Goal: Task Accomplishment & Management: Use online tool/utility

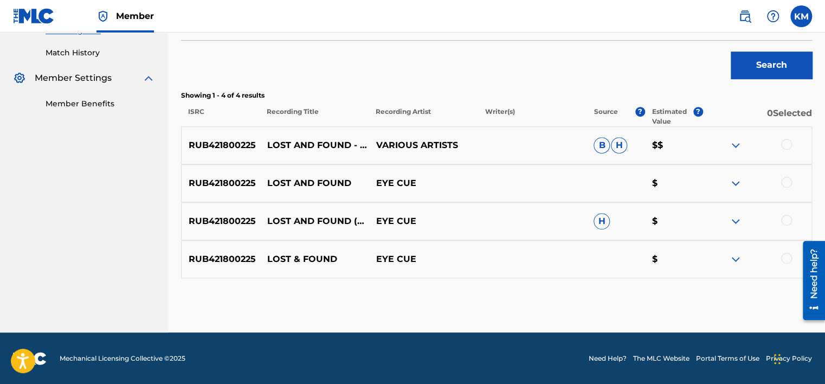
click at [788, 144] on div at bounding box center [786, 144] width 11 height 11
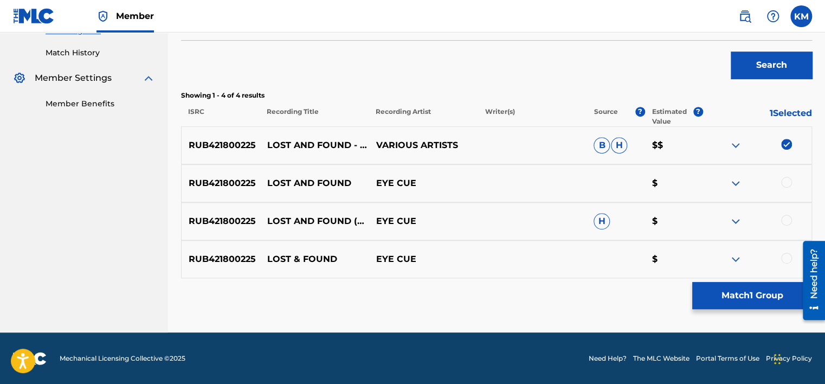
click at [787, 179] on div at bounding box center [786, 182] width 11 height 11
click at [787, 216] on div at bounding box center [786, 220] width 11 height 11
click at [788, 256] on div at bounding box center [786, 257] width 11 height 11
click at [741, 296] on button "Match 4 Groups" at bounding box center [752, 295] width 120 height 27
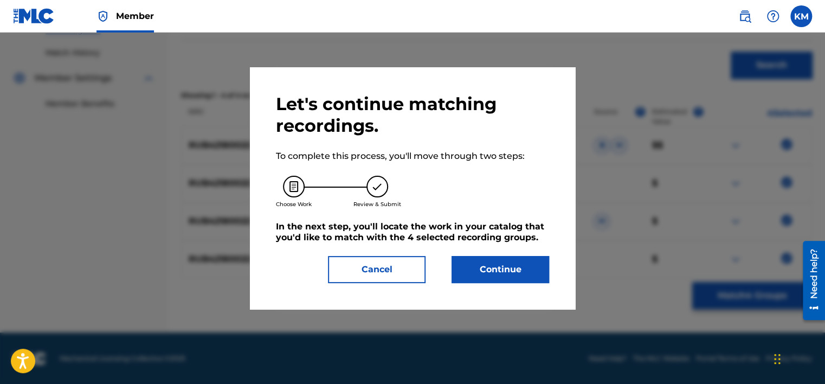
click at [523, 267] on button "Continue" at bounding box center [500, 269] width 98 height 27
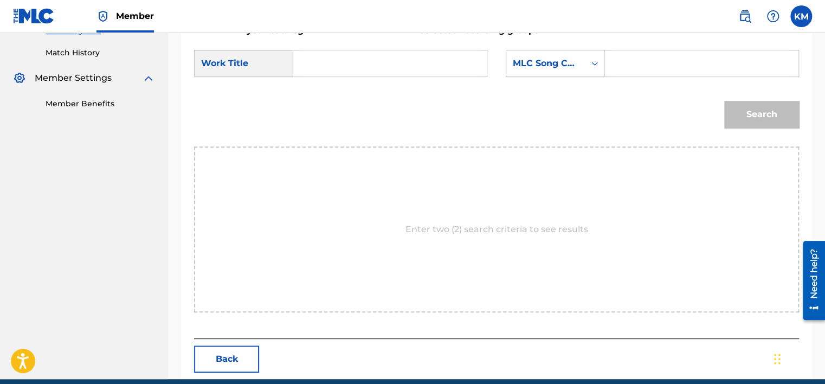
click at [321, 54] on input "Search Form" at bounding box center [389, 63] width 175 height 26
paste input "Lost & Found"
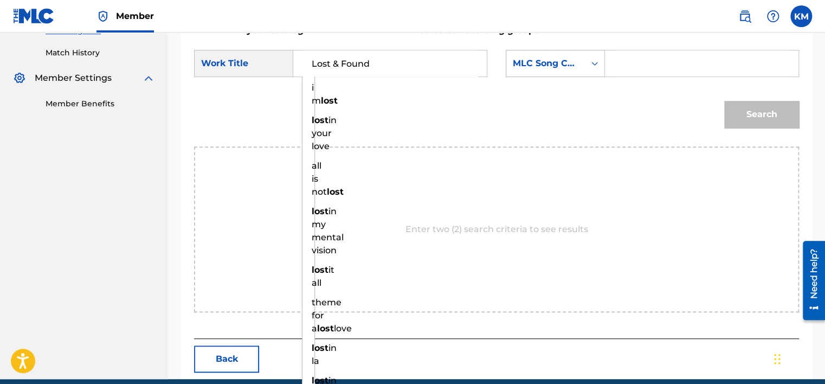
type input "Lost & Found"
click at [593, 60] on icon "Search Form" at bounding box center [594, 63] width 11 height 11
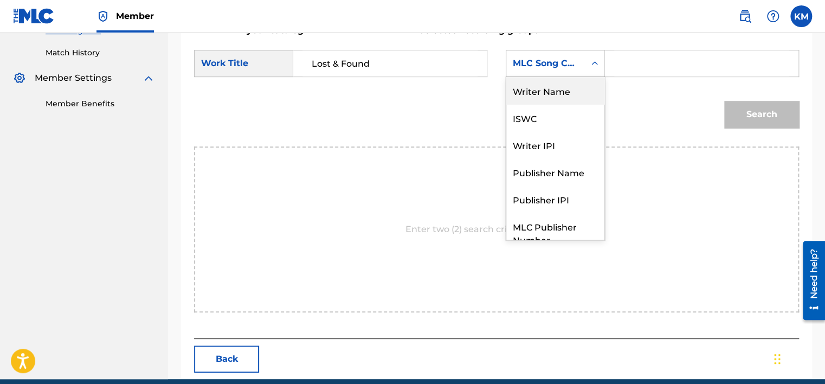
click at [585, 89] on div "Writer Name" at bounding box center [555, 90] width 98 height 27
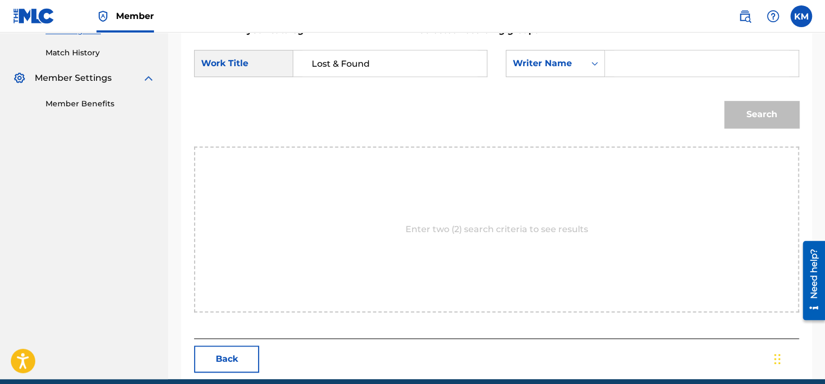
click at [607, 68] on div "Search Form" at bounding box center [702, 63] width 194 height 27
click at [636, 58] on input "Search Form" at bounding box center [701, 63] width 175 height 26
paste input "[PERSON_NAME]"
click at [731, 108] on button "Search" at bounding box center [761, 114] width 75 height 27
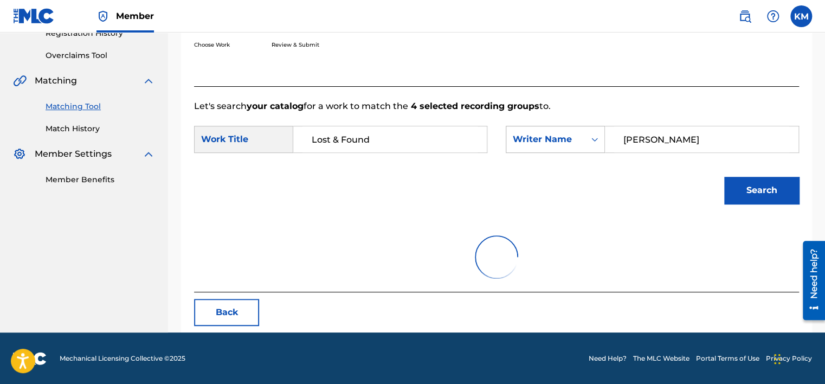
scroll to position [169, 0]
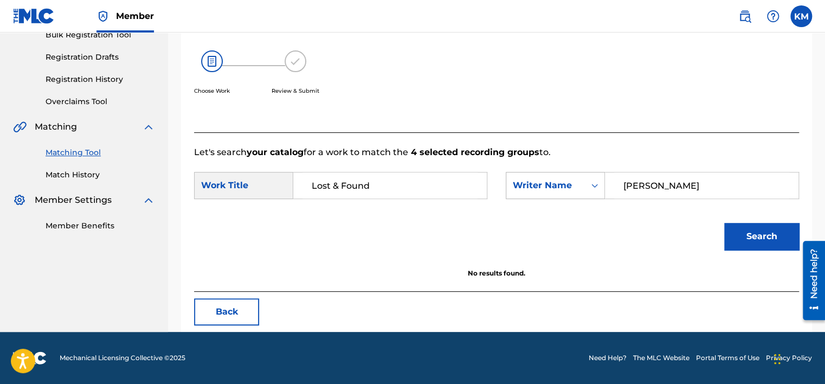
paste input "[PERSON_NAME]"
drag, startPoint x: 592, startPoint y: 189, endPoint x: 527, endPoint y: 195, distance: 65.3
click at [527, 195] on div "SearchWithCriteria9b877c98-e695-4e37-aba2-0a7a9ad8ceb0 Writer Name [PERSON_NAME]" at bounding box center [651, 185] width 293 height 27
type input "[PERSON_NAME]"
click at [752, 230] on button "Search" at bounding box center [761, 236] width 75 height 27
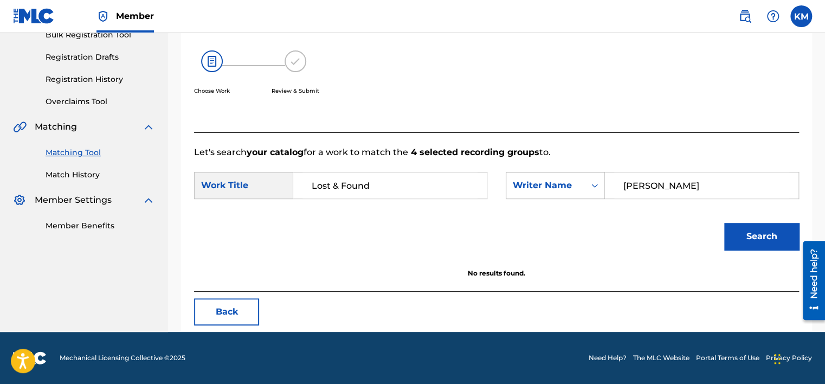
click at [592, 184] on icon "Search Form" at bounding box center [594, 185] width 11 height 11
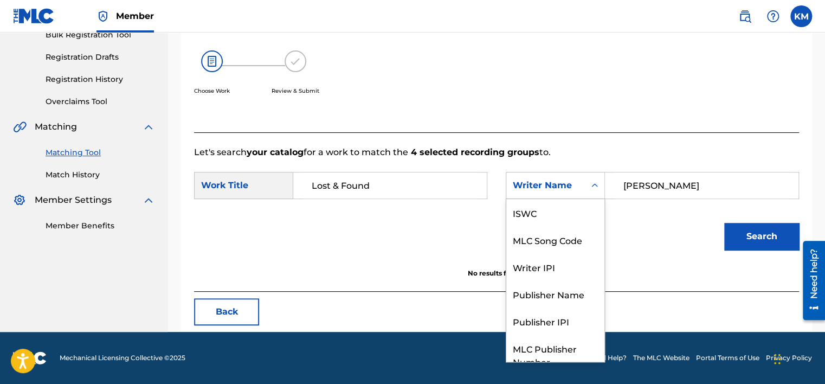
scroll to position [40, 0]
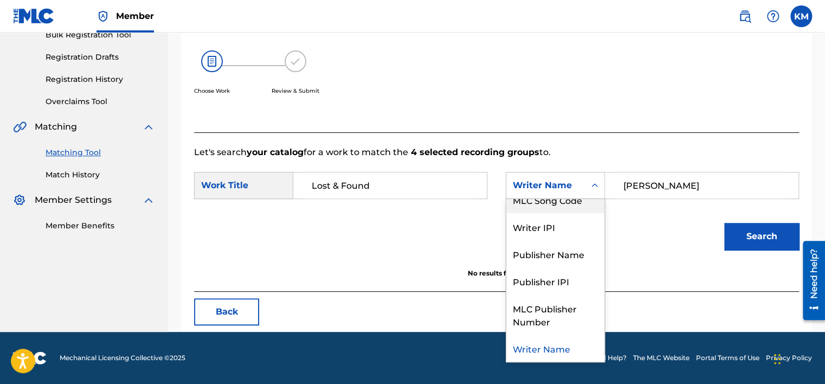
click at [580, 211] on div "MLC Song Code" at bounding box center [555, 199] width 98 height 27
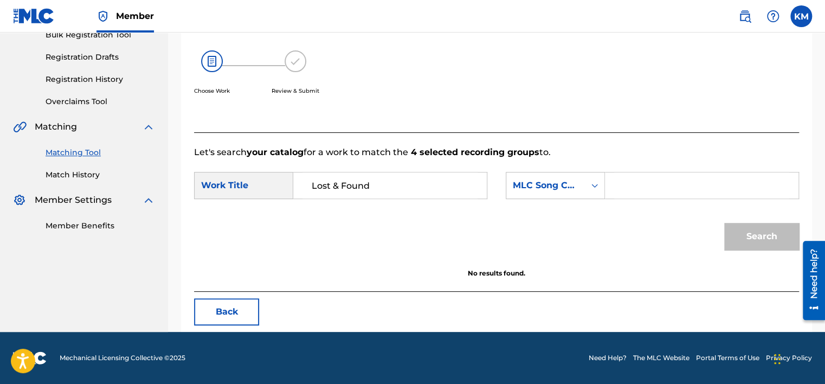
click at [611, 189] on div "Search Form" at bounding box center [702, 185] width 194 height 27
click at [617, 186] on input "Search Form" at bounding box center [701, 185] width 175 height 26
paste input "L9455E"
type input "L9455E"
click at [739, 230] on button "Search" at bounding box center [761, 236] width 75 height 27
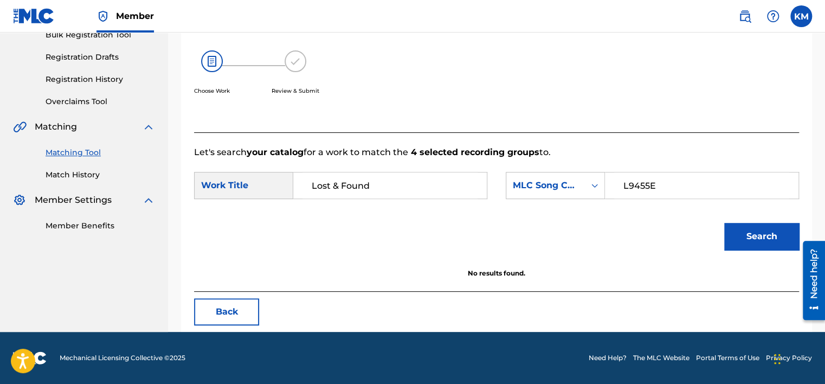
click at [88, 176] on link "Match History" at bounding box center [100, 174] width 109 height 11
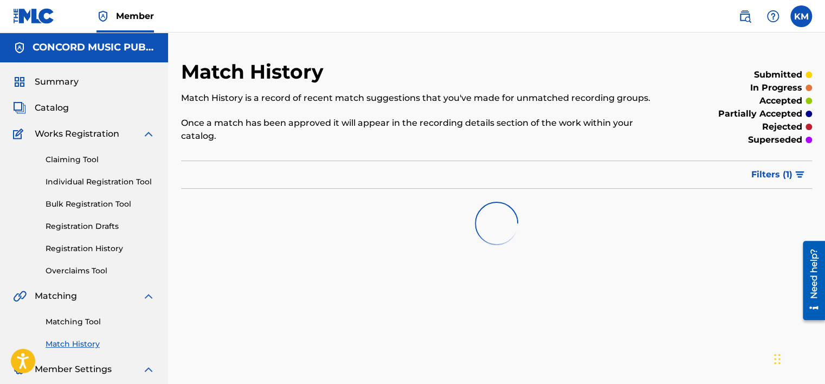
click at [95, 321] on link "Matching Tool" at bounding box center [100, 321] width 109 height 11
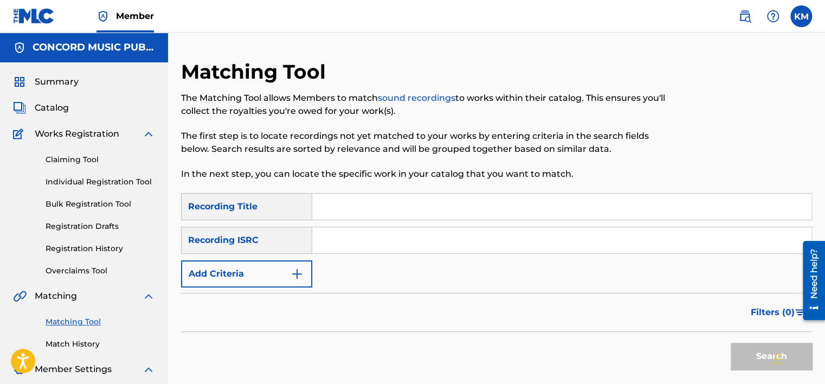
click at [335, 241] on input "Search Form" at bounding box center [561, 240] width 499 height 26
paste input "DEN960000702"
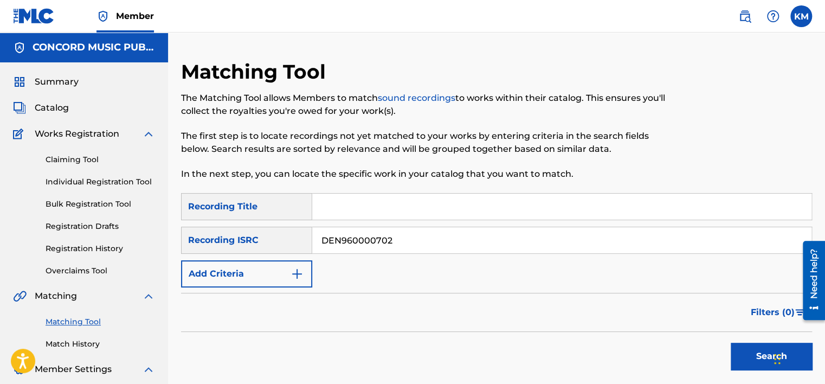
type input "DEN960000702"
click at [743, 352] on button "Search" at bounding box center [770, 355] width 81 height 27
click at [74, 346] on link "Match History" at bounding box center [100, 343] width 109 height 11
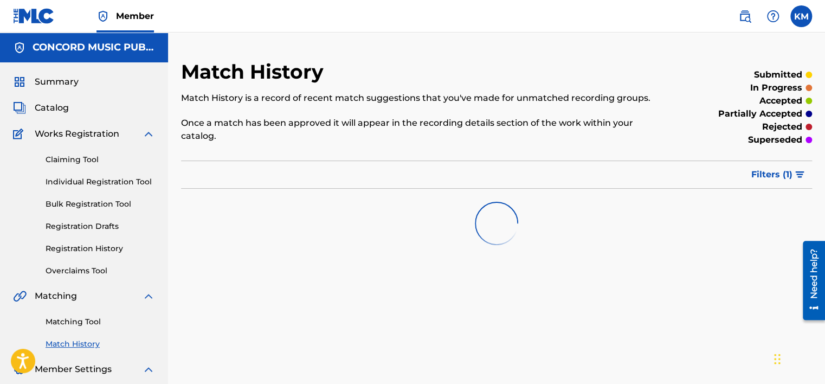
click at [87, 321] on link "Matching Tool" at bounding box center [100, 321] width 109 height 11
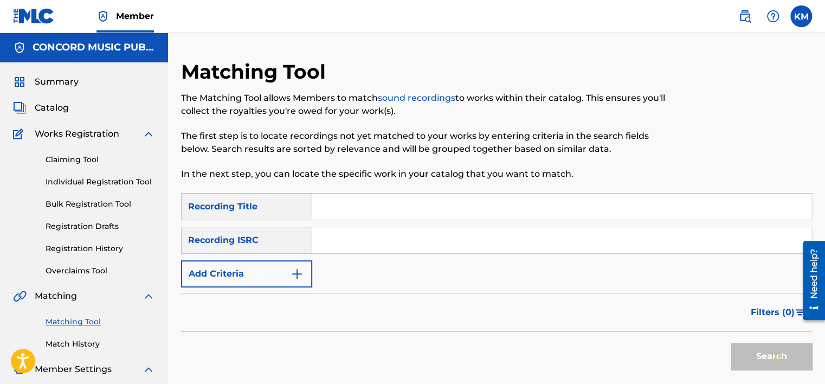
click at [329, 242] on input "Search Form" at bounding box center [561, 240] width 499 height 26
paste input "QM24S2008237"
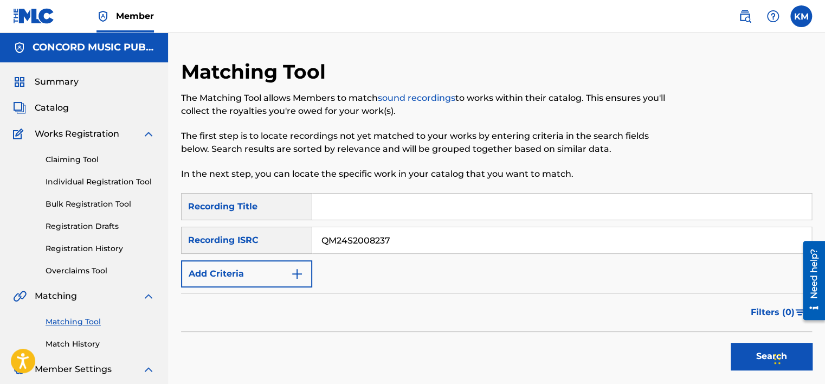
type input "QM24S2008237"
click at [741, 348] on button "Search" at bounding box center [770, 355] width 81 height 27
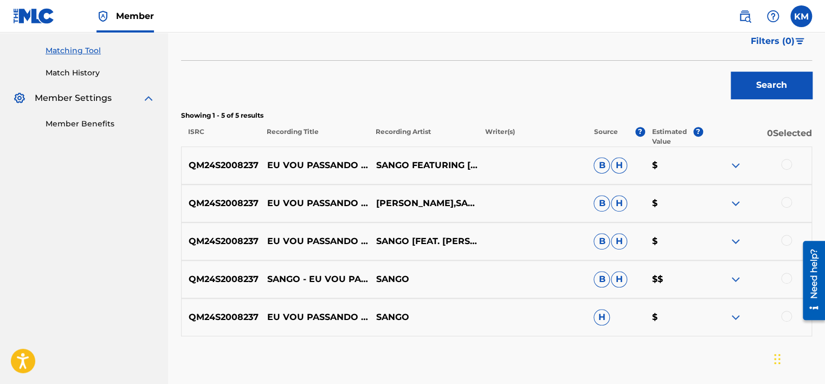
click at [788, 314] on div at bounding box center [786, 315] width 11 height 11
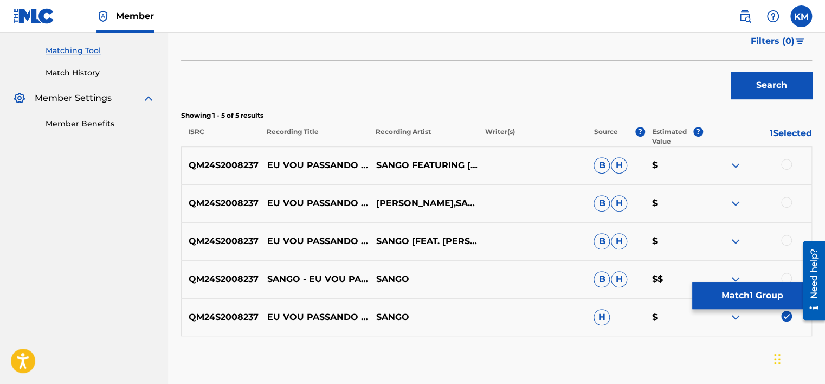
click at [783, 273] on div at bounding box center [786, 278] width 11 height 11
drag, startPoint x: 786, startPoint y: 239, endPoint x: 783, endPoint y: 231, distance: 9.1
click at [787, 236] on div at bounding box center [786, 240] width 11 height 11
click at [786, 205] on div at bounding box center [786, 202] width 11 height 11
click at [785, 164] on div at bounding box center [786, 164] width 11 height 11
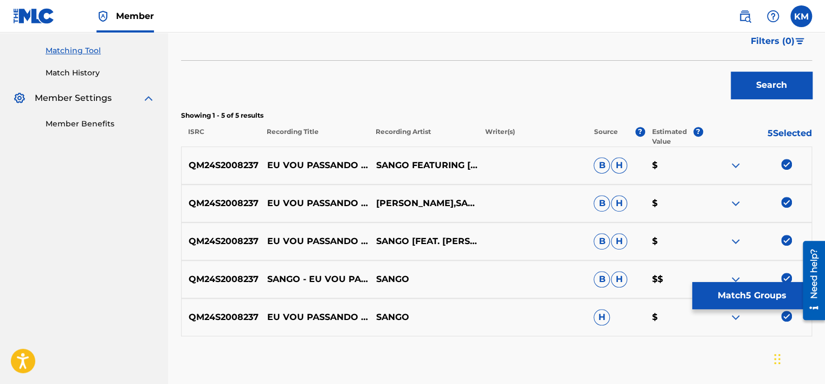
click at [735, 300] on button "Match 5 Groups" at bounding box center [752, 295] width 120 height 27
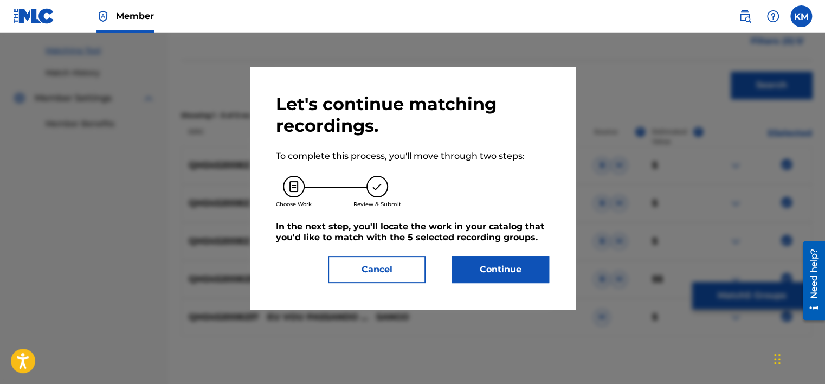
click at [497, 268] on button "Continue" at bounding box center [500, 269] width 98 height 27
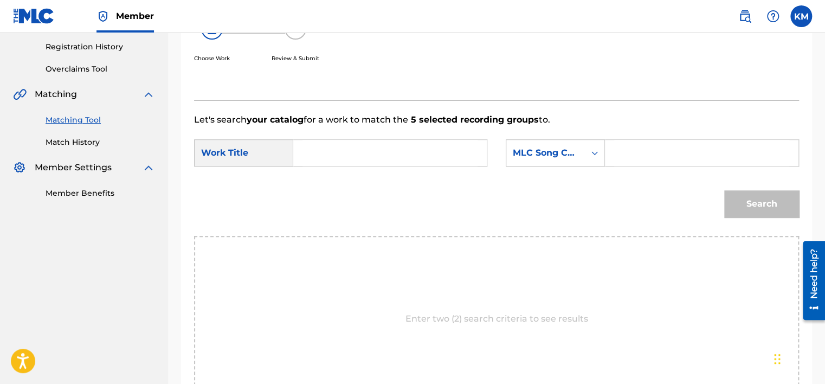
scroll to position [163, 0]
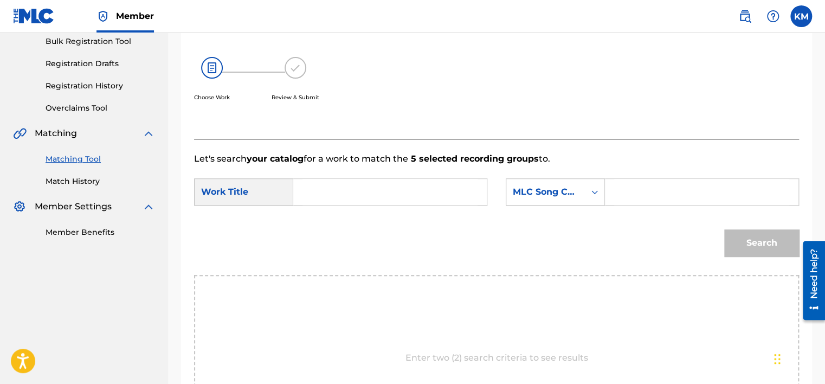
click at [318, 183] on input "Search Form" at bounding box center [389, 192] width 175 height 26
paste input "QM24S2008237"
paste input "Eu Vou Passando (Feat. [PERSON_NAME])"
drag, startPoint x: 384, startPoint y: 189, endPoint x: 208, endPoint y: 193, distance: 176.1
click at [211, 194] on div "SearchWithCriteria2bdf6ab0-9141-4107-a636-c039119b8ba2 Work Title QM24S2008237" at bounding box center [340, 191] width 293 height 27
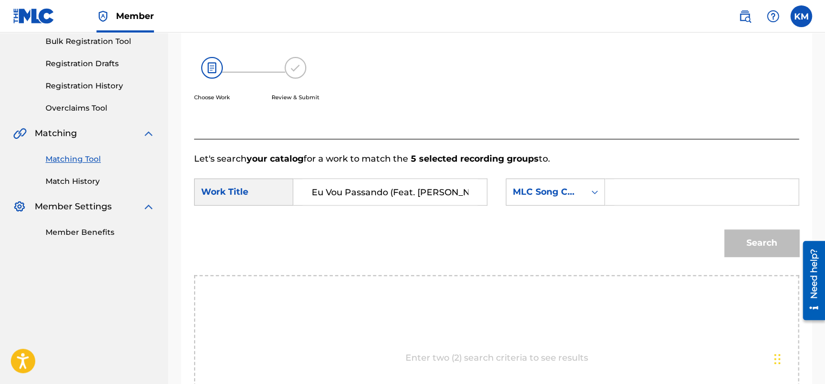
scroll to position [0, 2]
type input "Eu Vou Passando (Feat. [PERSON_NAME])"
click at [594, 189] on icon "Search Form" at bounding box center [594, 191] width 11 height 11
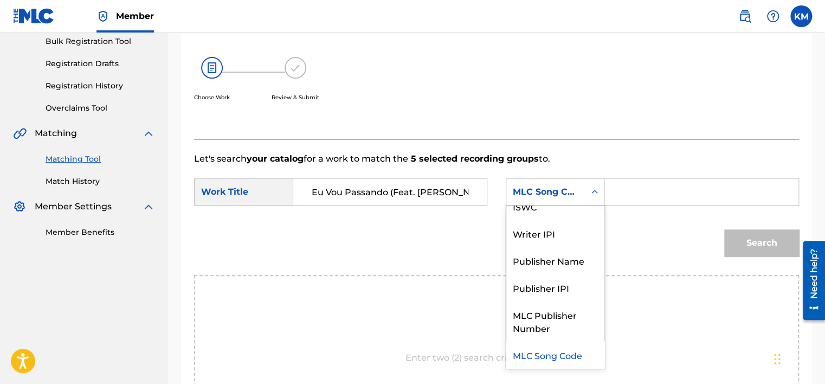
scroll to position [0, 0]
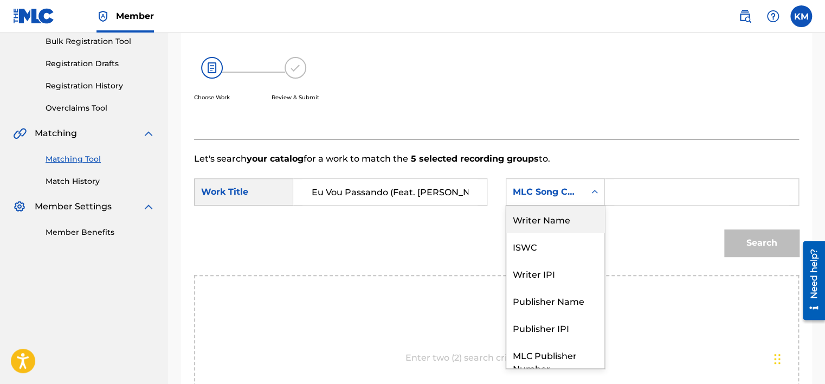
click at [573, 222] on div "Writer Name" at bounding box center [555, 218] width 98 height 27
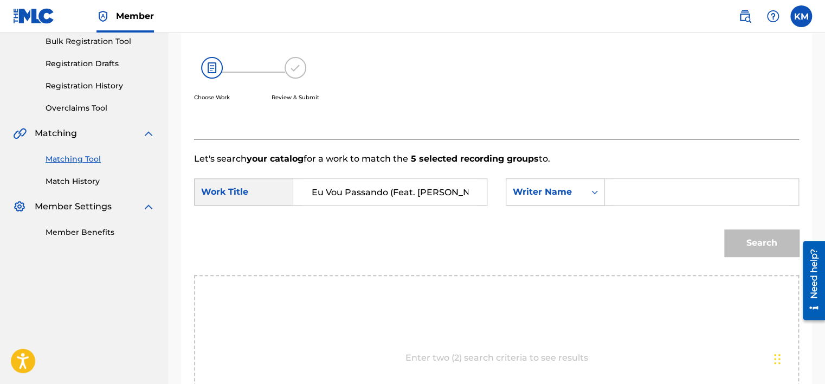
click at [633, 186] on input "Search Form" at bounding box center [701, 192] width 175 height 26
paste input "[PERSON_NAME]"
type input "[PERSON_NAME]"
click at [746, 237] on button "Search" at bounding box center [761, 242] width 75 height 27
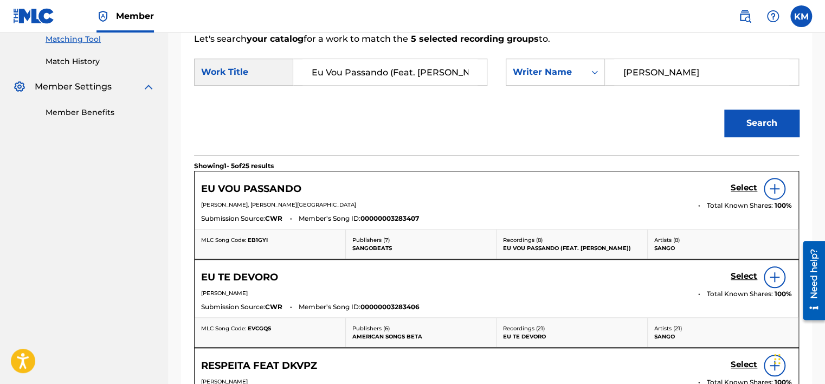
scroll to position [217, 0]
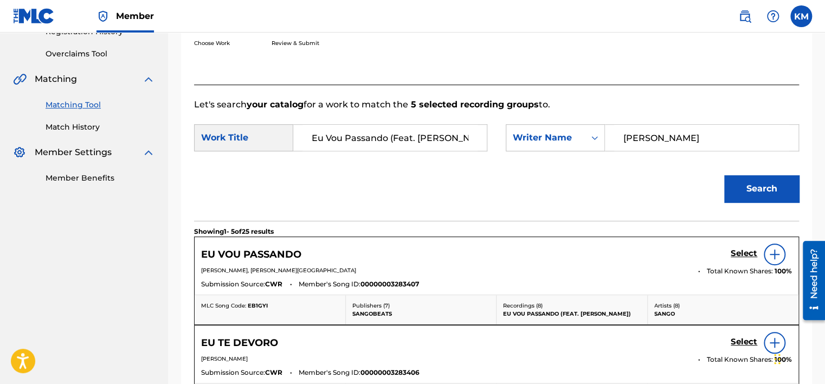
click at [740, 249] on h5 "Select" at bounding box center [743, 253] width 27 height 10
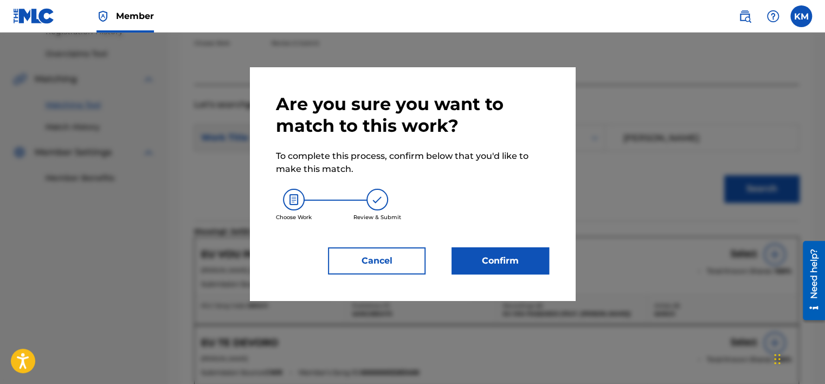
click at [503, 260] on button "Confirm" at bounding box center [500, 260] width 98 height 27
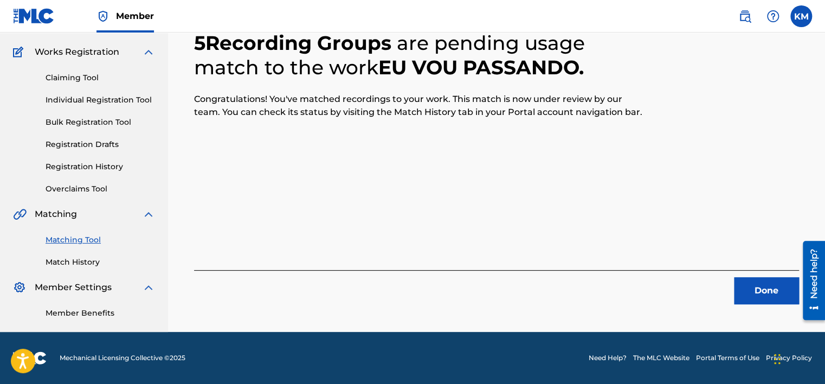
scroll to position [82, 0]
click at [777, 302] on button "Done" at bounding box center [766, 290] width 65 height 27
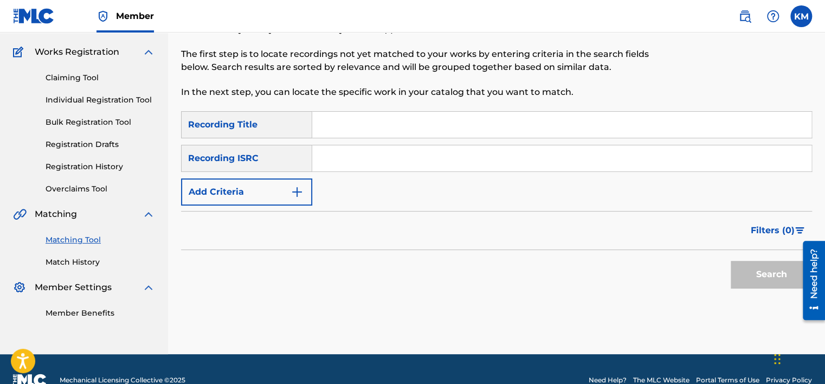
click at [328, 160] on input "Search Form" at bounding box center [561, 158] width 499 height 26
paste input "US9CY1700544"
type input "US9CY1700544"
click at [752, 268] on button "Search" at bounding box center [770, 274] width 81 height 27
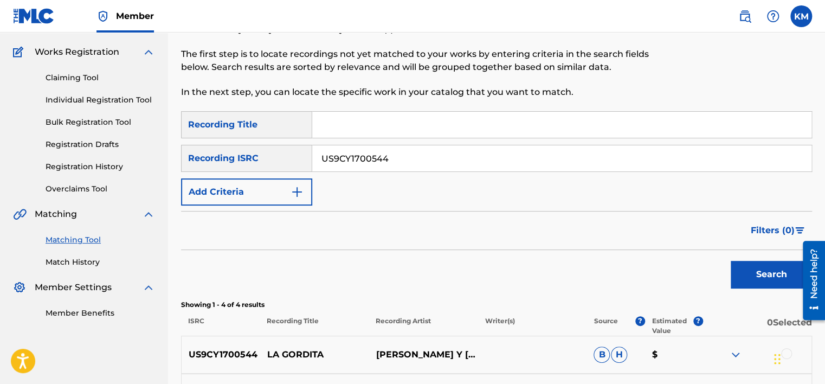
scroll to position [291, 0]
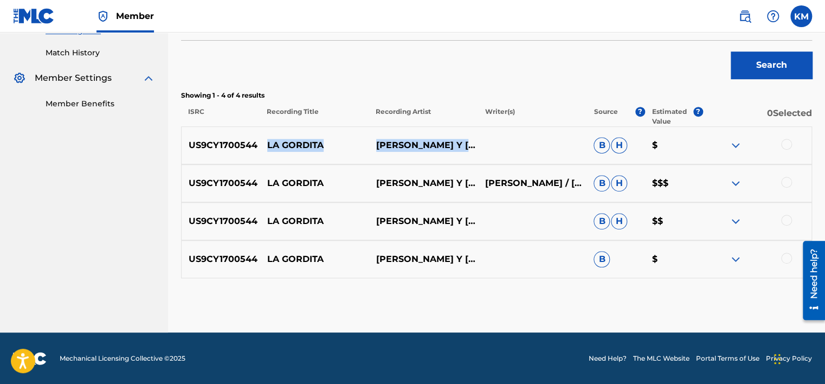
drag, startPoint x: 267, startPoint y: 140, endPoint x: 451, endPoint y: 161, distance: 185.4
click at [451, 161] on div "US9CY1700544 LA GORDITA [PERSON_NAME] Y [PERSON_NAME]|[PERSON_NAME]|[PERSON_NAM…" at bounding box center [496, 145] width 631 height 38
copy div "LA GORDITA [PERSON_NAME] Y [PERSON_NAME]|[PERSON_NAME]|[PERSON_NAME]"
click at [268, 144] on p "LA GORDITA" at bounding box center [314, 145] width 109 height 13
drag, startPoint x: 268, startPoint y: 144, endPoint x: 324, endPoint y: 151, distance: 56.2
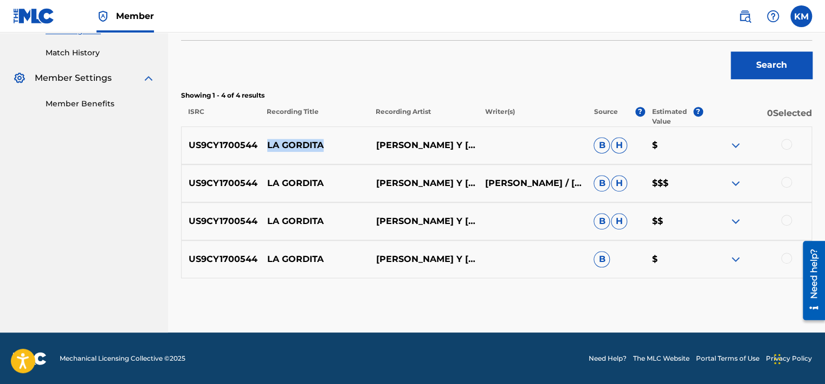
click at [324, 151] on p "LA GORDITA" at bounding box center [314, 145] width 109 height 13
copy p "LA GORDITA"
click at [786, 142] on div at bounding box center [786, 144] width 11 height 11
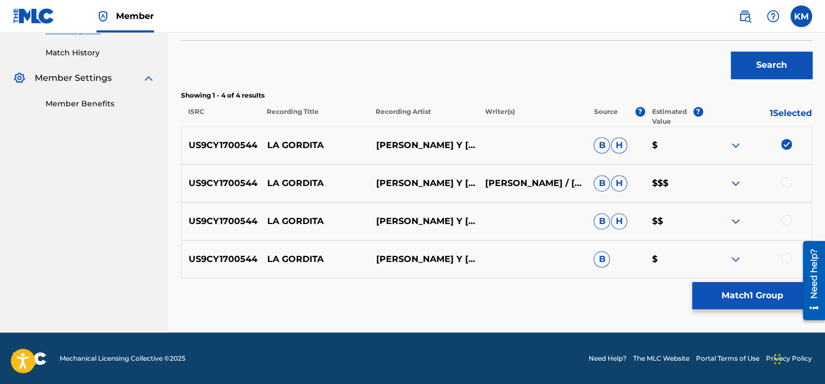
click at [786, 183] on div at bounding box center [786, 182] width 11 height 11
click at [782, 218] on div at bounding box center [786, 220] width 11 height 11
click at [787, 254] on div at bounding box center [786, 257] width 11 height 11
click at [756, 289] on button "Match 4 Groups" at bounding box center [752, 295] width 120 height 27
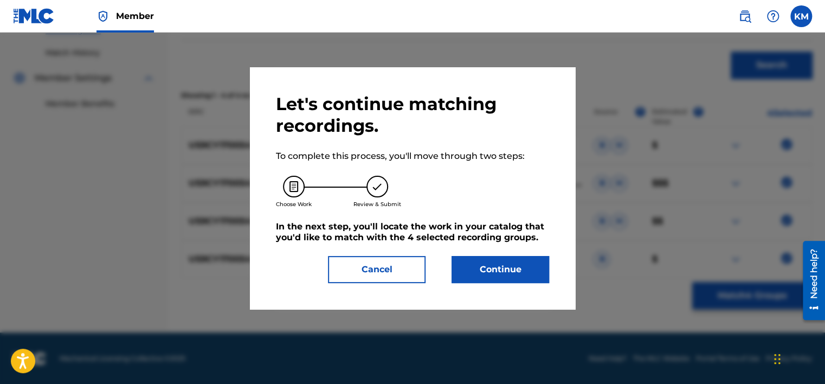
click at [516, 271] on button "Continue" at bounding box center [500, 269] width 98 height 27
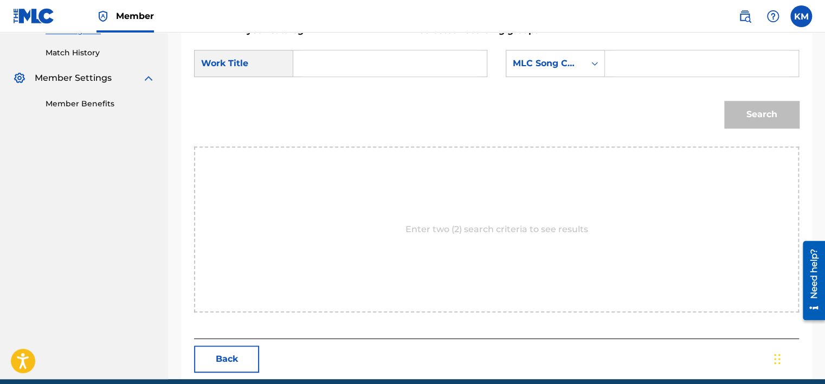
click at [349, 53] on input "Search Form" at bounding box center [389, 63] width 175 height 26
paste input "LA GORDITA"
type input "LA GORDITA"
click at [594, 64] on icon "Search Form" at bounding box center [594, 63] width 11 height 11
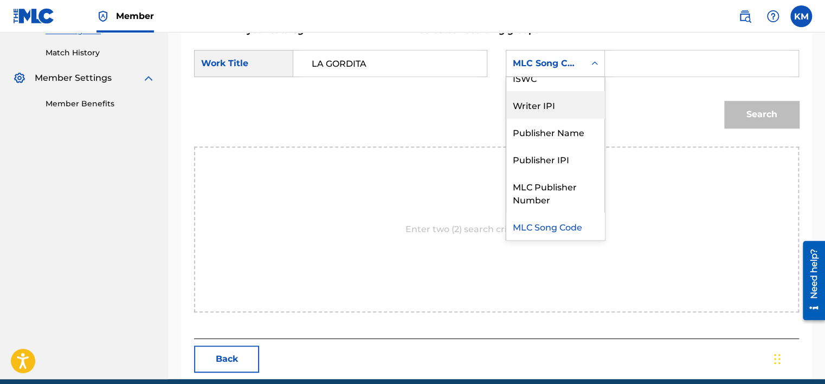
scroll to position [0, 0]
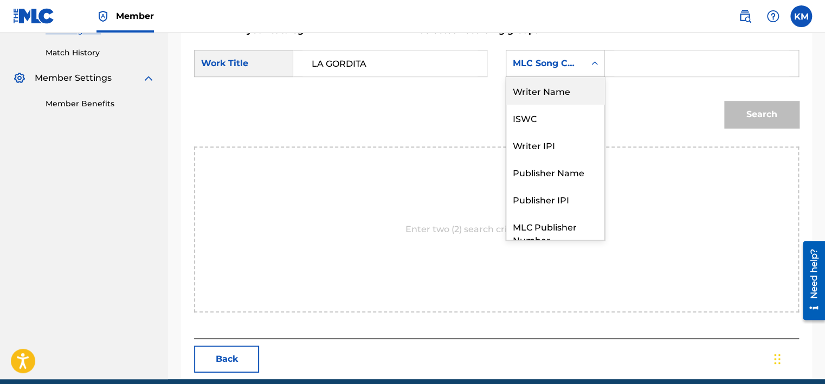
click at [563, 99] on div "Writer Name" at bounding box center [555, 90] width 98 height 27
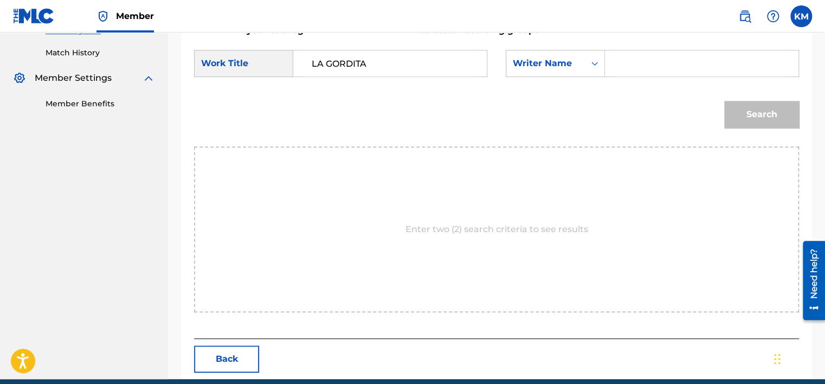
click at [618, 68] on input "Search Form" at bounding box center [701, 63] width 175 height 26
click at [761, 107] on button "Search" at bounding box center [761, 114] width 75 height 27
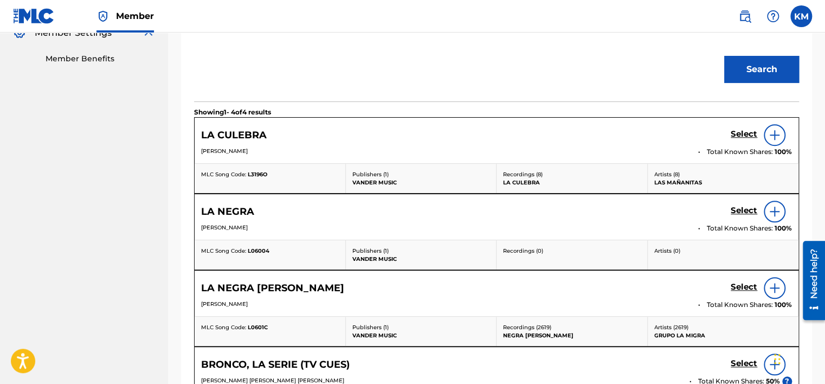
scroll to position [291, 0]
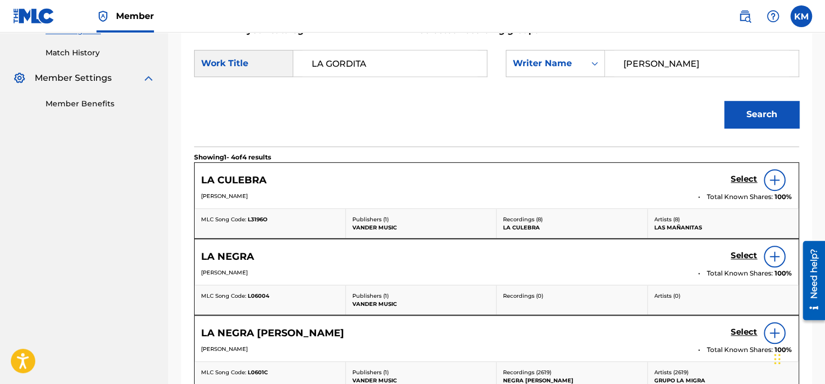
paste input "[PERSON_NAME]"
drag, startPoint x: 669, startPoint y: 66, endPoint x: 485, endPoint y: 83, distance: 184.0
click at [485, 83] on form "SearchWithCriteria2bdf6ab0-9141-4107-a636-c039119b8ba2 Work Title LA GORDITA Se…" at bounding box center [496, 91] width 605 height 109
click at [772, 111] on button "Search" at bounding box center [761, 114] width 75 height 27
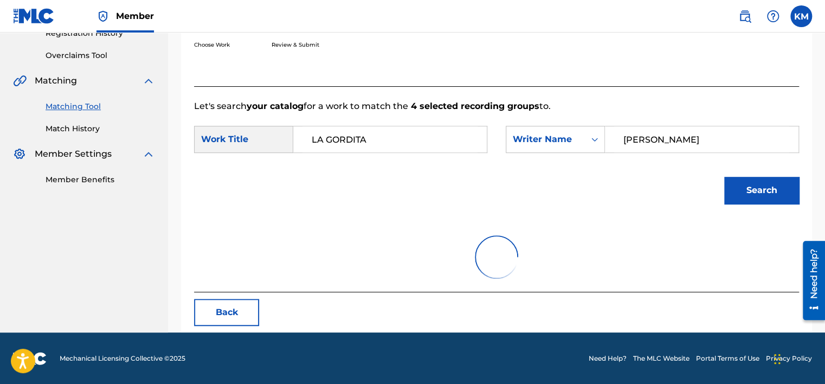
scroll to position [169, 0]
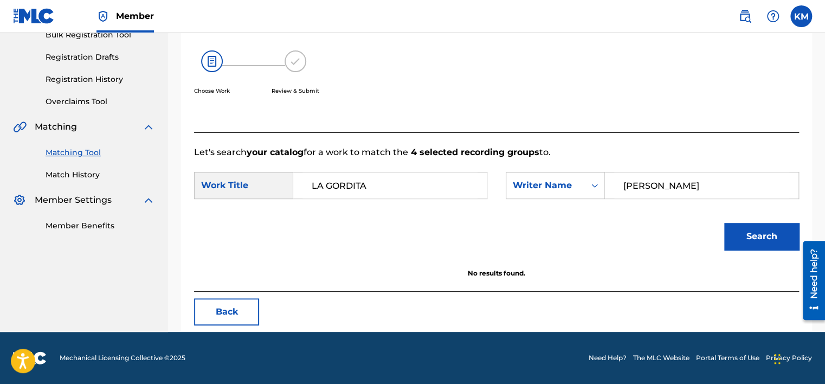
paste input "Flores"
type input "Flores"
click at [739, 230] on button "Search" at bounding box center [761, 236] width 75 height 27
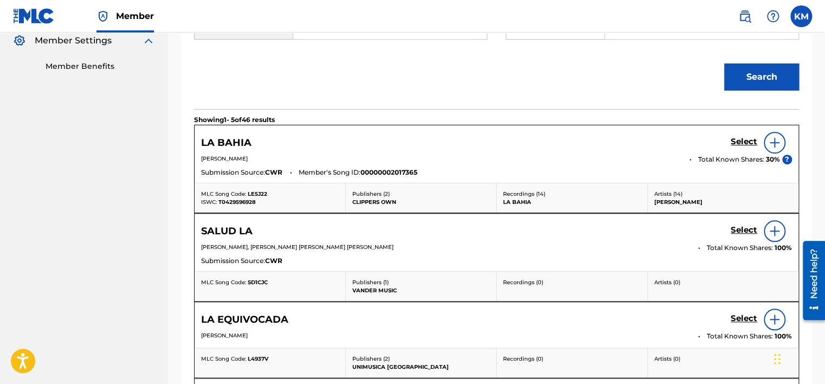
scroll to position [115, 0]
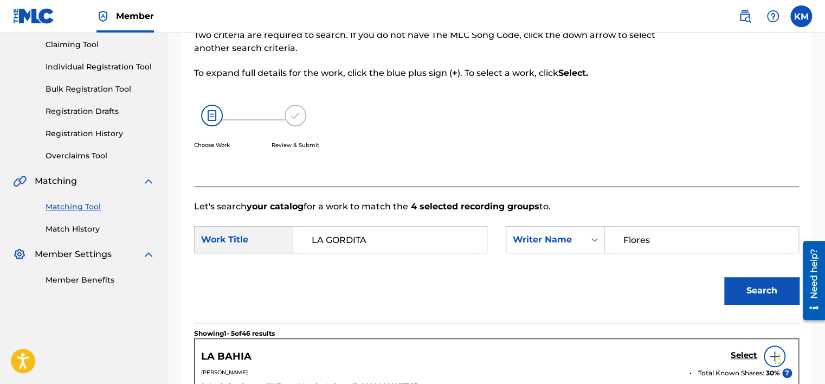
click at [87, 231] on link "Match History" at bounding box center [100, 228] width 109 height 11
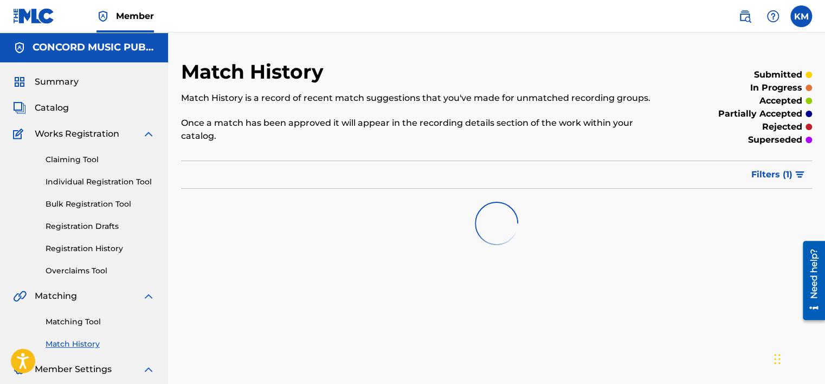
click at [95, 321] on link "Matching Tool" at bounding box center [100, 321] width 109 height 11
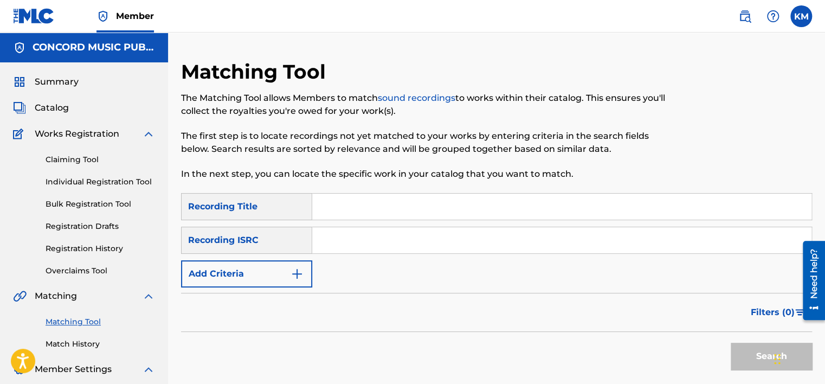
click at [381, 238] on input "Search Form" at bounding box center [561, 240] width 499 height 26
paste input "QT3EX2493522"
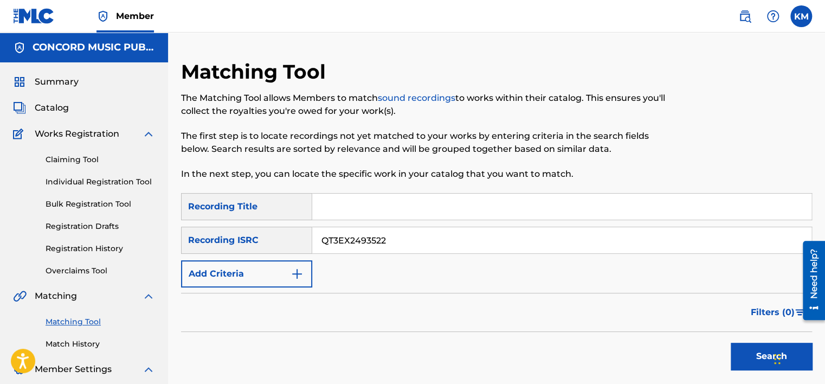
type input "QT3EX2493522"
click at [736, 353] on button "Search" at bounding box center [770, 355] width 81 height 27
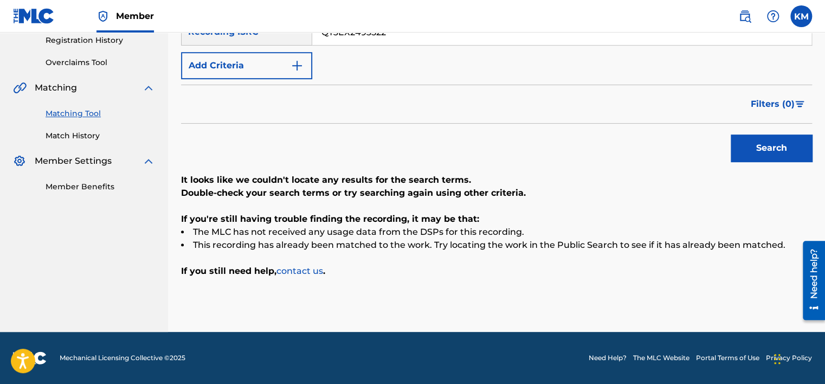
scroll to position [46, 0]
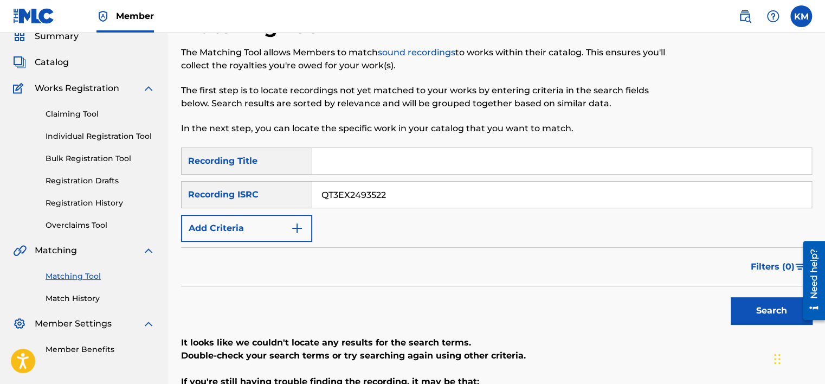
click at [349, 159] on input "Search Form" at bounding box center [561, 161] width 499 height 26
paste input "Fast Track Back"
type input "Fast Track Back"
drag, startPoint x: 385, startPoint y: 198, endPoint x: 230, endPoint y: 212, distance: 155.6
click at [230, 212] on div "SearchWithCriteria7be4b04b-47f1-4f02-b0f6-0152b1e5459c Recording Title Fast Tra…" at bounding box center [496, 194] width 631 height 94
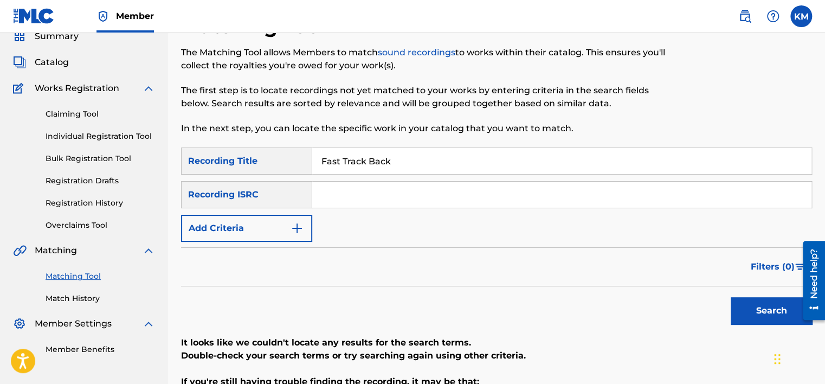
click at [291, 225] on img "Search Form" at bounding box center [296, 228] width 13 height 13
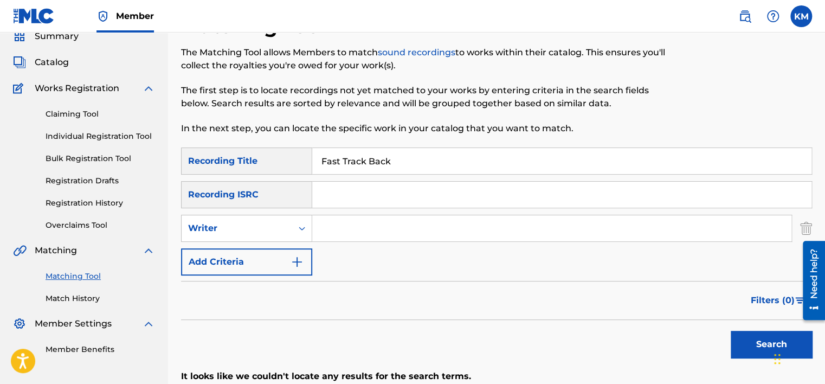
click at [407, 233] on input "Search Form" at bounding box center [551, 228] width 479 height 26
paste input "[PERSON_NAME]"
type input "[PERSON_NAME]"
click at [759, 346] on button "Search" at bounding box center [770, 343] width 81 height 27
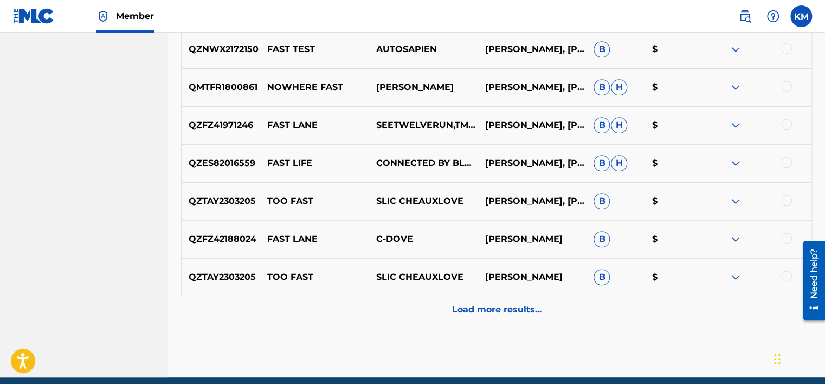
scroll to position [579, 0]
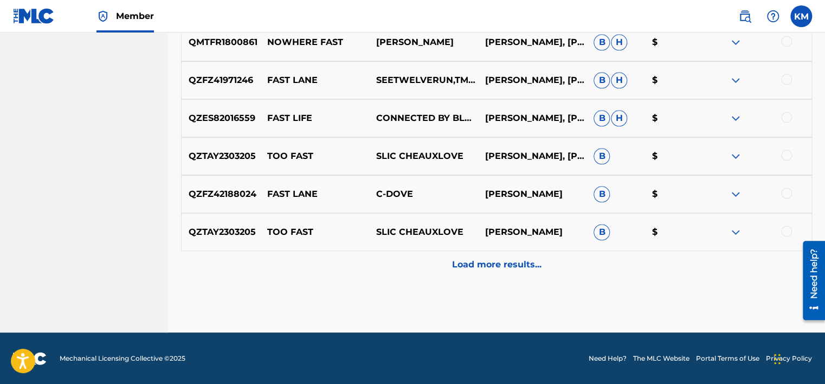
click at [496, 254] on div "Load more results..." at bounding box center [496, 264] width 631 height 27
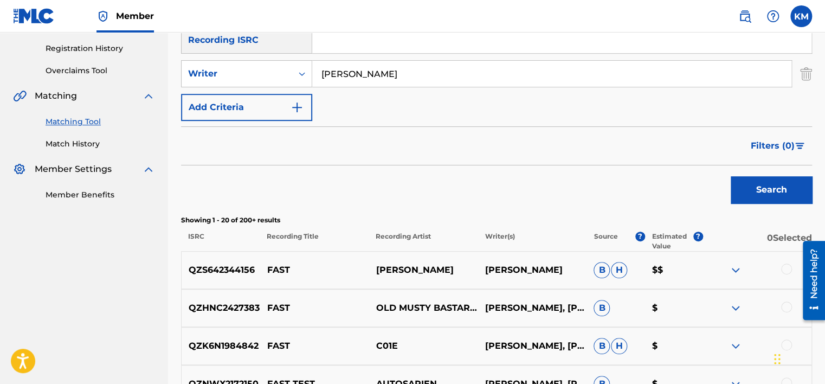
scroll to position [92, 0]
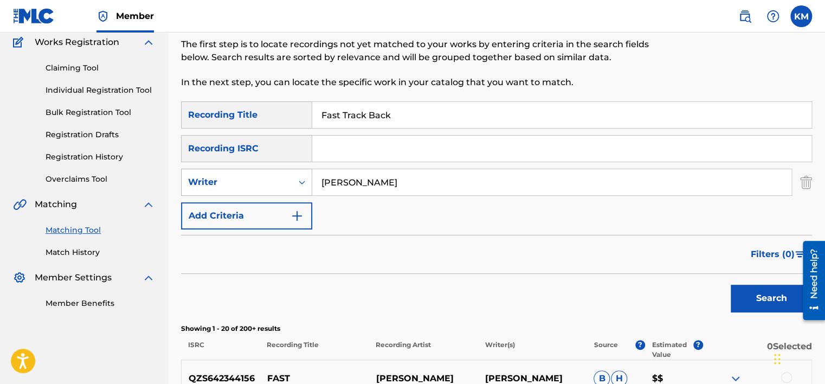
click at [303, 181] on icon "Search Form" at bounding box center [302, 182] width 7 height 4
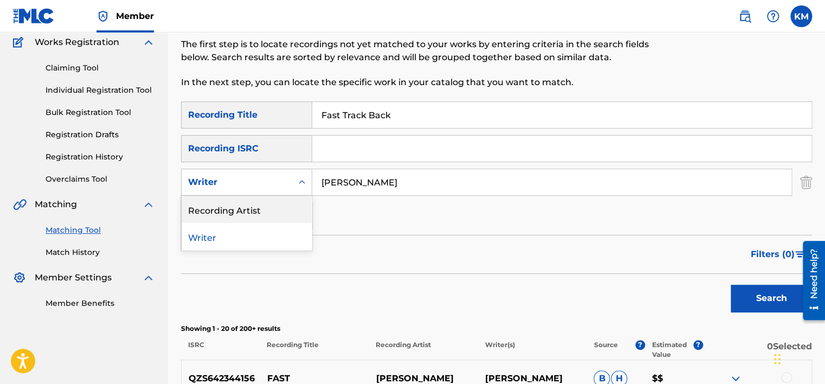
click at [267, 209] on div "Recording Artist" at bounding box center [247, 209] width 130 height 27
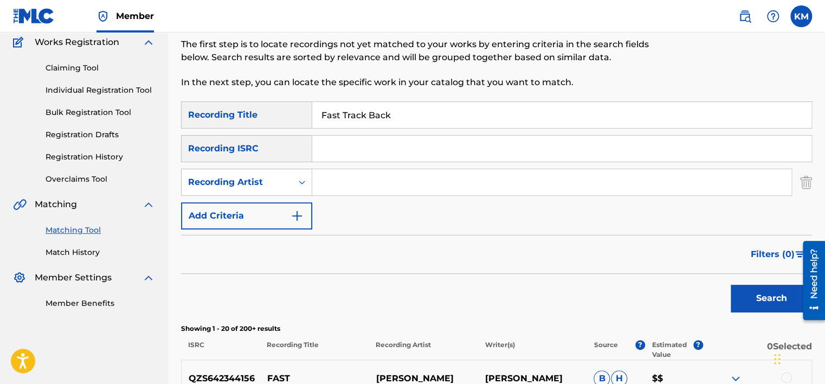
click at [366, 186] on input "Search Form" at bounding box center [551, 182] width 479 height 26
paste input "[PERSON_NAME]"
type input "[PERSON_NAME]"
click at [759, 303] on button "Search" at bounding box center [770, 297] width 81 height 27
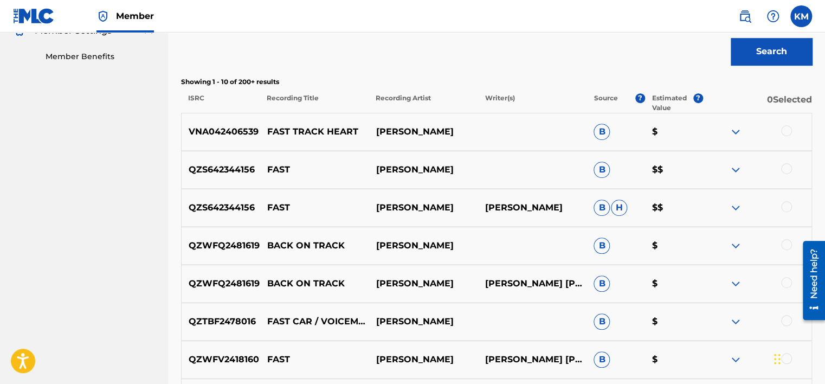
scroll to position [200, 0]
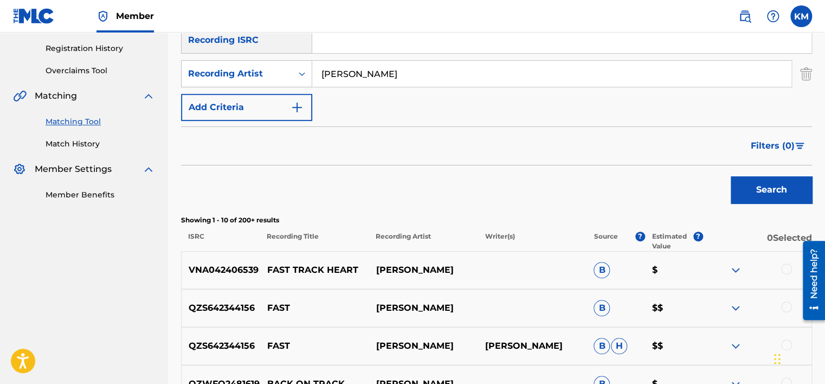
click at [91, 143] on link "Match History" at bounding box center [100, 143] width 109 height 11
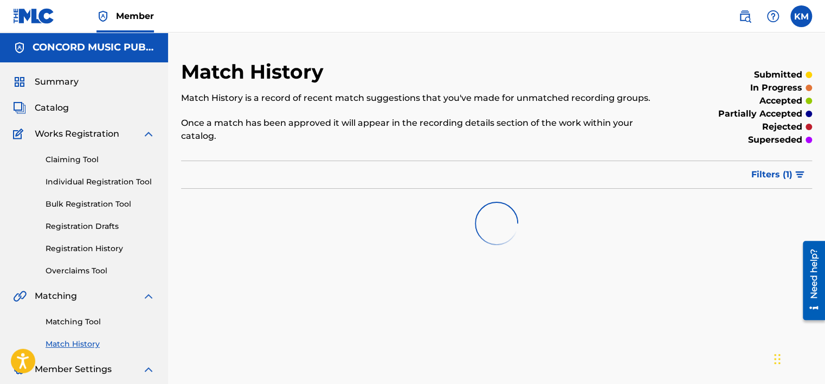
click at [91, 322] on link "Matching Tool" at bounding box center [100, 321] width 109 height 11
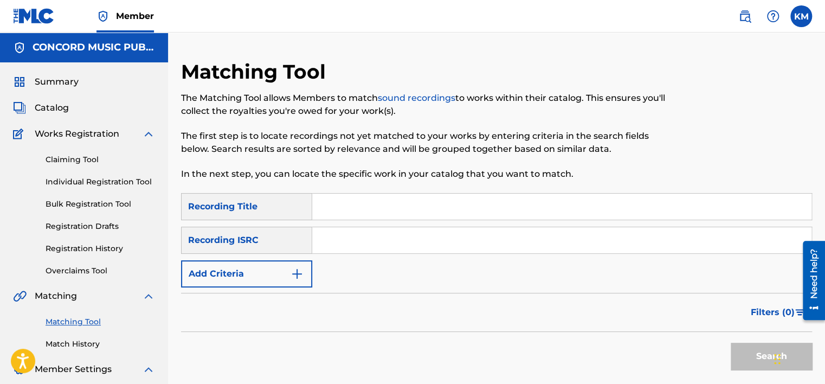
click at [379, 241] on input "Search Form" at bounding box center [561, 240] width 499 height 26
paste input "GBLWD9600602"
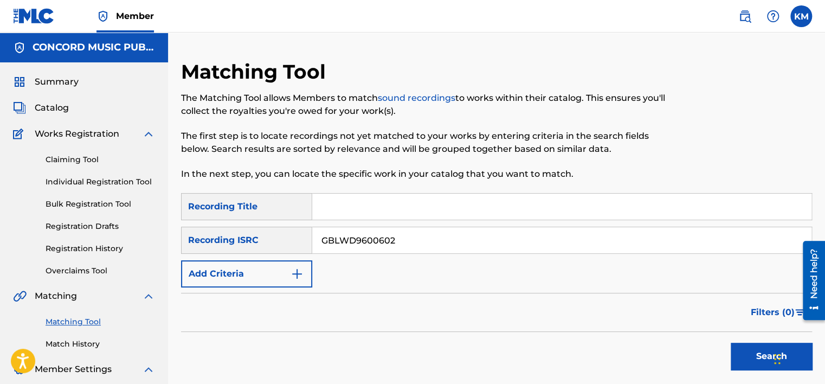
type input "GBLWD9600602"
click at [738, 353] on button "Search" at bounding box center [770, 355] width 81 height 27
click at [83, 344] on link "Match History" at bounding box center [100, 343] width 109 height 11
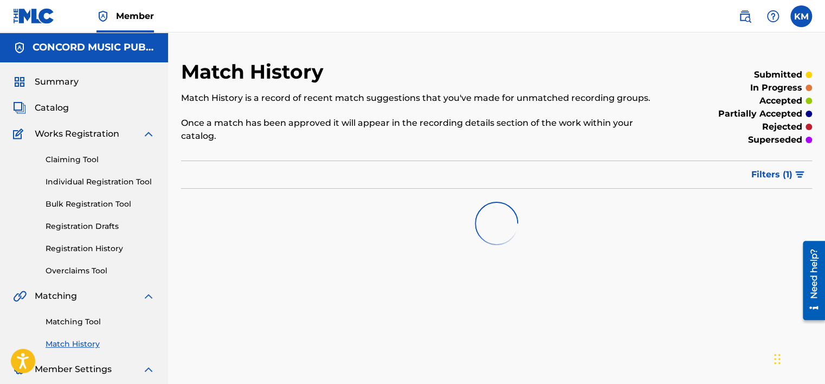
click at [85, 325] on link "Matching Tool" at bounding box center [100, 321] width 109 height 11
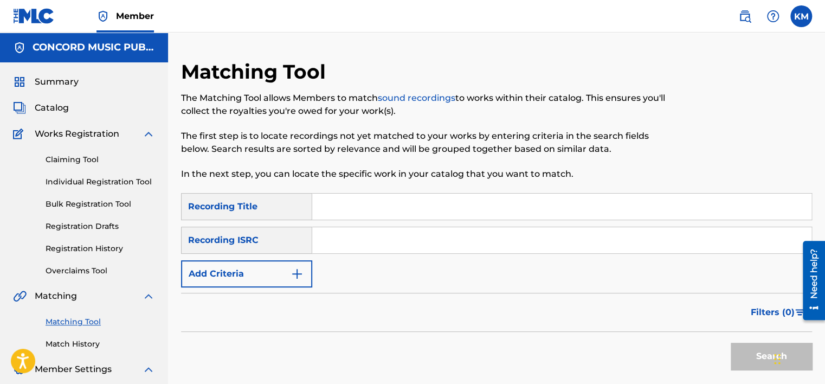
click at [369, 238] on input "Search Form" at bounding box center [561, 240] width 499 height 26
paste input "QZGLM1912872"
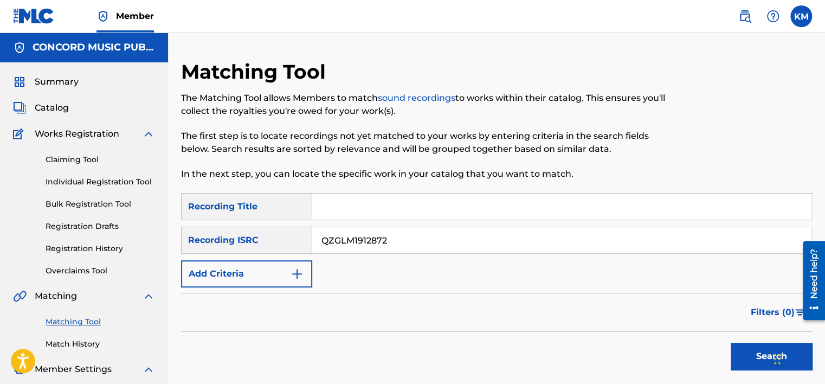
type input "QZGLM1912872"
click at [746, 353] on button "Search" at bounding box center [770, 355] width 81 height 27
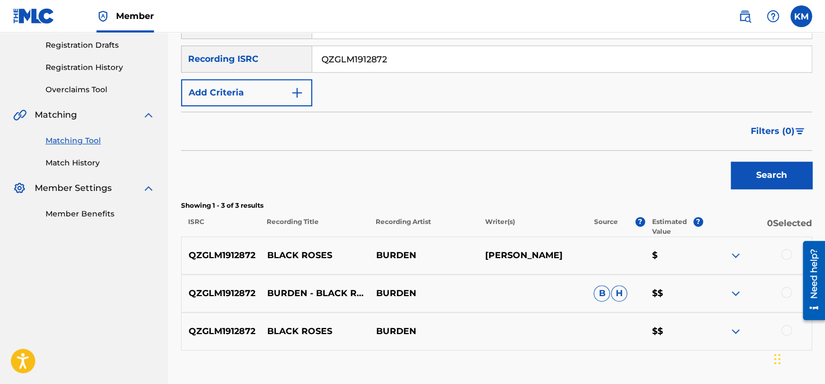
scroll to position [254, 0]
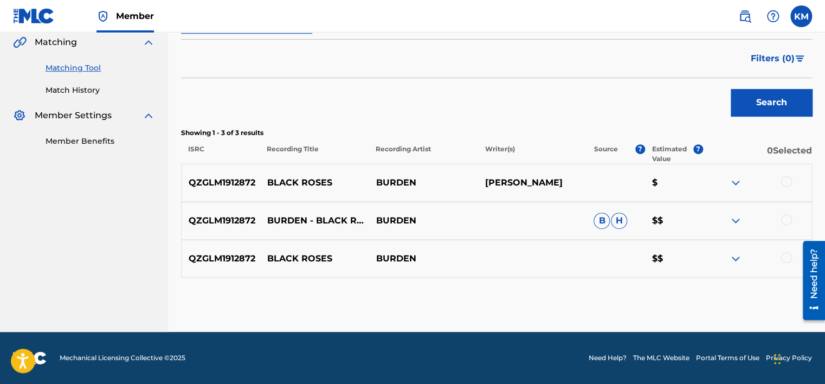
click at [784, 255] on div at bounding box center [786, 257] width 11 height 11
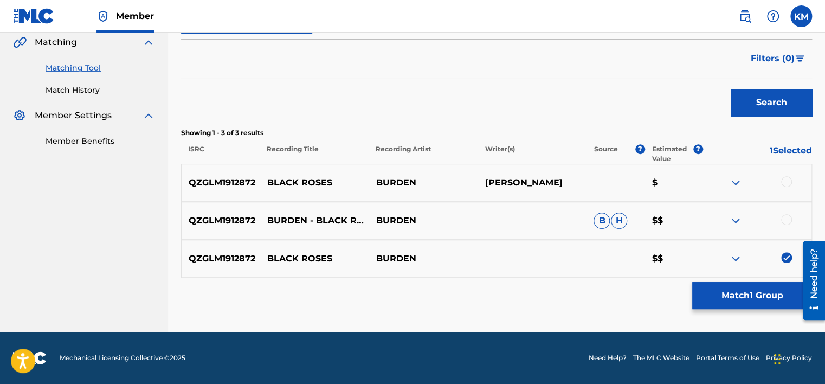
click at [786, 215] on div at bounding box center [786, 219] width 11 height 11
click at [783, 183] on div at bounding box center [786, 181] width 11 height 11
click at [726, 294] on button "Match 3 Groups" at bounding box center [752, 295] width 120 height 27
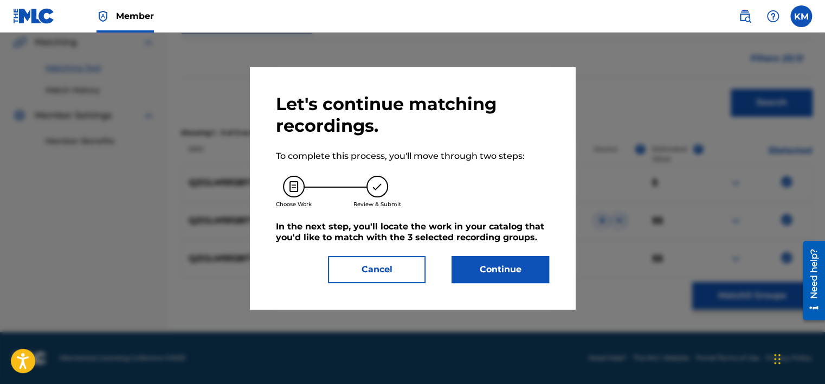
click at [529, 269] on button "Continue" at bounding box center [500, 269] width 98 height 27
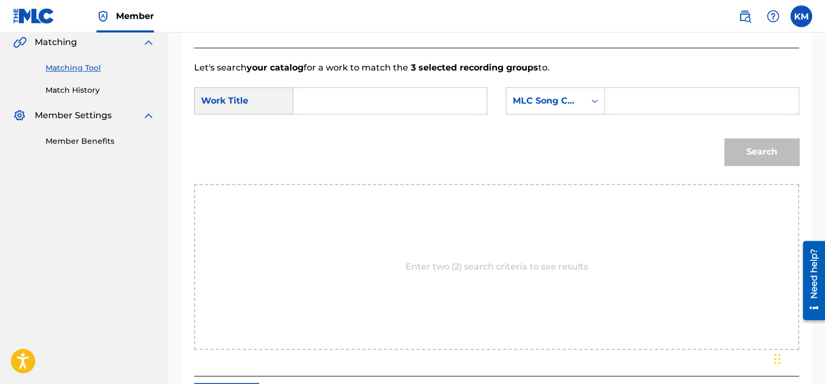
click at [326, 114] on div "Search Form" at bounding box center [390, 100] width 194 height 27
click at [323, 95] on input "Search Form" at bounding box center [389, 101] width 175 height 26
paste input "Black Roses"
type input "Black Roses"
click at [592, 102] on icon "Search Form" at bounding box center [594, 100] width 11 height 11
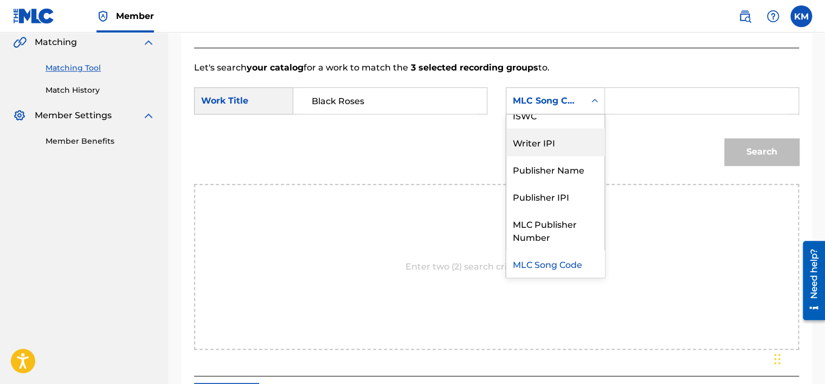
scroll to position [0, 0]
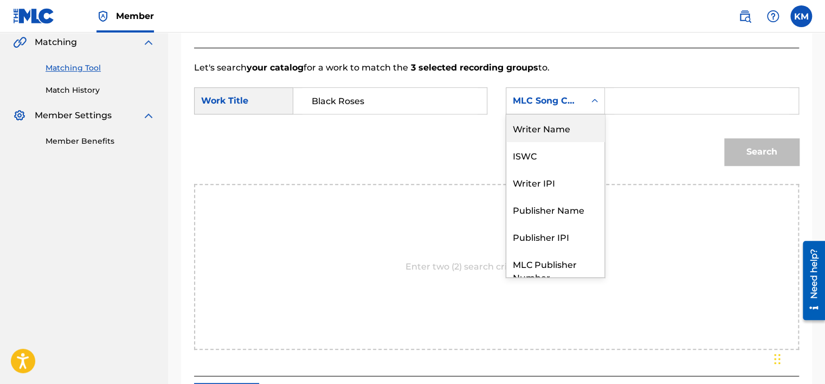
click at [571, 129] on div "Writer Name" at bounding box center [555, 127] width 98 height 27
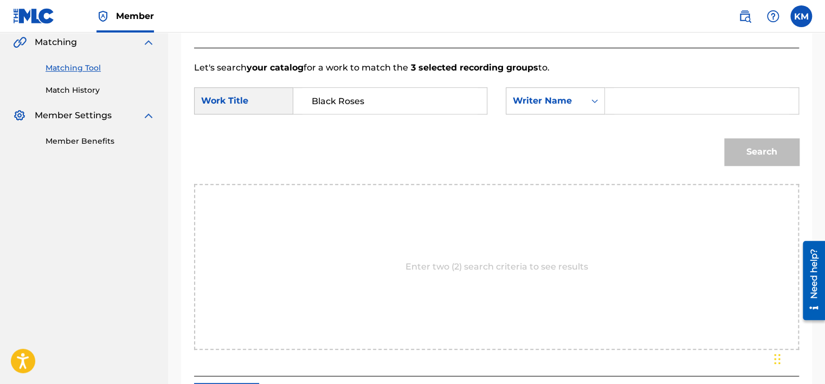
click at [619, 100] on input "Search Form" at bounding box center [701, 101] width 175 height 26
paste input "[PERSON_NAME]"
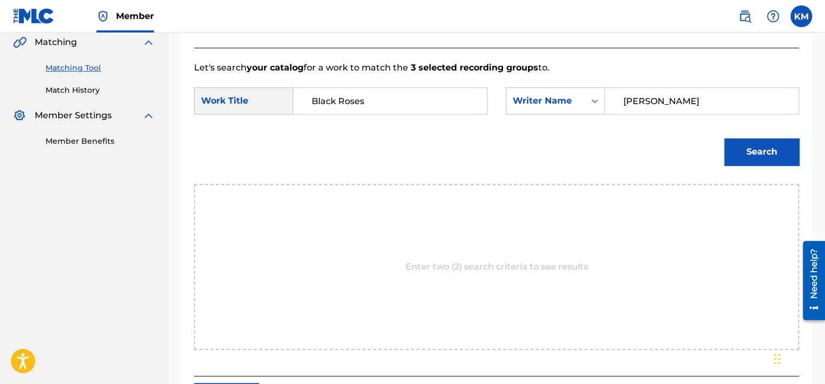
type input "[PERSON_NAME]"
click at [746, 150] on button "Search" at bounding box center [761, 151] width 75 height 27
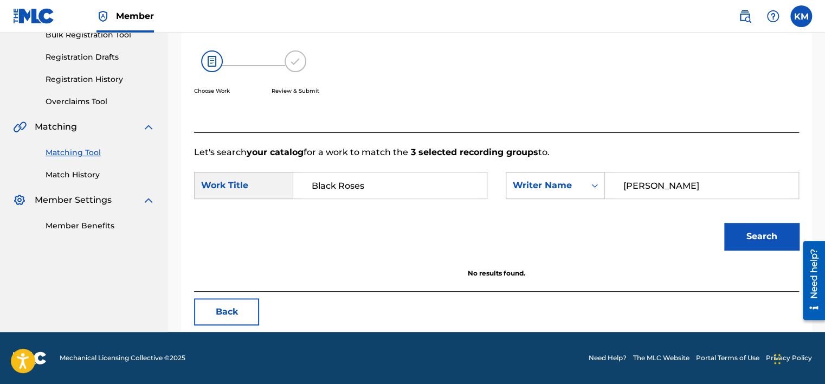
scroll to position [169, 0]
click at [81, 175] on link "Match History" at bounding box center [100, 174] width 109 height 11
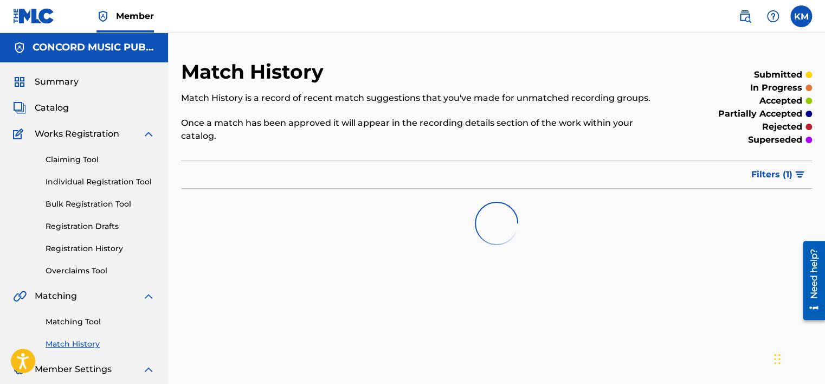
click at [93, 321] on link "Matching Tool" at bounding box center [100, 321] width 109 height 11
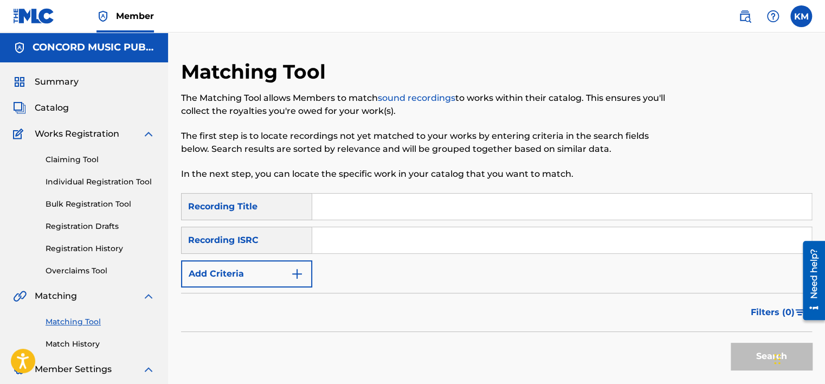
click at [353, 246] on input "Search Form" at bounding box center [561, 240] width 499 height 26
paste input "QMFMF1583648"
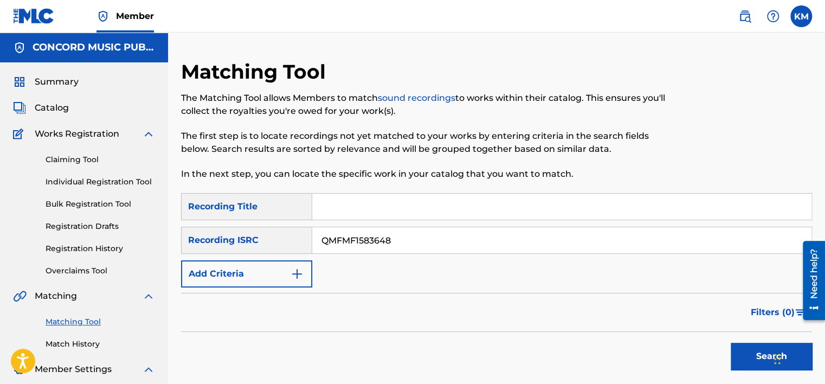
type input "QMFMF1583648"
click at [736, 349] on button "Search" at bounding box center [770, 355] width 81 height 27
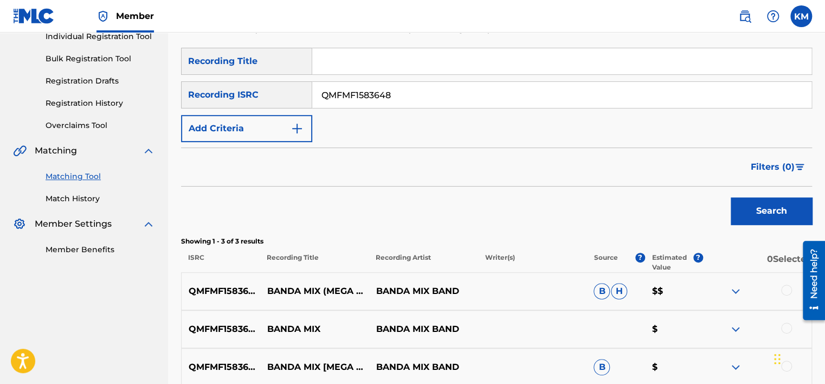
scroll to position [254, 0]
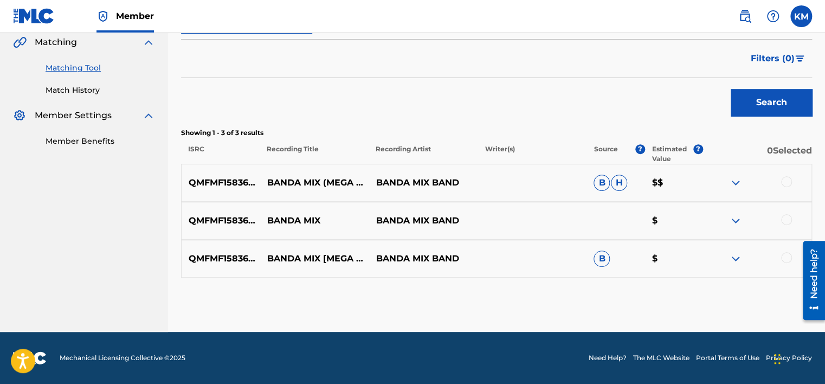
click at [780, 258] on div at bounding box center [756, 258] width 109 height 13
click at [785, 255] on div at bounding box center [786, 257] width 11 height 11
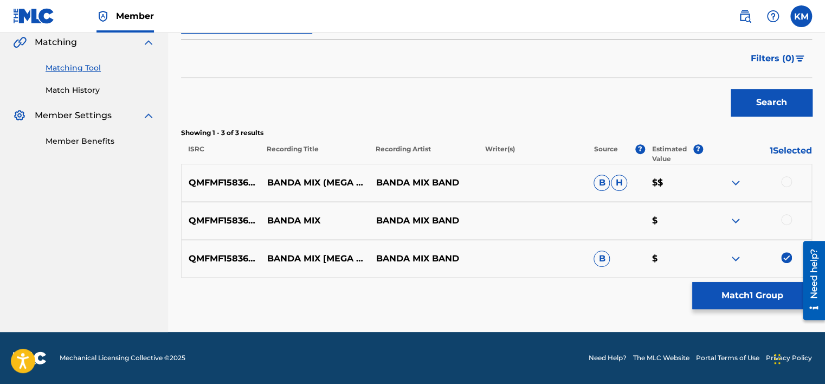
click at [783, 221] on div at bounding box center [786, 219] width 11 height 11
click at [788, 180] on div at bounding box center [786, 181] width 11 height 11
click at [722, 299] on button "Match 3 Groups" at bounding box center [752, 295] width 120 height 27
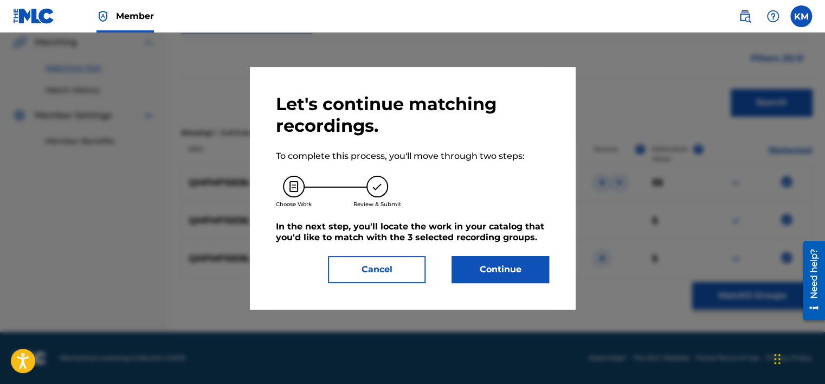
click at [504, 264] on button "Continue" at bounding box center [500, 269] width 98 height 27
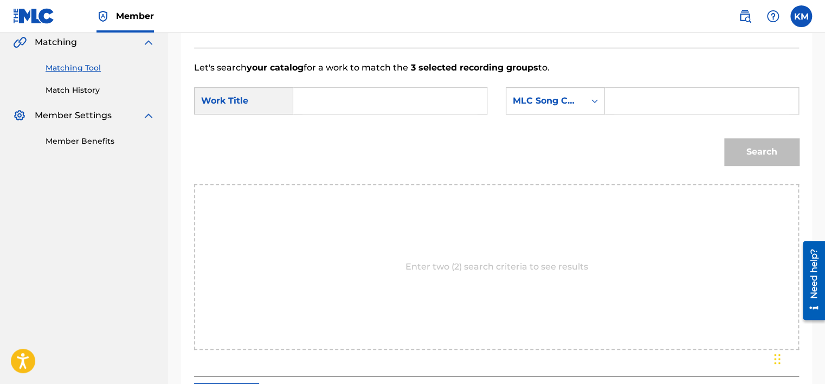
click at [308, 105] on input "Search Form" at bounding box center [389, 101] width 175 height 26
paste input "Banda Mix - Mega Mix Version"
type input "Banda Mix - Mega Mix Version"
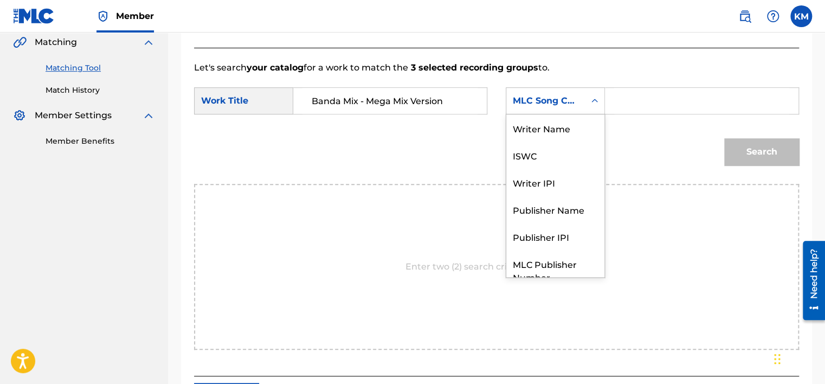
click at [595, 102] on icon "Search Form" at bounding box center [594, 101] width 7 height 4
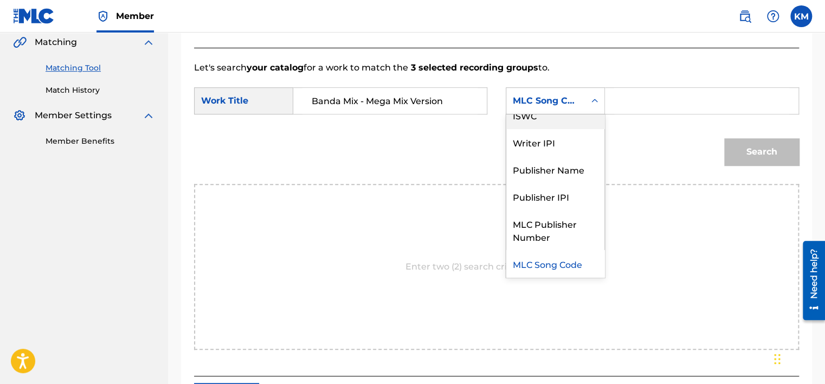
scroll to position [0, 0]
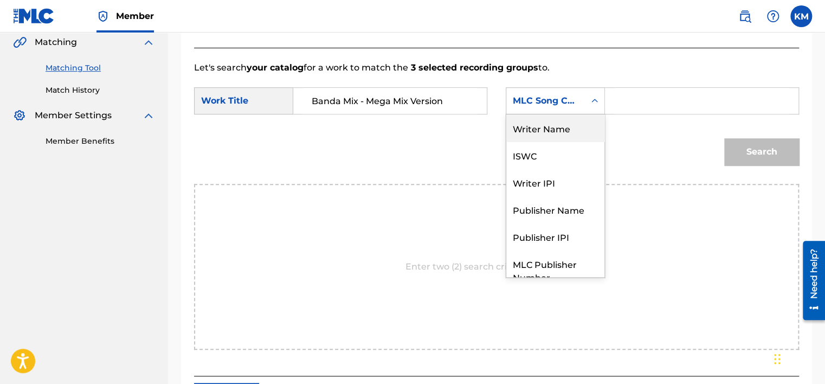
click at [561, 137] on div "Writer Name" at bounding box center [555, 127] width 98 height 27
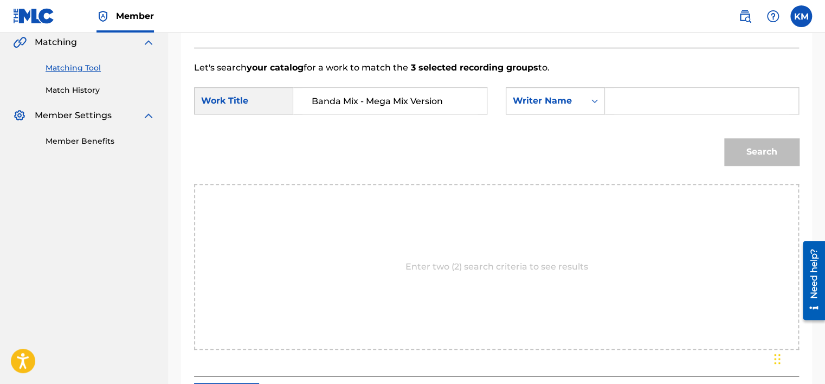
click at [620, 112] on input "Search Form" at bounding box center [701, 101] width 175 height 26
paste input "[PERSON_NAME]"
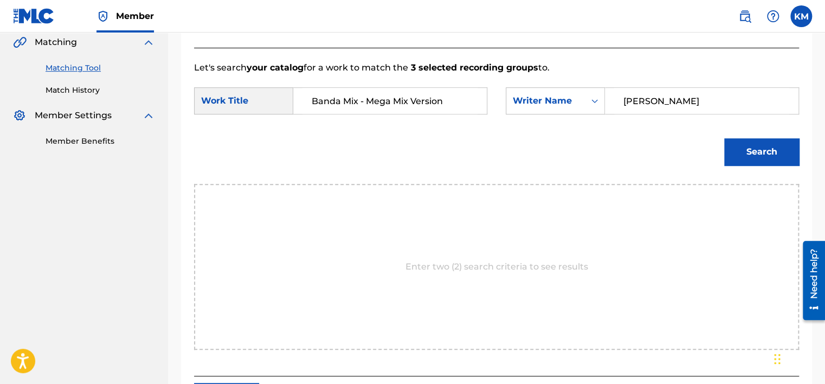
type input "[PERSON_NAME]"
click at [747, 150] on button "Search" at bounding box center [761, 151] width 75 height 27
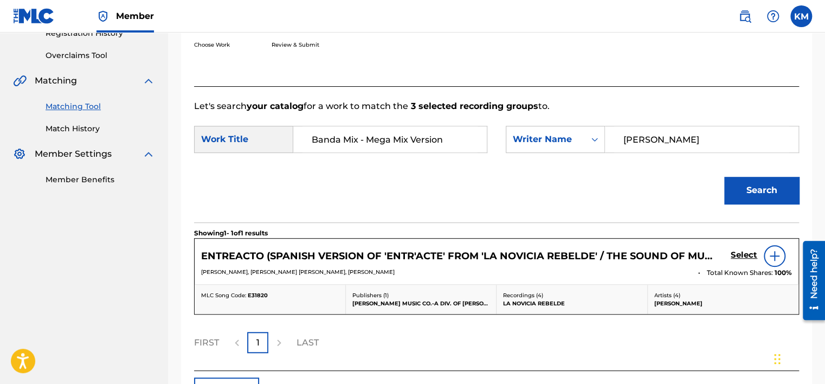
scroll to position [254, 0]
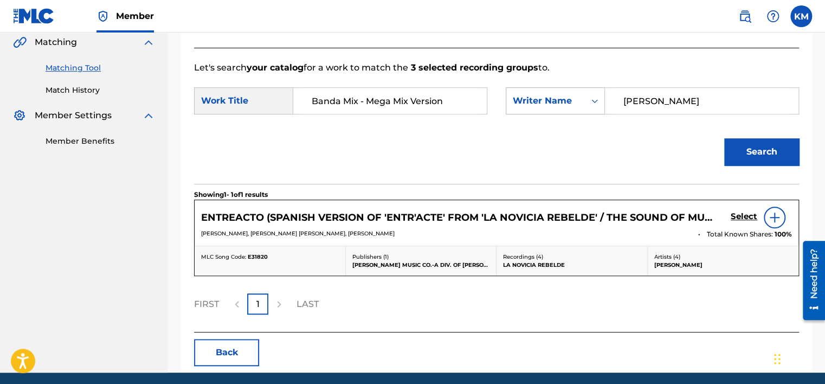
click at [587, 105] on div "Search Form" at bounding box center [595, 101] width 20 height 20
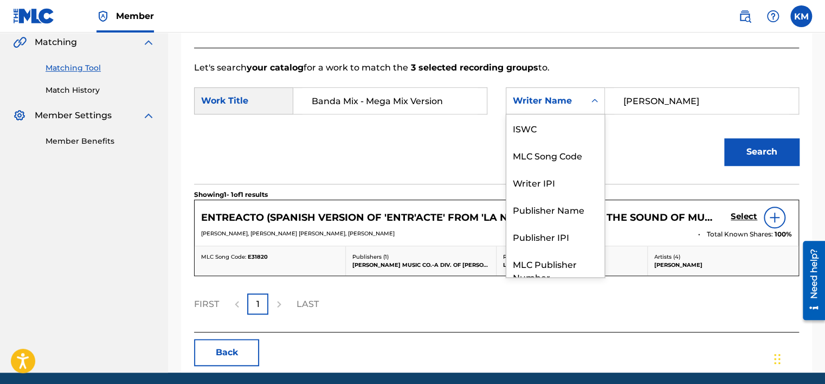
scroll to position [40, 0]
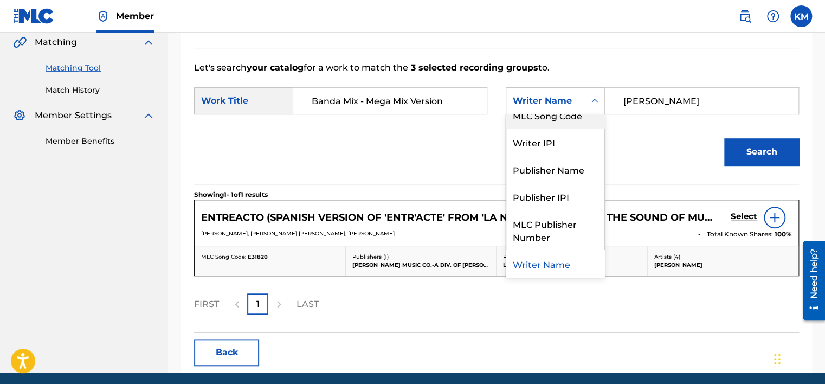
click at [574, 122] on div "MLC Song Code" at bounding box center [555, 114] width 98 height 27
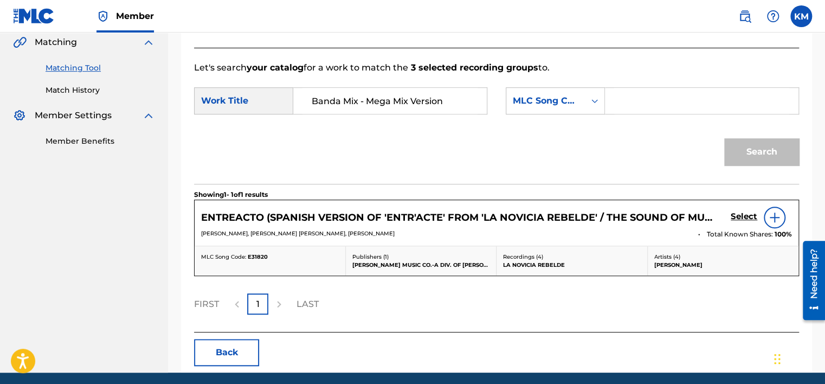
click at [613, 103] on div "Search Form" at bounding box center [702, 100] width 194 height 27
click at [614, 99] on input "Search Form" at bounding box center [701, 101] width 175 height 26
paste input "L2587O"
type input "L2587O"
click at [750, 147] on button "Search" at bounding box center [761, 151] width 75 height 27
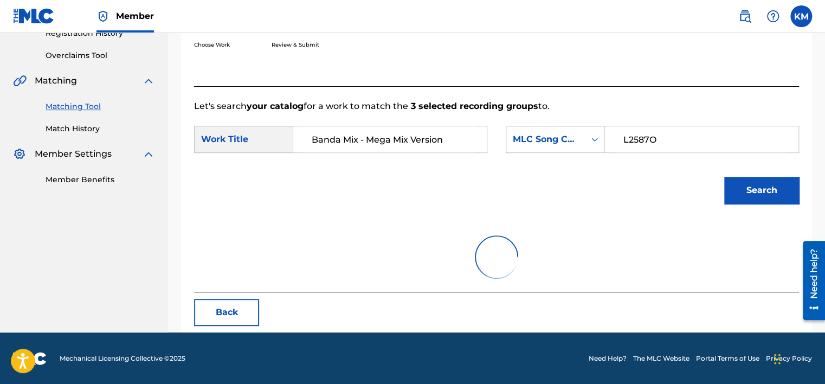
scroll to position [254, 0]
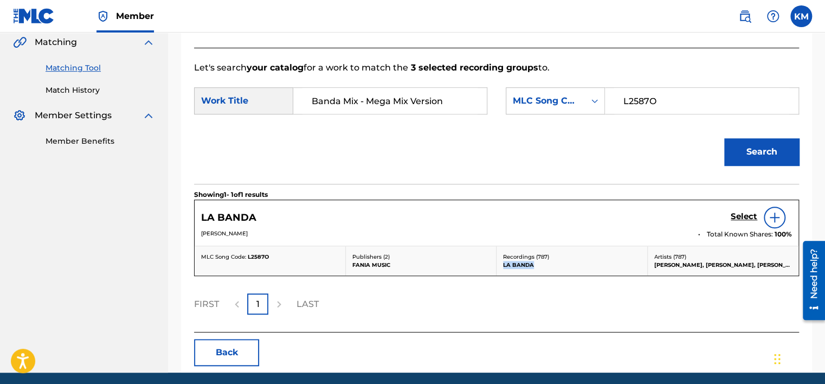
drag, startPoint x: 502, startPoint y: 263, endPoint x: 540, endPoint y: 263, distance: 37.4
click at [540, 263] on p "LA BANDA" at bounding box center [572, 265] width 138 height 8
copy p "LA BANDA"
click at [81, 90] on link "Match History" at bounding box center [100, 90] width 109 height 11
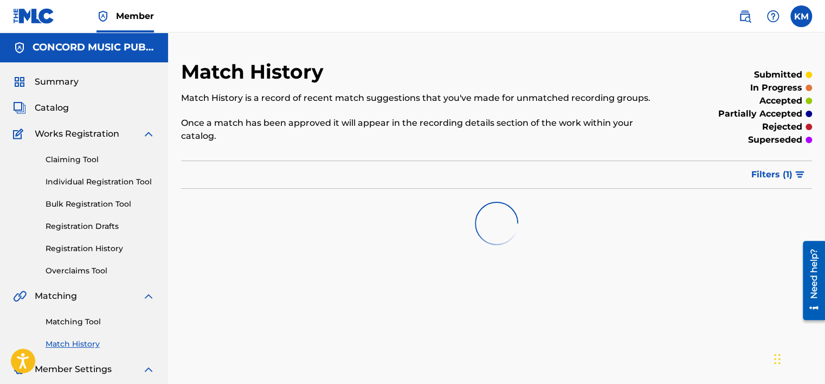
click at [82, 319] on link "Matching Tool" at bounding box center [100, 321] width 109 height 11
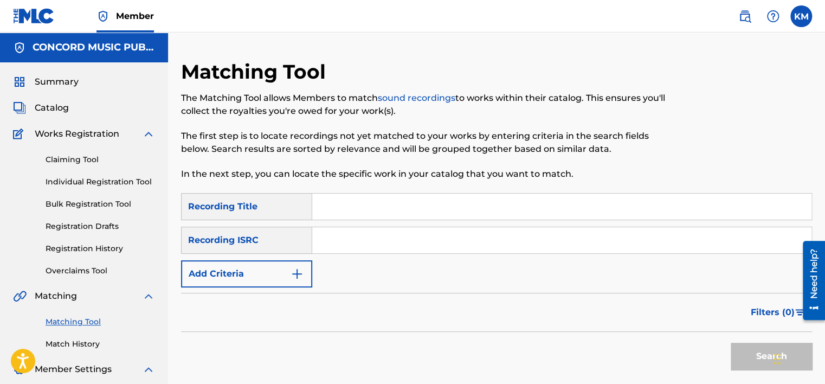
paste input "KRA301900057"
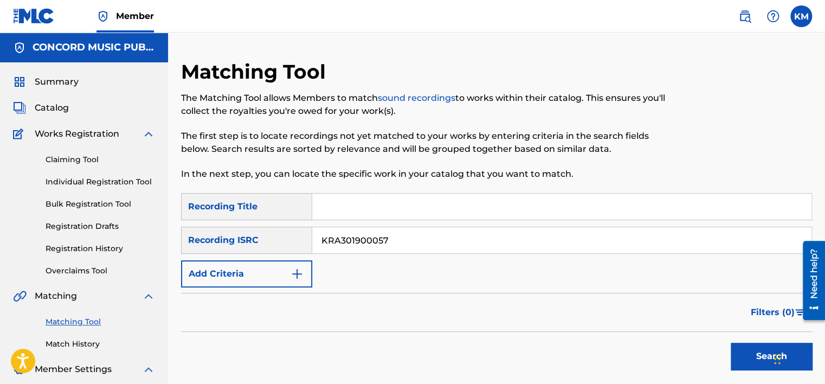
type input "KRA301900057"
click at [749, 360] on button "Search" at bounding box center [770, 355] width 81 height 27
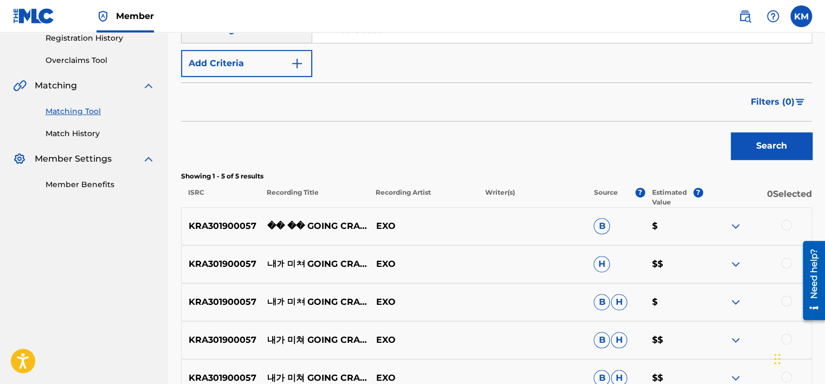
scroll to position [325, 0]
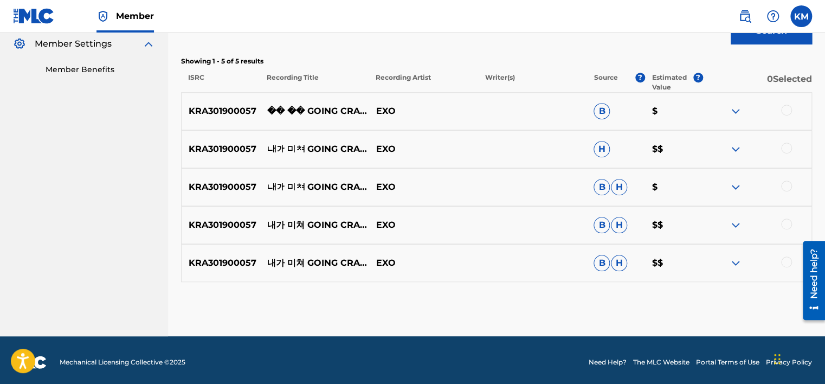
click at [785, 261] on div at bounding box center [786, 261] width 11 height 11
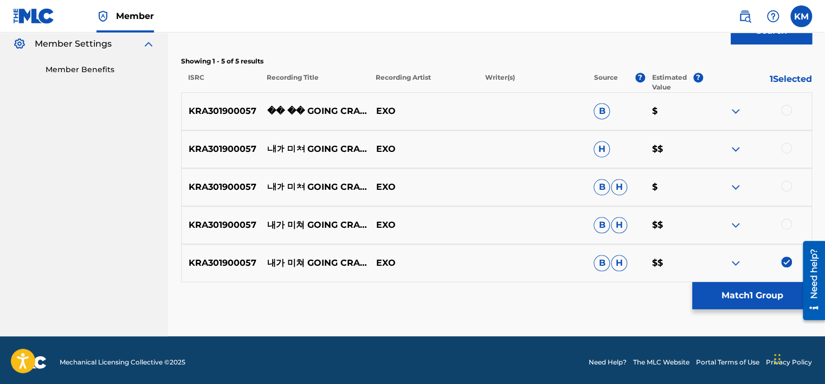
click at [787, 226] on div at bounding box center [786, 223] width 11 height 11
click at [785, 187] on div at bounding box center [786, 185] width 11 height 11
click at [785, 147] on div at bounding box center [786, 147] width 11 height 11
click at [782, 112] on div at bounding box center [786, 110] width 11 height 11
click at [735, 293] on button "Match 5 Groups" at bounding box center [752, 295] width 120 height 27
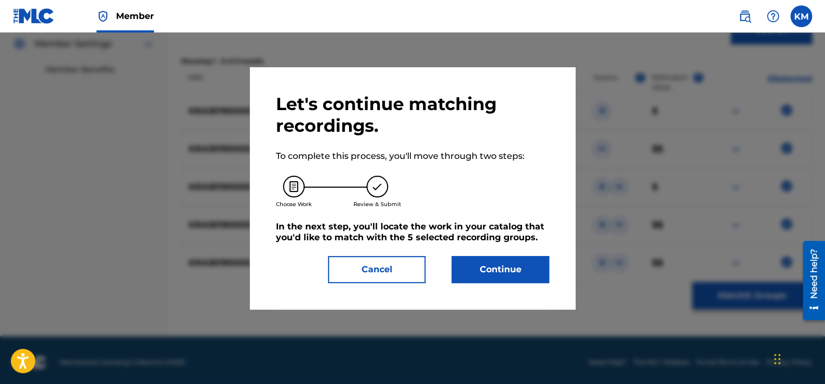
click at [497, 275] on button "Continue" at bounding box center [500, 269] width 98 height 27
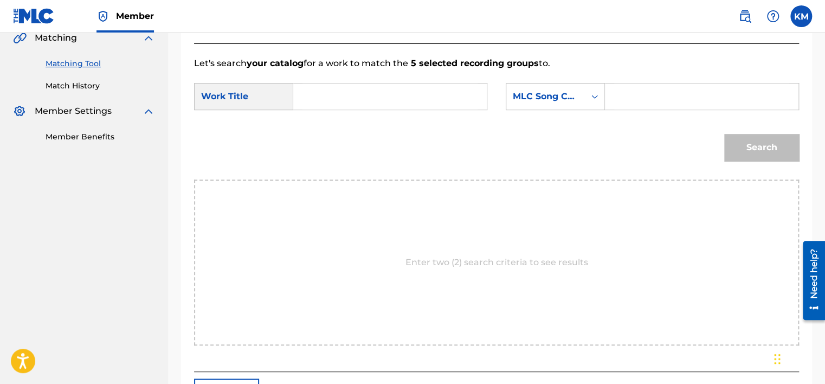
scroll to position [217, 0]
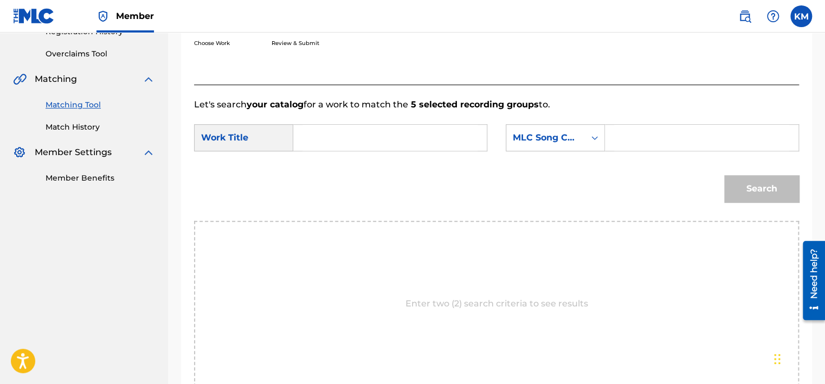
click at [320, 132] on input "Search Form" at bounding box center [389, 138] width 175 height 26
paste input "Going Crazy - Live"
type input "Going Crazy - Live"
click at [594, 135] on icon "Search Form" at bounding box center [594, 137] width 11 height 11
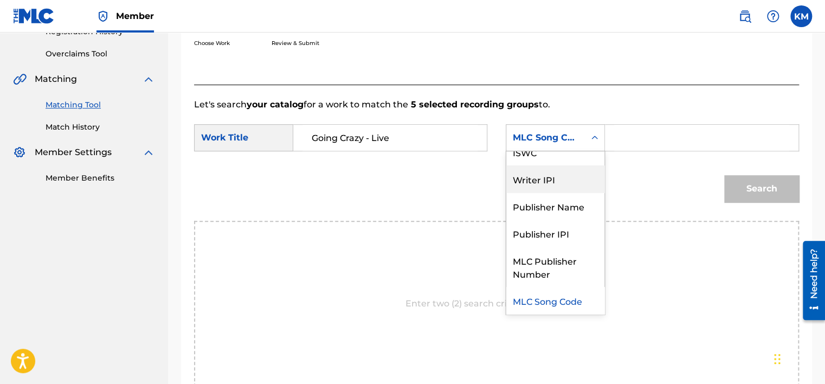
scroll to position [0, 0]
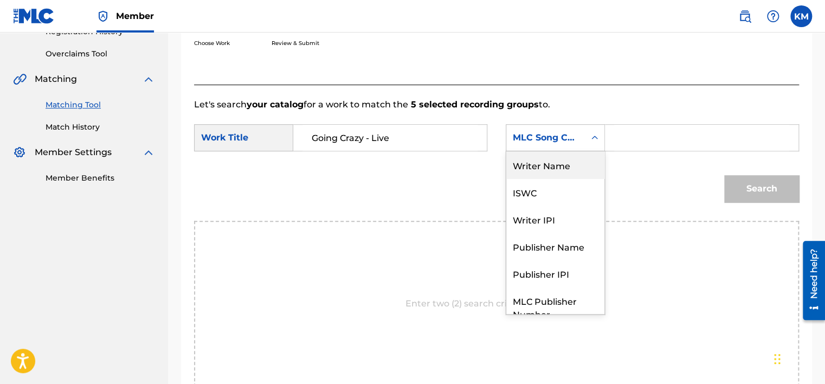
click at [565, 169] on div "Writer Name" at bounding box center [555, 164] width 98 height 27
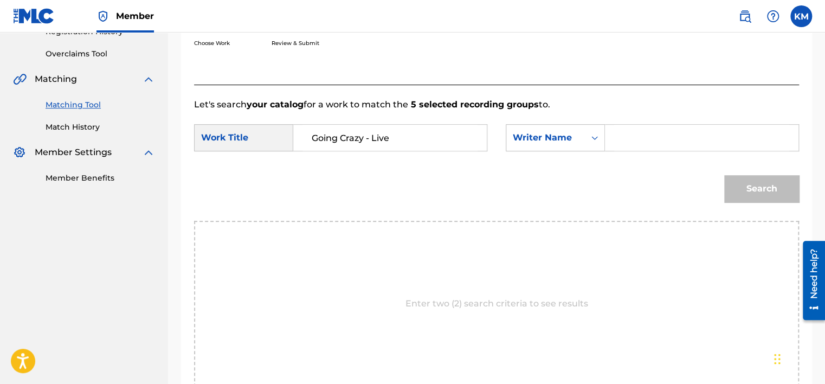
click at [626, 145] on input "Search Form" at bounding box center [701, 138] width 175 height 26
paste input "[PERSON_NAME]"
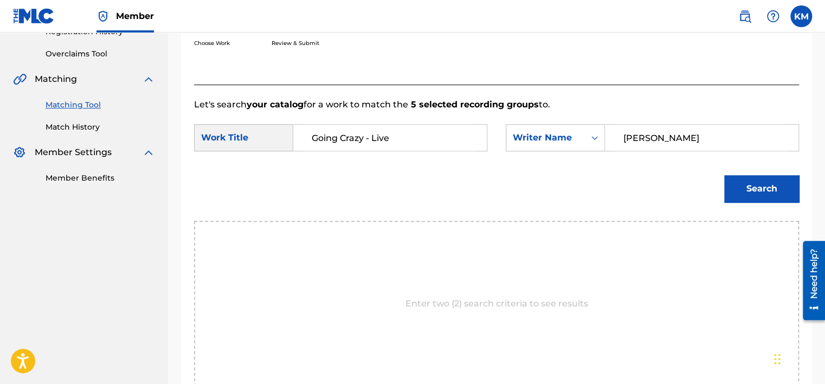
type input "[PERSON_NAME]"
click at [726, 187] on button "Search" at bounding box center [761, 188] width 75 height 27
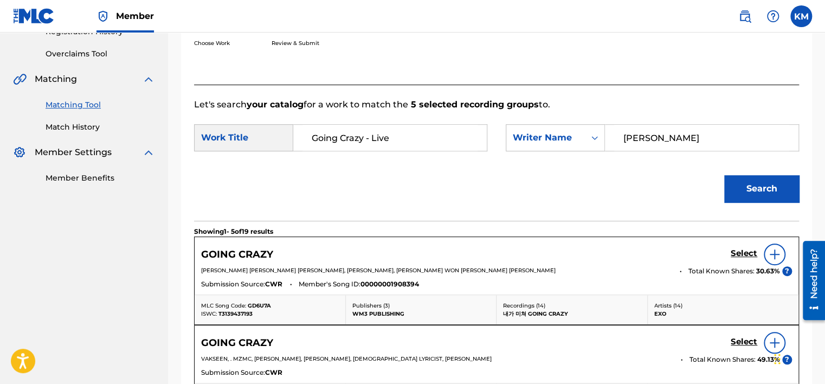
scroll to position [379, 0]
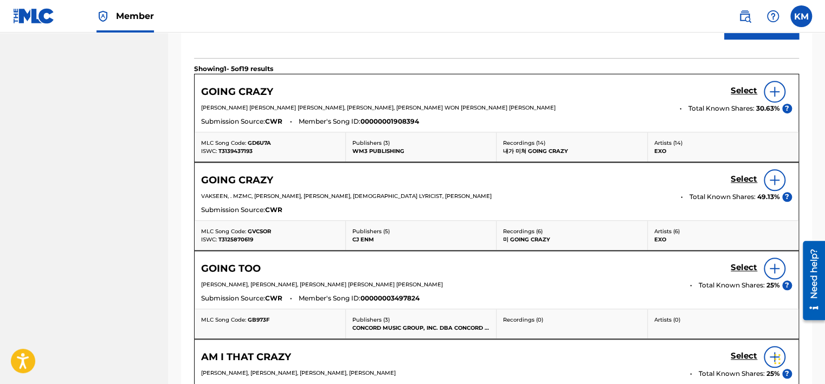
click at [739, 96] on h5 "Select" at bounding box center [743, 91] width 27 height 10
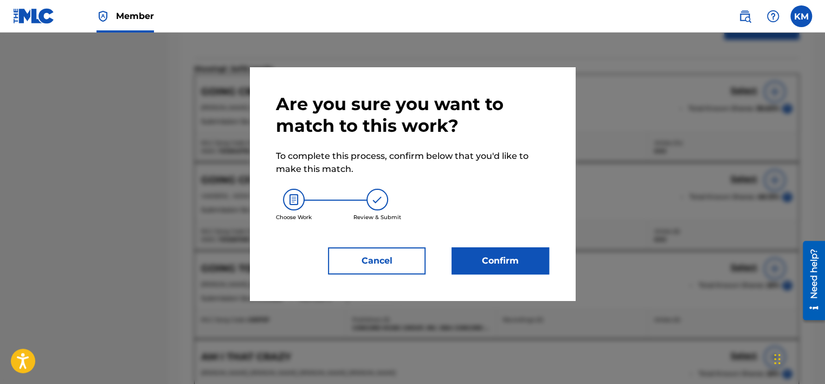
click at [480, 262] on button "Confirm" at bounding box center [500, 260] width 98 height 27
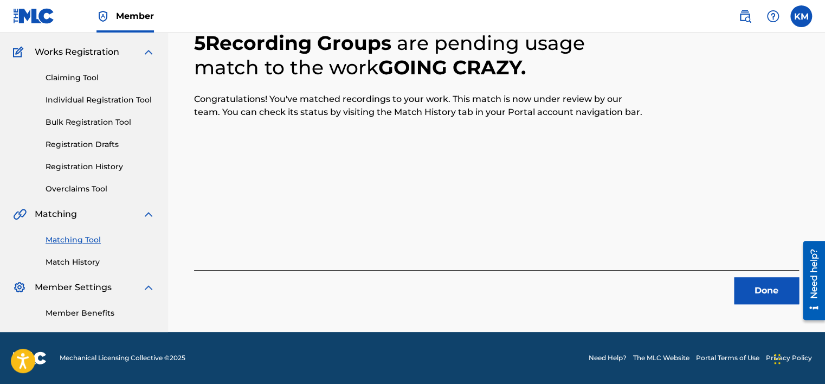
scroll to position [82, 0]
click at [743, 281] on button "Done" at bounding box center [766, 290] width 65 height 27
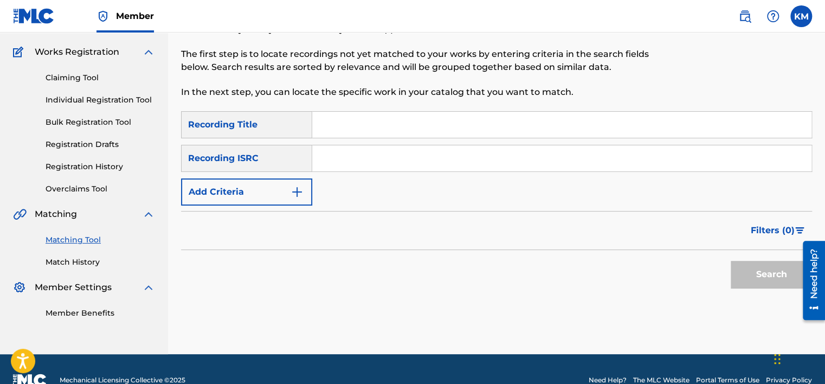
click at [404, 156] on input "Search Form" at bounding box center [561, 158] width 499 height 26
paste input "QM42K1892334"
type input "QM42K1892334"
click at [750, 269] on button "Search" at bounding box center [770, 274] width 81 height 27
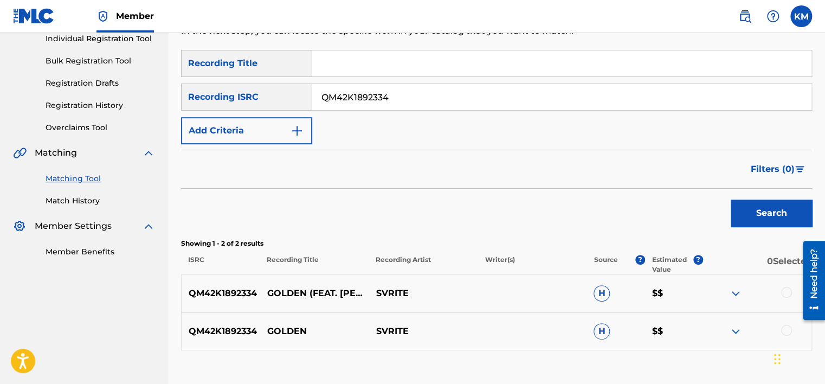
scroll to position [190, 0]
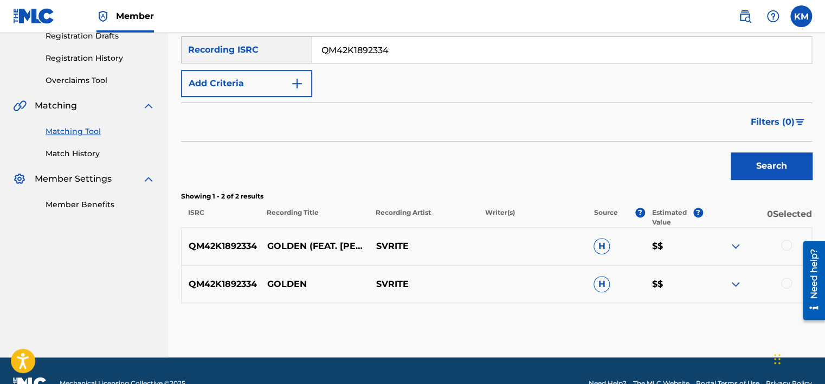
drag, startPoint x: 264, startPoint y: 233, endPoint x: 364, endPoint y: 254, distance: 101.3
click at [364, 252] on p "GOLDEN (FEAT. [PERSON_NAME])" at bounding box center [314, 245] width 109 height 13
copy p "GOLDEN (FEAT. [PERSON_NAME])"
click at [785, 243] on div at bounding box center [786, 244] width 11 height 11
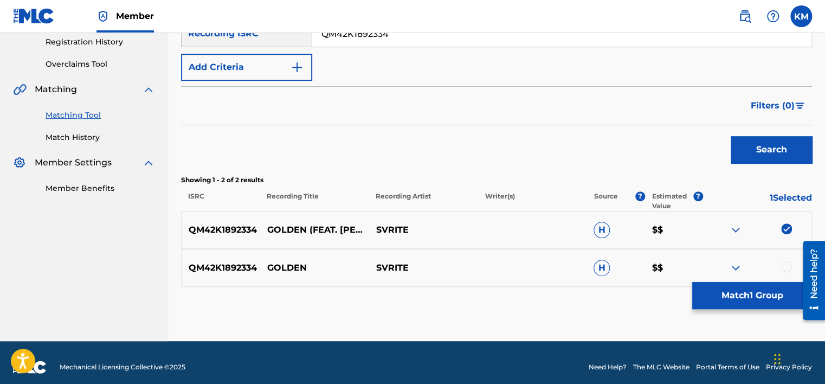
scroll to position [215, 0]
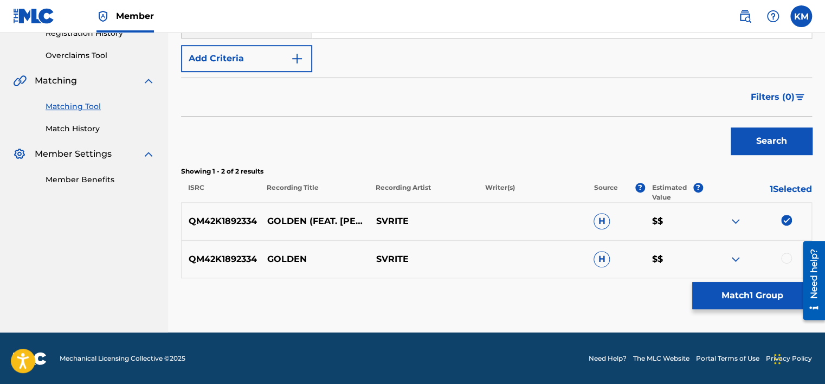
click at [786, 258] on div at bounding box center [786, 257] width 11 height 11
click at [382, 221] on p "SVRITE" at bounding box center [422, 221] width 109 height 13
copy p "SVRITE"
click at [726, 288] on button "Match 2 Groups" at bounding box center [752, 295] width 120 height 27
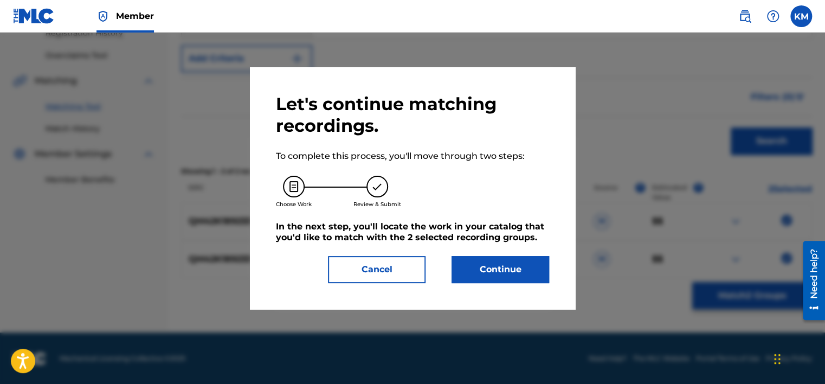
click at [509, 260] on button "Continue" at bounding box center [500, 269] width 98 height 27
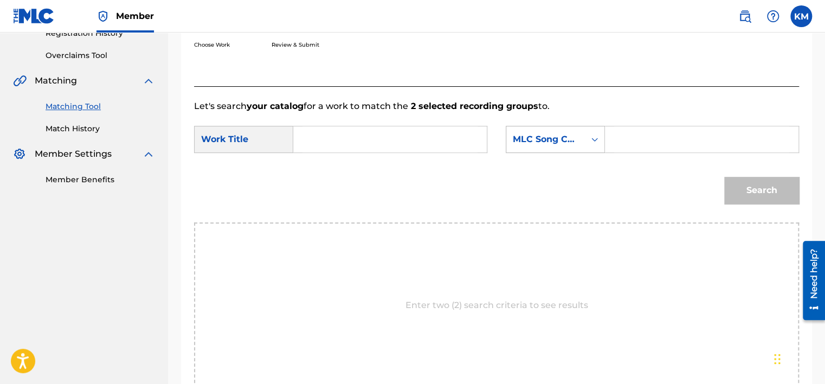
click at [589, 139] on icon "Search Form" at bounding box center [594, 139] width 11 height 11
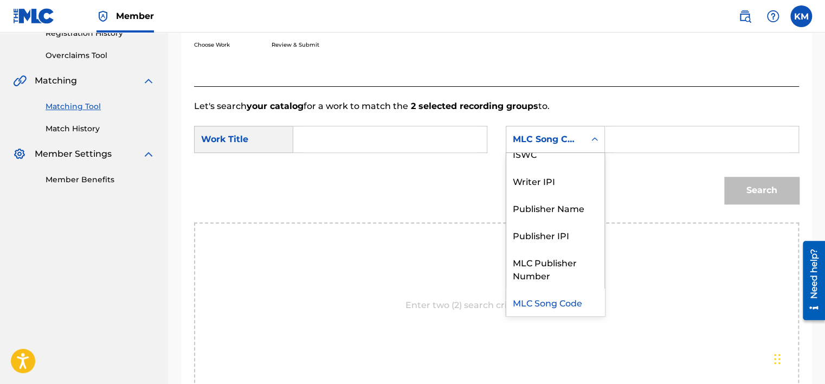
scroll to position [0, 0]
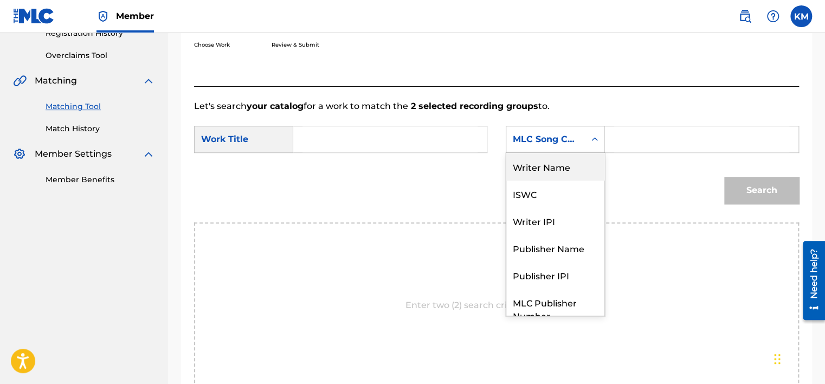
click at [582, 166] on div "Writer Name" at bounding box center [555, 166] width 98 height 27
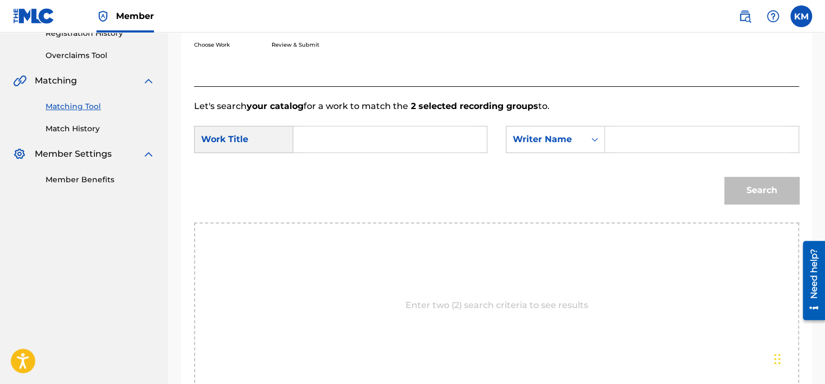
click at [633, 133] on input "Search Form" at bounding box center [701, 139] width 175 height 26
paste input "SVRITE"
type input "SVRITE"
click at [327, 134] on input "Search Form" at bounding box center [389, 139] width 175 height 26
paste input "GOLDEN"
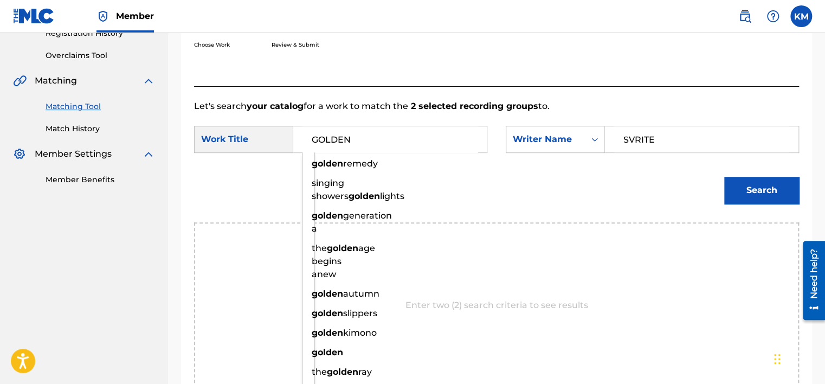
click at [756, 192] on button "Search" at bounding box center [761, 190] width 75 height 27
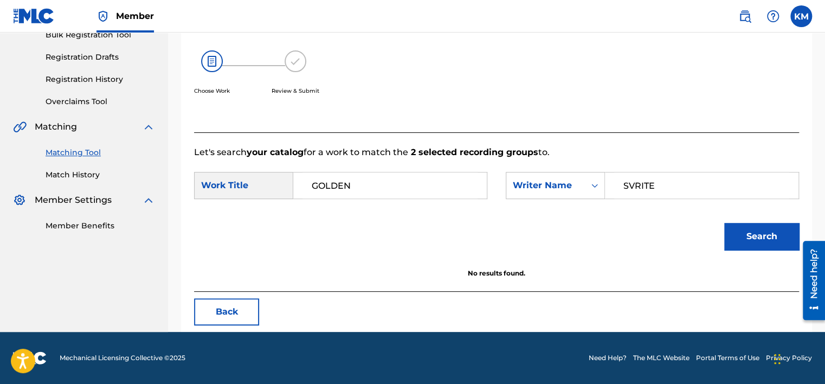
scroll to position [169, 0]
drag, startPoint x: 366, startPoint y: 192, endPoint x: 303, endPoint y: 192, distance: 62.9
click at [305, 192] on input "GOLDEN" at bounding box center [389, 185] width 175 height 26
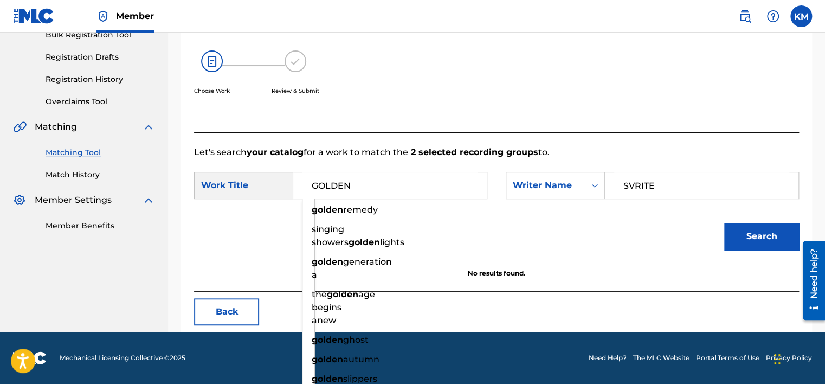
paste input "(FEAT. [PERSON_NAME])"
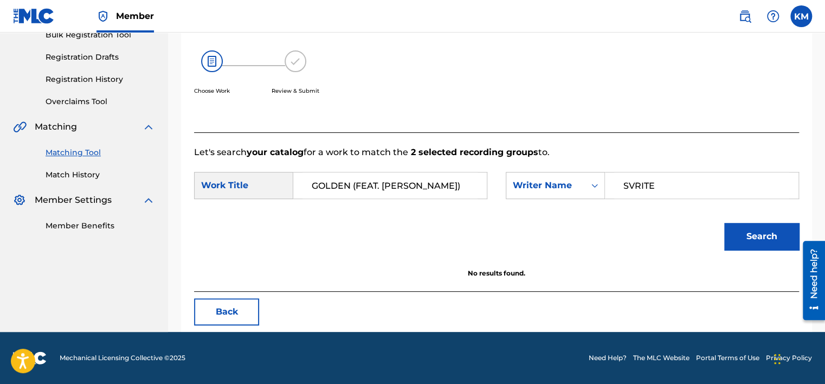
scroll to position [0, 0]
drag, startPoint x: 470, startPoint y: 184, endPoint x: 268, endPoint y: 174, distance: 202.9
click at [268, 174] on div "SearchWithCriteria2bdf6ab0-9141-4107-a636-c039119b8ba2 Work Title GOLDEN (FEAT.…" at bounding box center [340, 185] width 293 height 27
paste input "G"
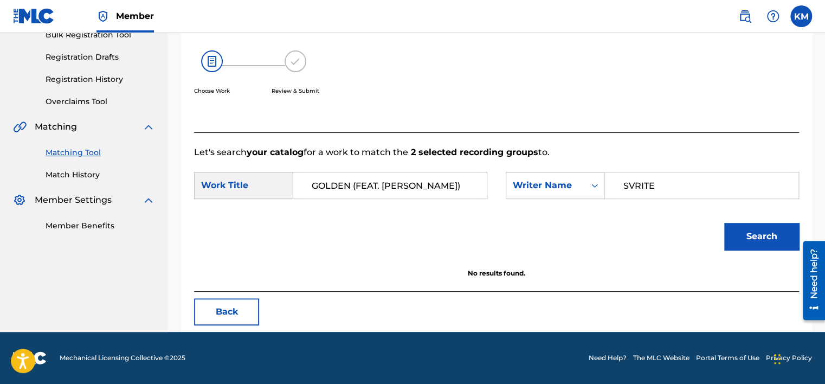
click at [313, 183] on input "GOLDEN (FEAT. [PERSON_NAME])" at bounding box center [389, 185] width 175 height 26
type input "GGOLDEN (FEAT. [PERSON_NAME])"
click at [756, 238] on button "Search" at bounding box center [761, 236] width 75 height 27
click at [87, 176] on link "Match History" at bounding box center [100, 174] width 109 height 11
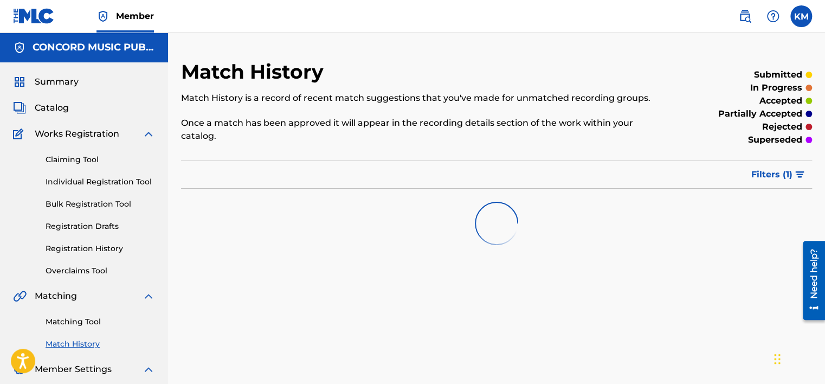
click at [83, 326] on link "Matching Tool" at bounding box center [100, 321] width 109 height 11
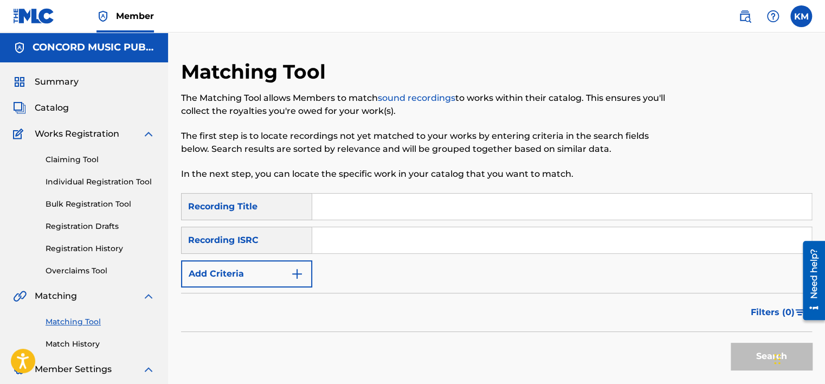
click at [334, 236] on input "Search Form" at bounding box center [561, 240] width 499 height 26
paste input "QZEQU2401787"
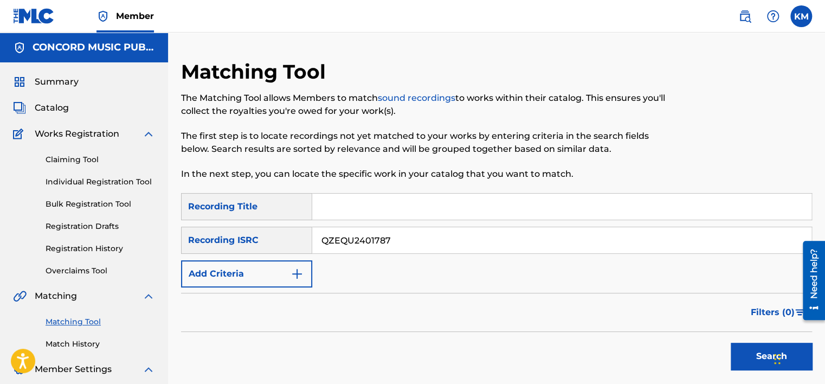
type input "QZEQU2401787"
click at [735, 347] on button "Search" at bounding box center [770, 355] width 81 height 27
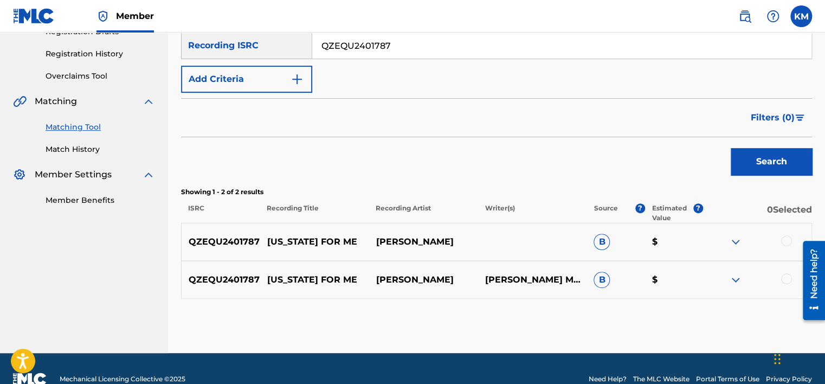
scroll to position [215, 0]
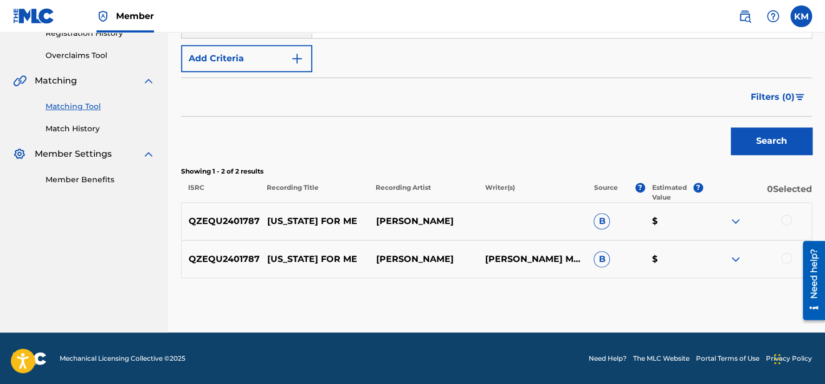
click at [785, 259] on div at bounding box center [786, 257] width 11 height 11
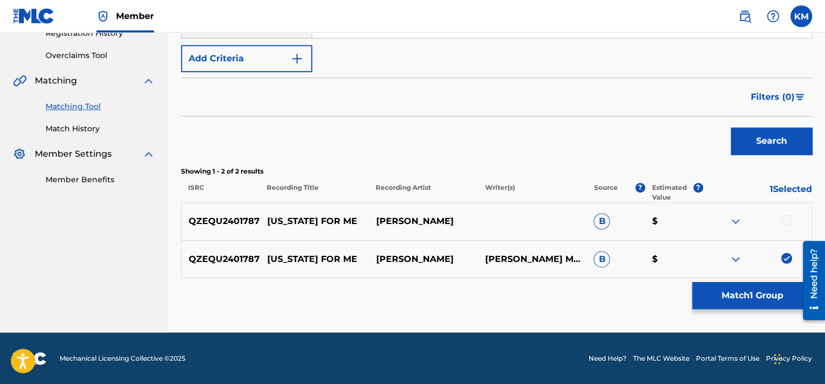
click at [785, 219] on div at bounding box center [786, 220] width 11 height 11
click at [715, 295] on button "Match 2 Groups" at bounding box center [752, 295] width 120 height 27
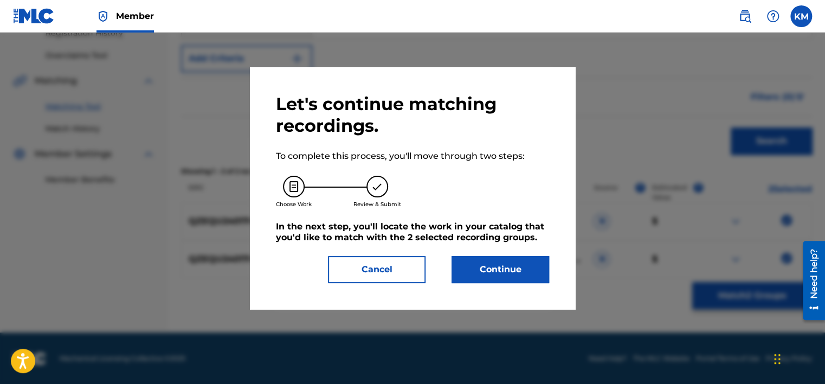
click at [518, 262] on button "Continue" at bounding box center [500, 269] width 98 height 27
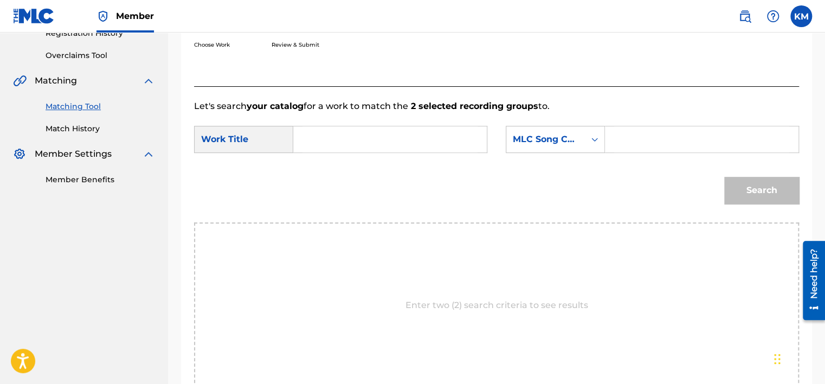
click at [341, 138] on input "Search Form" at bounding box center [389, 139] width 175 height 26
paste input "[US_STATE] for Me"
type input "[US_STATE] for Me"
click at [593, 141] on icon "Search Form" at bounding box center [594, 139] width 11 height 11
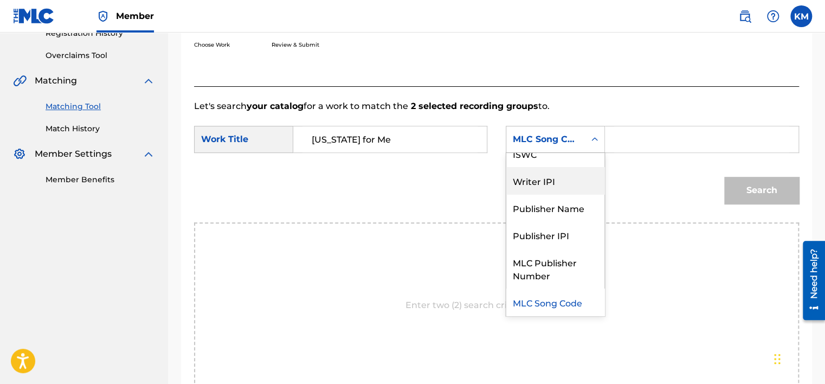
scroll to position [0, 0]
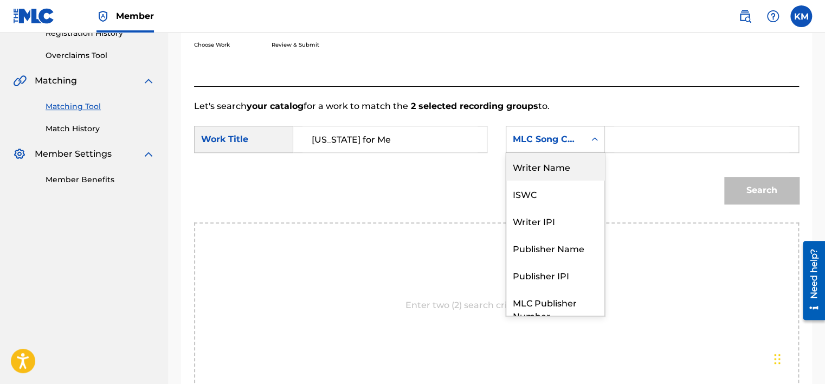
click at [563, 169] on div "Writer Name" at bounding box center [555, 166] width 98 height 27
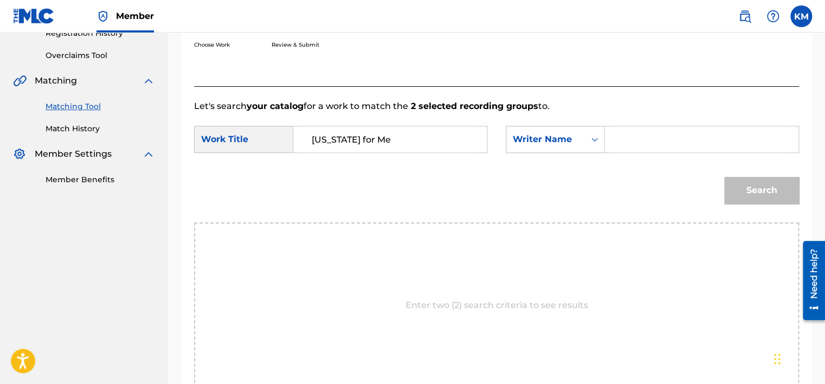
click at [622, 142] on input "Search Form" at bounding box center [701, 139] width 175 height 26
paste input "[PERSON_NAME]"
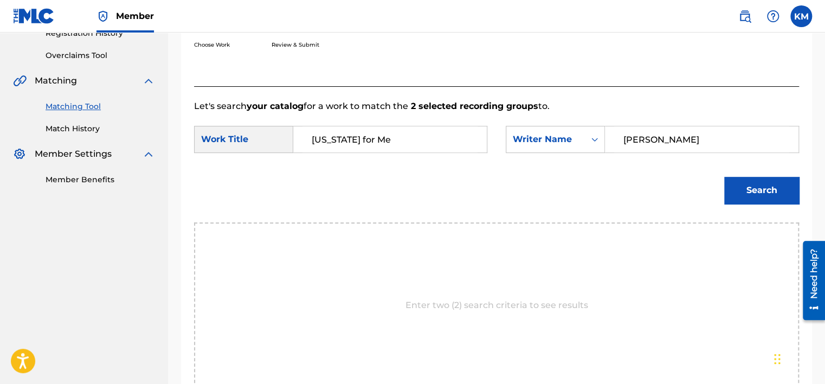
type input "[PERSON_NAME]"
click at [754, 189] on button "Search" at bounding box center [761, 190] width 75 height 27
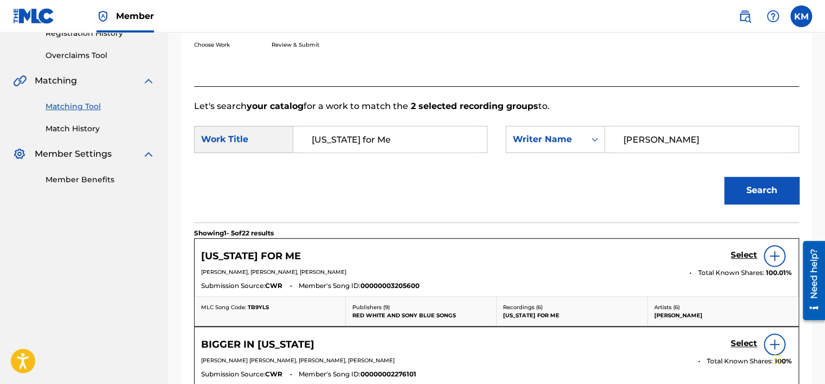
click at [738, 252] on h5 "Select" at bounding box center [743, 255] width 27 height 10
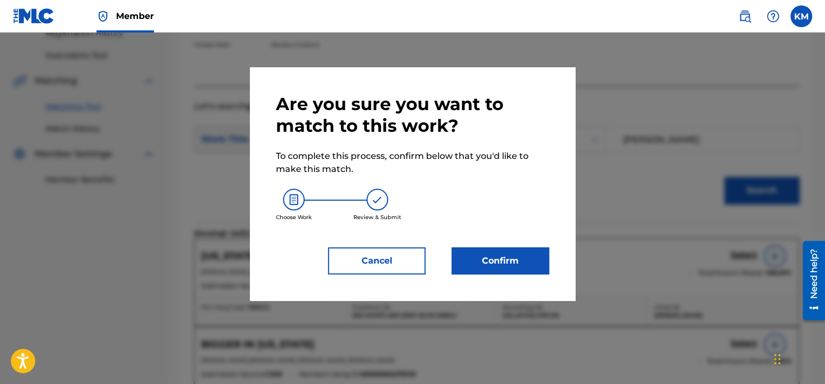
click at [507, 254] on button "Confirm" at bounding box center [500, 260] width 98 height 27
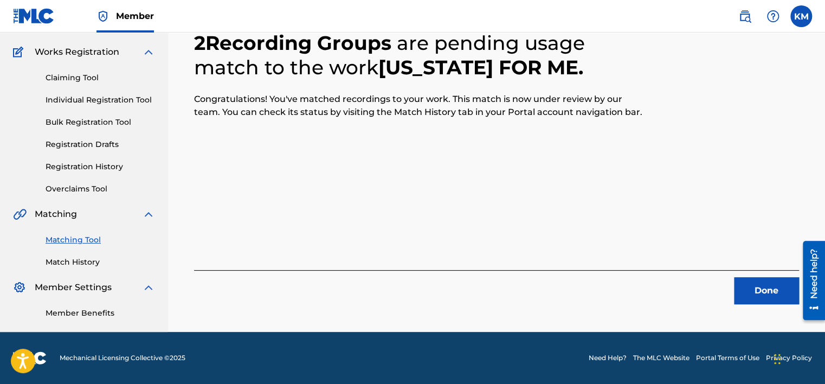
scroll to position [82, 0]
click at [752, 290] on button "Done" at bounding box center [766, 290] width 65 height 27
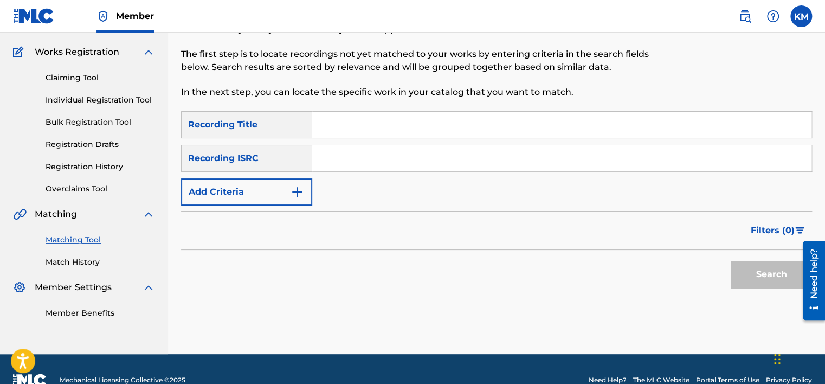
click at [358, 145] on input "Search Form" at bounding box center [561, 158] width 499 height 26
paste input "USNPW1100042"
type input "USNPW1100042"
click at [769, 262] on button "Search" at bounding box center [770, 274] width 81 height 27
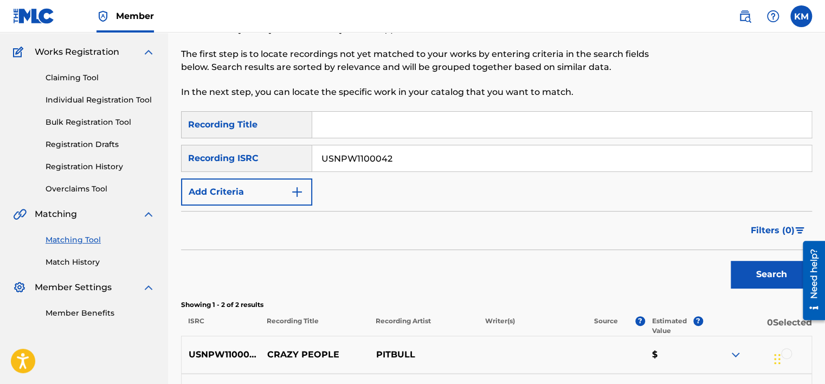
scroll to position [215, 0]
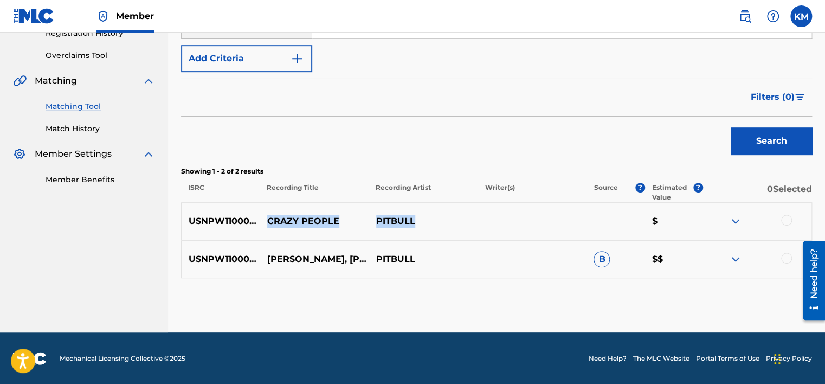
drag, startPoint x: 262, startPoint y: 221, endPoint x: 429, endPoint y: 219, distance: 166.9
click at [429, 219] on div "USNPW1100042 CRAZY PEOPLE PITBULL $" at bounding box center [496, 221] width 631 height 38
copy div "CRAZY PEOPLE PITBULL"
click at [267, 216] on p "CRAZY PEOPLE" at bounding box center [314, 221] width 109 height 13
drag, startPoint x: 266, startPoint y: 216, endPoint x: 414, endPoint y: 215, distance: 147.9
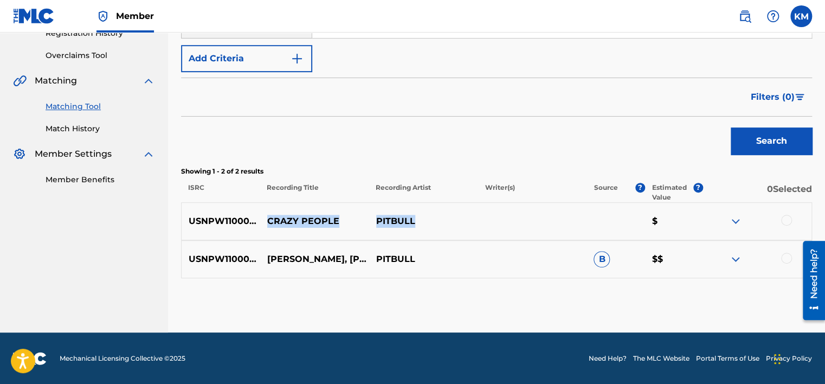
click at [414, 215] on div "USNPW1100042 CRAZY PEOPLE PITBULL $" at bounding box center [496, 221] width 631 height 38
copy div "CRAZY PEOPLE PITBULL"
click at [784, 219] on div at bounding box center [786, 220] width 11 height 11
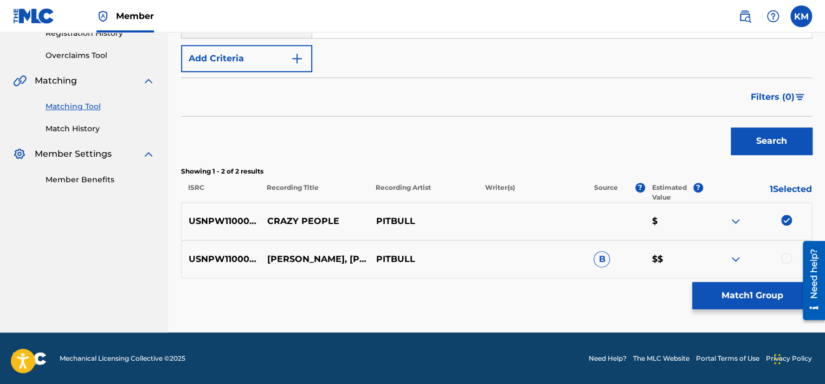
click at [783, 259] on div at bounding box center [786, 257] width 11 height 11
click at [736, 295] on button "Match 2 Groups" at bounding box center [752, 295] width 120 height 27
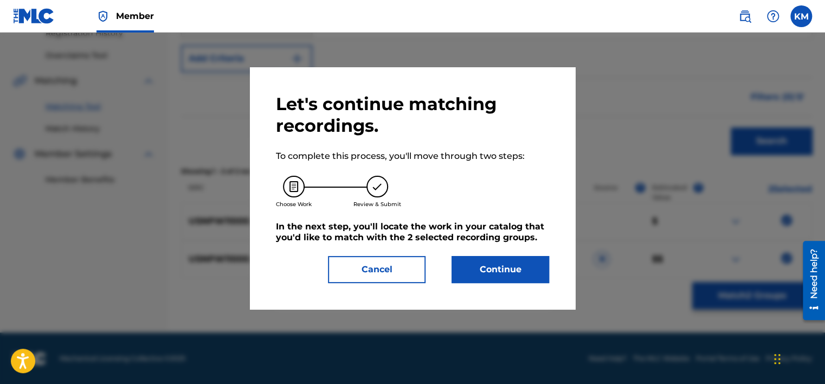
click at [513, 265] on button "Continue" at bounding box center [500, 269] width 98 height 27
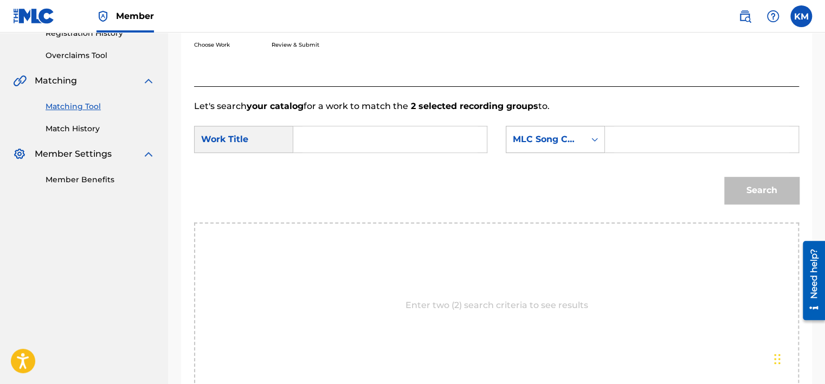
click at [592, 140] on icon "Search Form" at bounding box center [594, 139] width 11 height 11
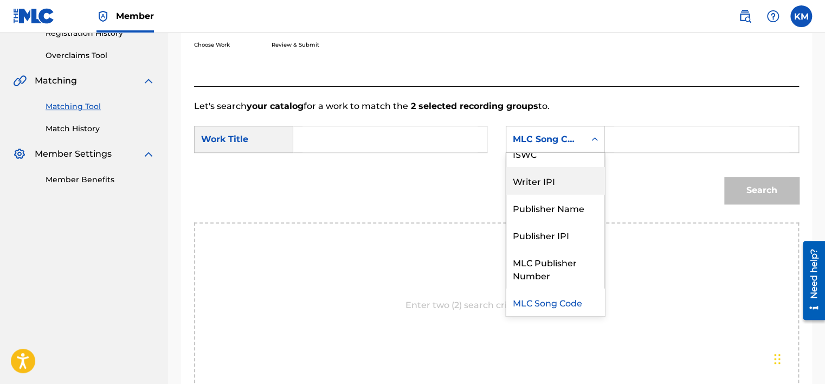
scroll to position [0, 0]
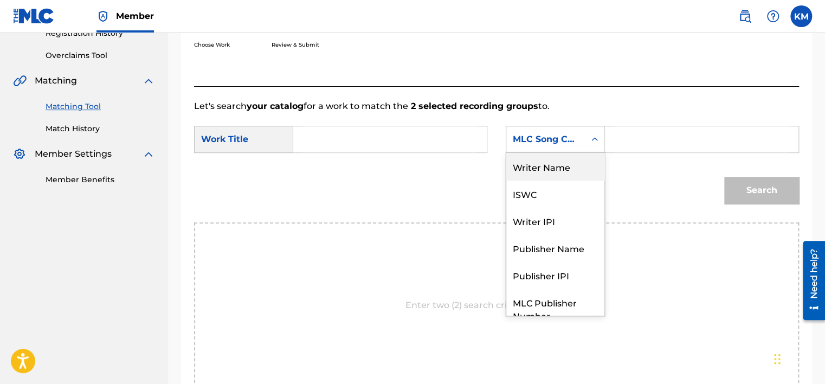
click at [563, 168] on div "Writer Name" at bounding box center [555, 166] width 98 height 27
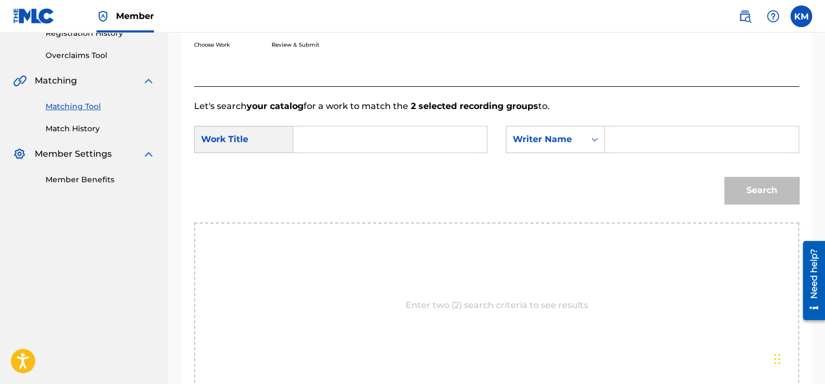
click at [621, 134] on input "Search Form" at bounding box center [701, 139] width 175 height 26
paste input "[PERSON_NAME]"
type input "[PERSON_NAME]"
click at [375, 137] on input "Search Form" at bounding box center [389, 139] width 175 height 26
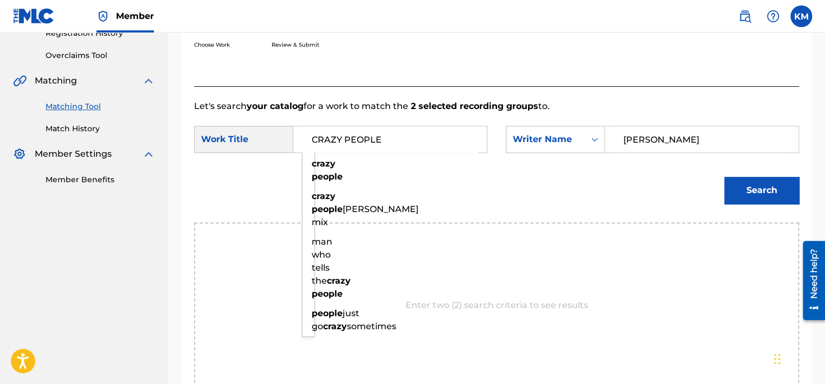
type input "CRAZY PEOPLE"
click at [724, 177] on button "Search" at bounding box center [761, 190] width 75 height 27
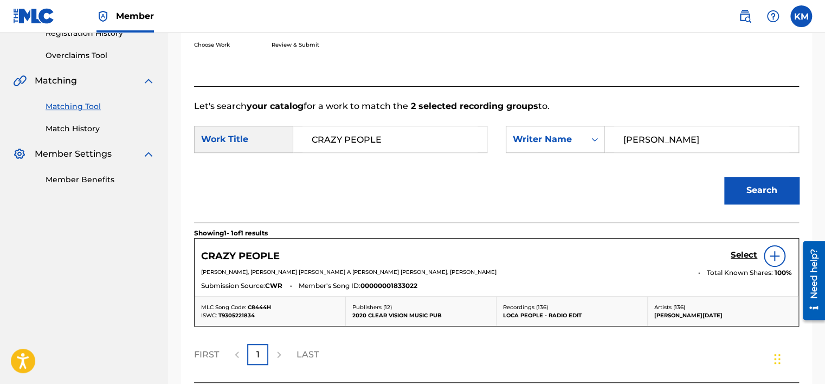
click at [576, 179] on div "Search" at bounding box center [496, 194] width 605 height 56
click at [735, 253] on h5 "Select" at bounding box center [743, 255] width 27 height 10
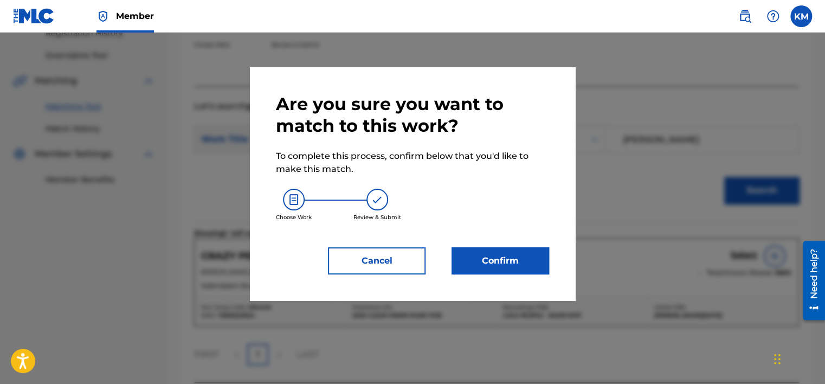
click at [504, 258] on button "Confirm" at bounding box center [500, 260] width 98 height 27
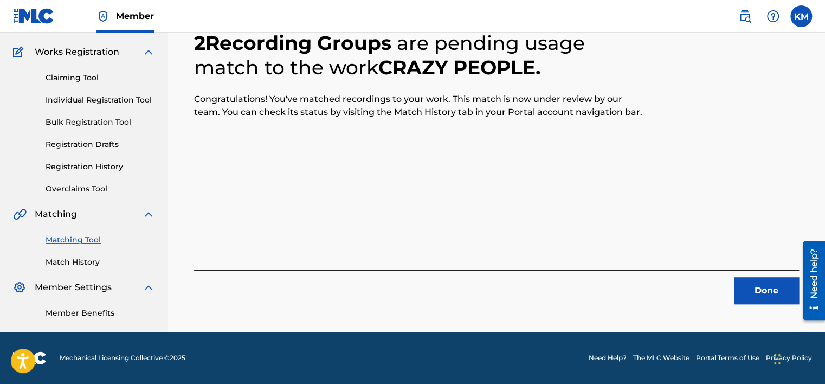
scroll to position [82, 0]
click at [745, 280] on button "Done" at bounding box center [766, 290] width 65 height 27
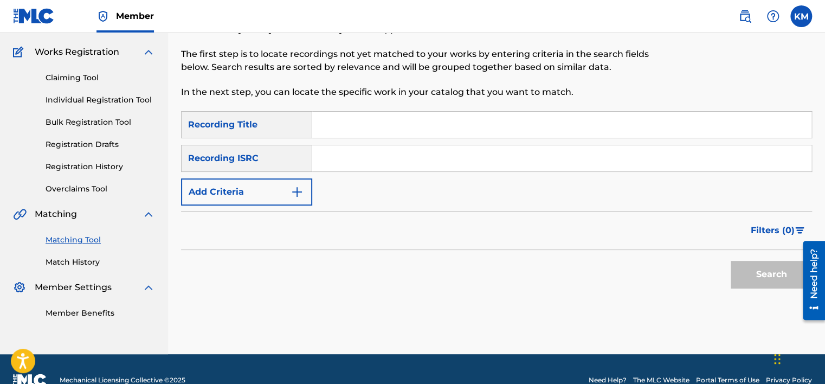
paste input "USSM11301835"
type input "USSM11301835"
click at [761, 273] on button "Search" at bounding box center [770, 274] width 81 height 27
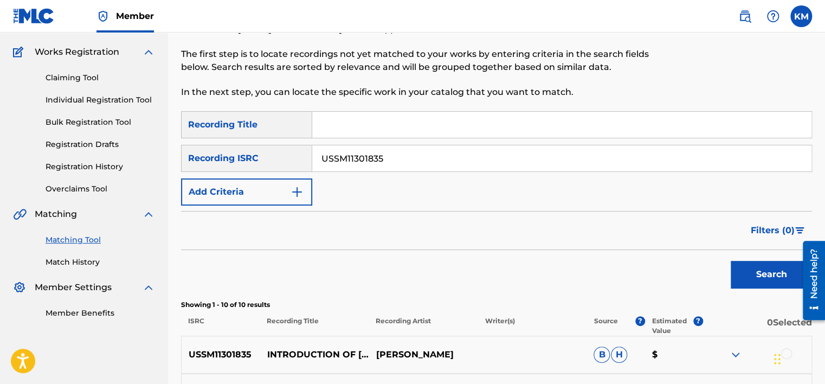
scroll to position [353, 0]
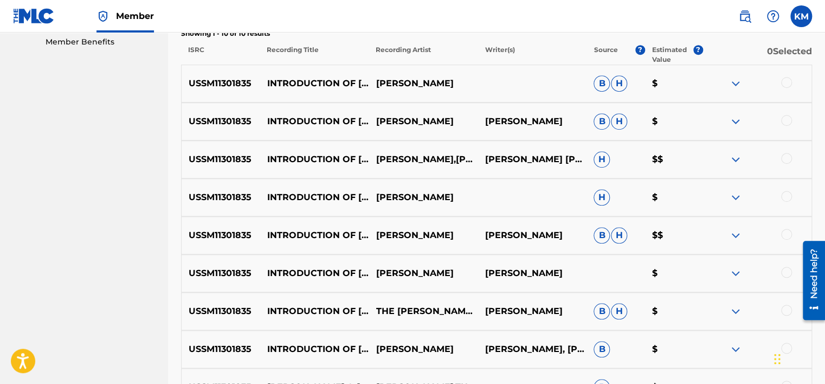
click at [786, 85] on div at bounding box center [786, 82] width 11 height 11
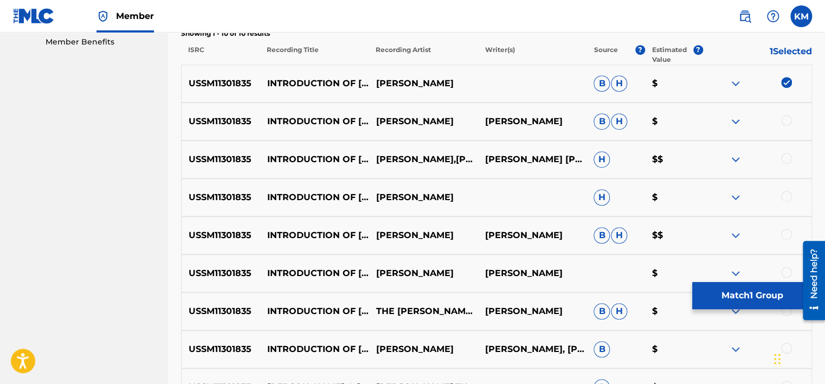
click at [788, 121] on div at bounding box center [786, 120] width 11 height 11
click at [785, 157] on div at bounding box center [786, 158] width 11 height 11
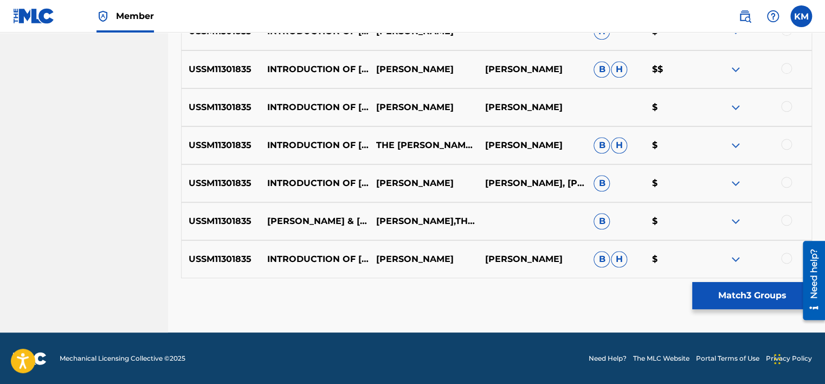
scroll to position [464, 0]
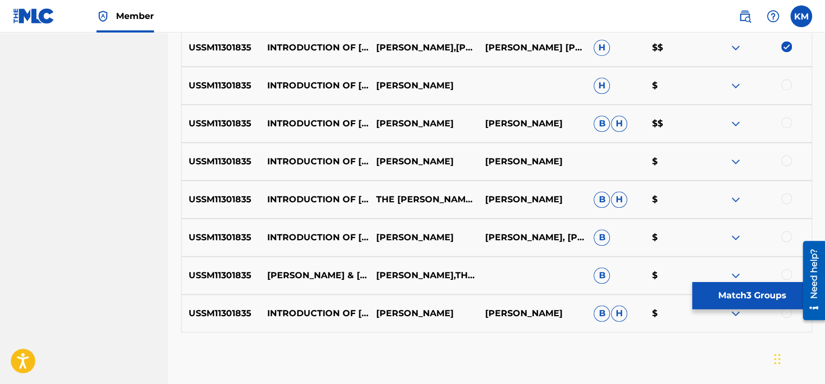
click at [786, 81] on div at bounding box center [786, 84] width 11 height 11
click at [785, 124] on div at bounding box center [786, 122] width 11 height 11
click at [787, 160] on div at bounding box center [786, 160] width 11 height 11
click at [783, 195] on div at bounding box center [786, 198] width 11 height 11
click at [786, 230] on div "USSM11301835 INTRODUCTION OF [PERSON_NAME] QUARTET (LIVE AT THE [US_STATE][GEOG…" at bounding box center [496, 237] width 631 height 38
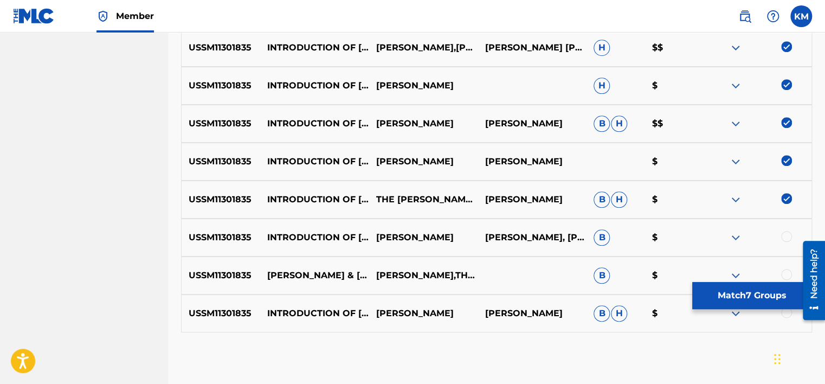
click at [786, 232] on div at bounding box center [786, 236] width 11 height 11
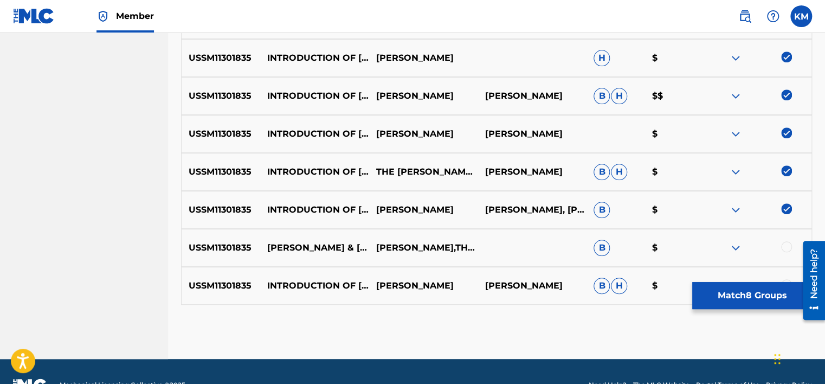
scroll to position [518, 0]
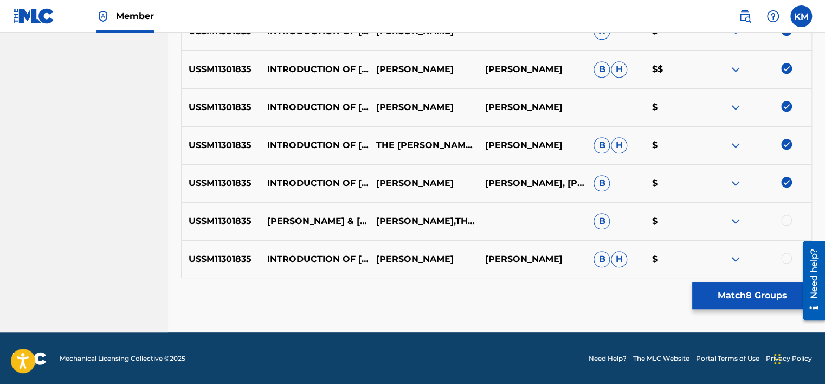
click at [785, 217] on div at bounding box center [786, 220] width 11 height 11
click at [785, 258] on div at bounding box center [786, 257] width 11 height 11
click at [736, 288] on button "Match 10 Groups" at bounding box center [752, 295] width 120 height 27
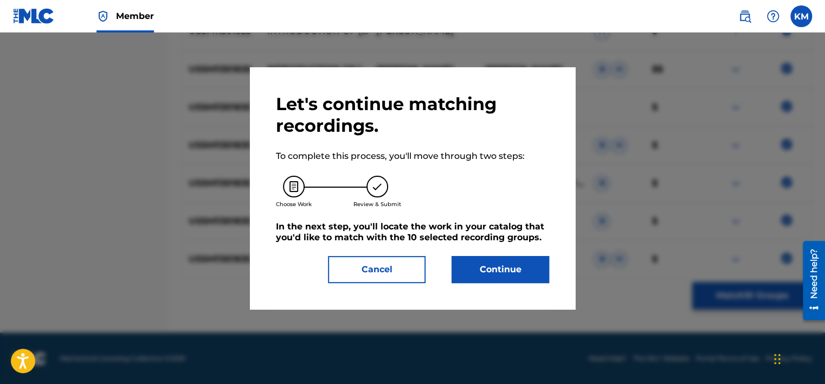
click at [518, 270] on button "Continue" at bounding box center [500, 269] width 98 height 27
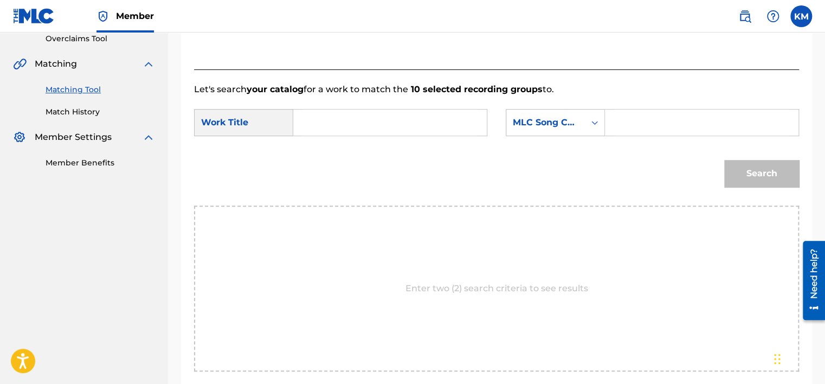
scroll to position [176, 0]
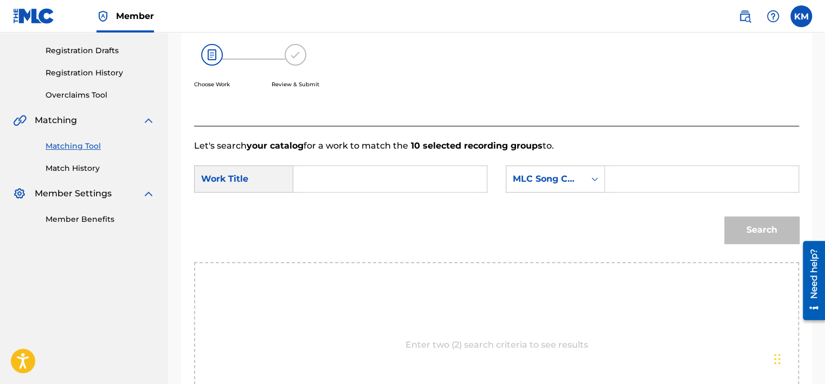
click at [390, 179] on input "Search Form" at bounding box center [389, 179] width 175 height 26
paste input "Introduction of [PERSON_NAME] Quartet"
type input "Introduction of [PERSON_NAME] Quartet"
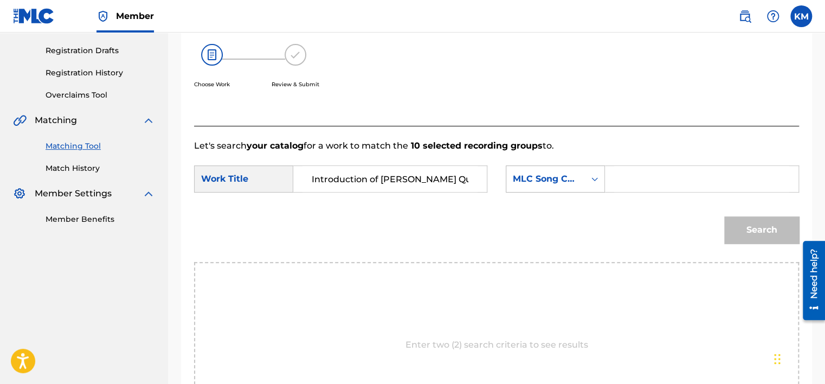
click at [597, 183] on icon "Search Form" at bounding box center [594, 178] width 11 height 11
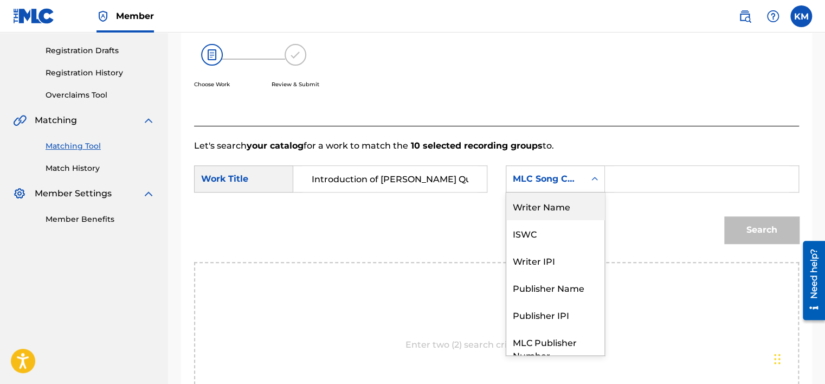
click at [577, 197] on div "Writer Name" at bounding box center [555, 205] width 98 height 27
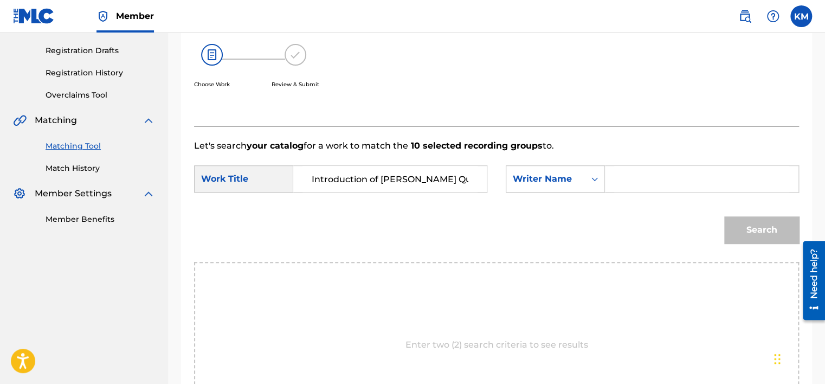
click at [611, 180] on div "Search Form" at bounding box center [702, 178] width 194 height 27
click at [628, 178] on input "Search Form" at bounding box center [701, 179] width 175 height 26
paste input "[PERSON_NAME]"
type input "[PERSON_NAME]"
click at [744, 224] on button "Search" at bounding box center [761, 229] width 75 height 27
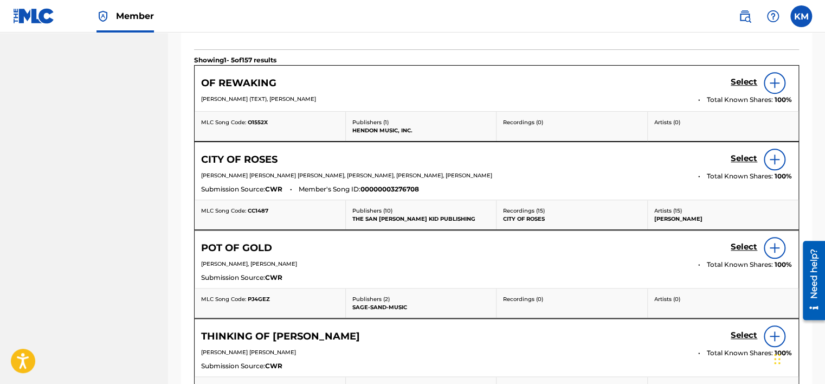
scroll to position [266, 0]
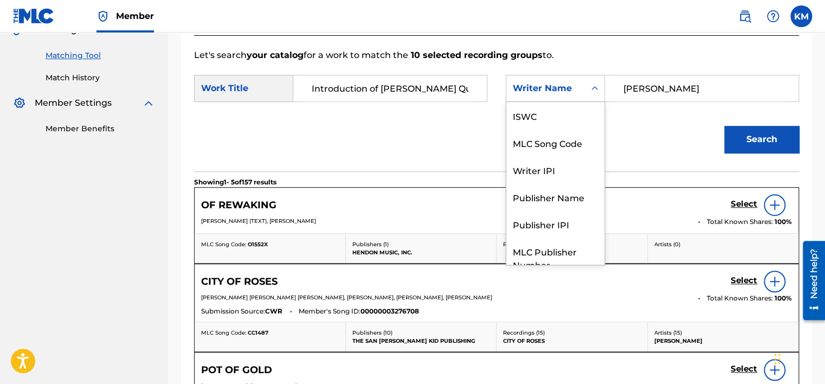
click at [599, 86] on icon "Search Form" at bounding box center [594, 88] width 11 height 11
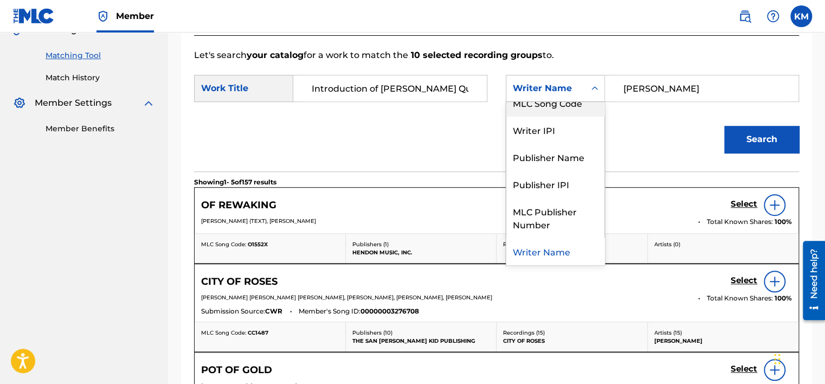
click at [580, 111] on div "MLC Song Code" at bounding box center [555, 102] width 98 height 27
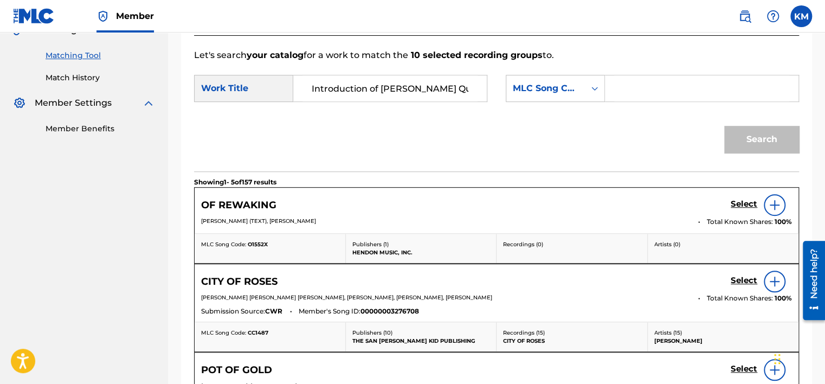
click at [622, 93] on input "Search Form" at bounding box center [701, 88] width 175 height 26
paste input "I3206E"
type input "I3206E"
click at [749, 134] on button "Search" at bounding box center [761, 139] width 75 height 27
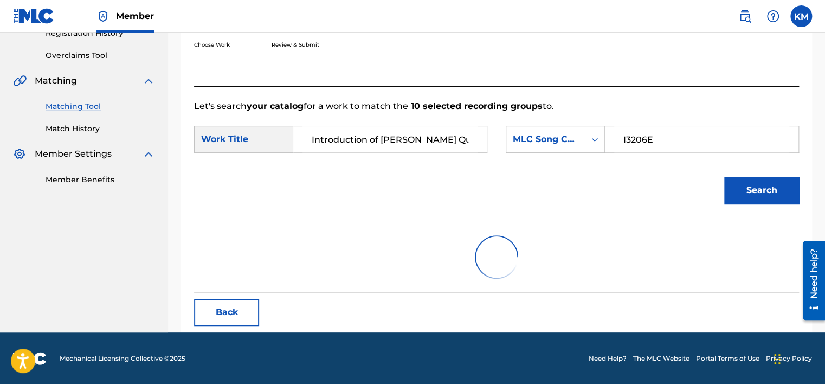
scroll to position [266, 0]
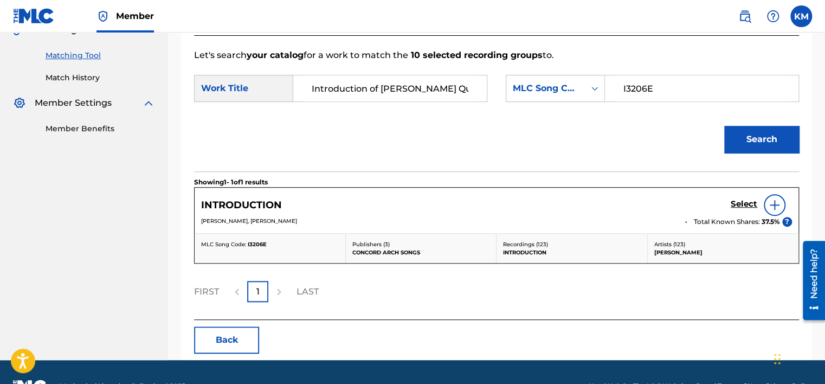
click at [88, 79] on link "Match History" at bounding box center [100, 77] width 109 height 11
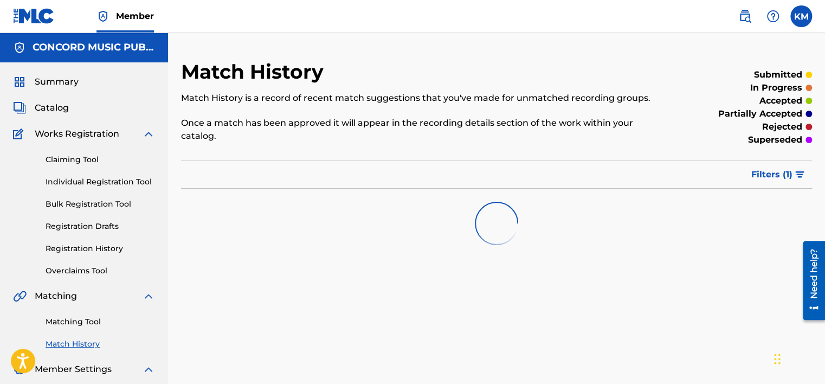
click at [82, 320] on link "Matching Tool" at bounding box center [100, 321] width 109 height 11
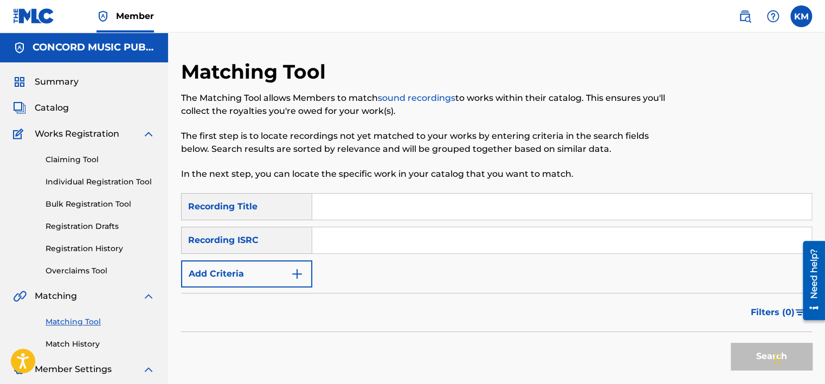
click at [337, 234] on input "Search Form" at bounding box center [561, 240] width 499 height 26
paste input "DEQ022005457"
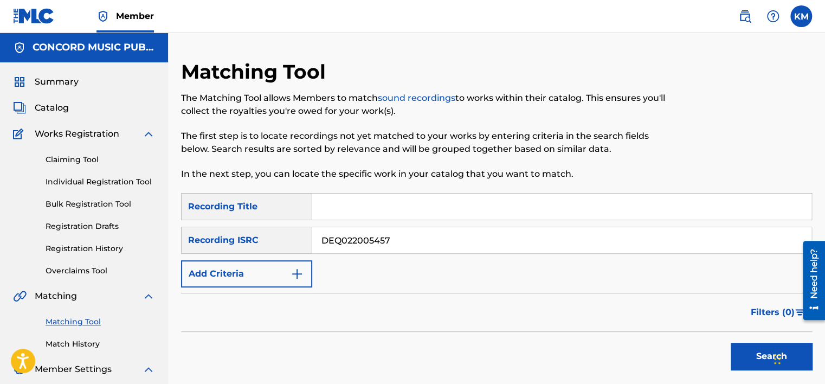
type input "DEQ022005457"
click at [748, 351] on button "Search" at bounding box center [770, 355] width 81 height 27
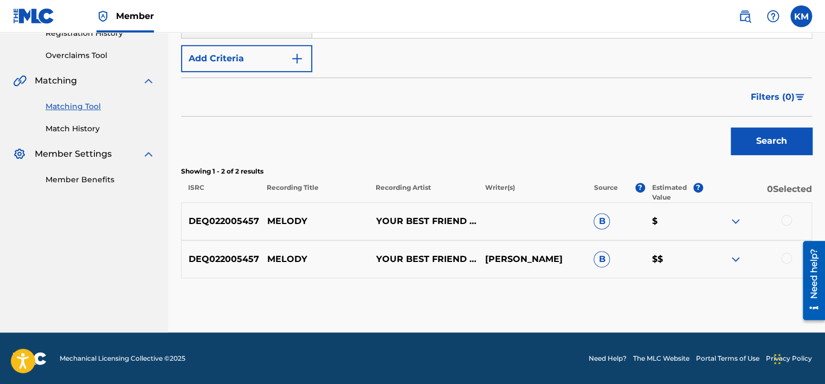
click at [786, 256] on div at bounding box center [786, 257] width 11 height 11
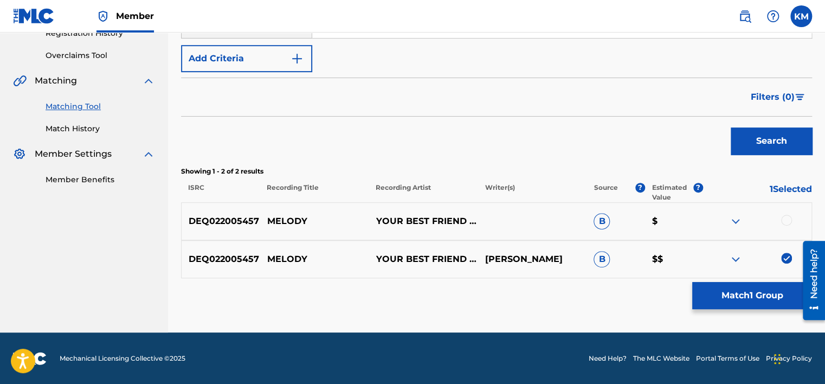
click at [785, 221] on div at bounding box center [786, 220] width 11 height 11
click at [749, 293] on button "Match 2 Groups" at bounding box center [752, 295] width 120 height 27
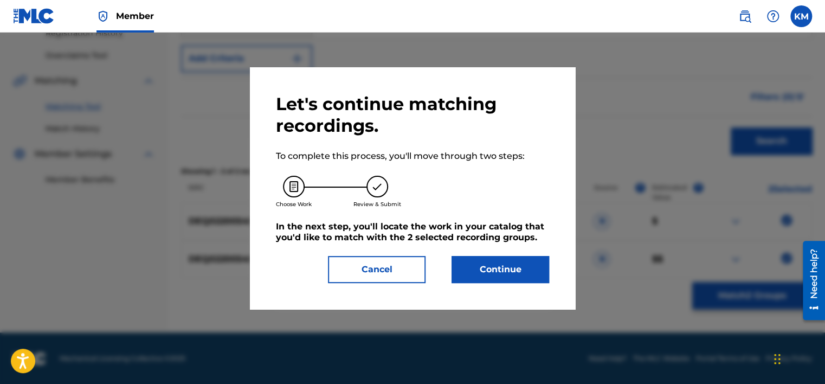
click at [507, 270] on button "Continue" at bounding box center [500, 269] width 98 height 27
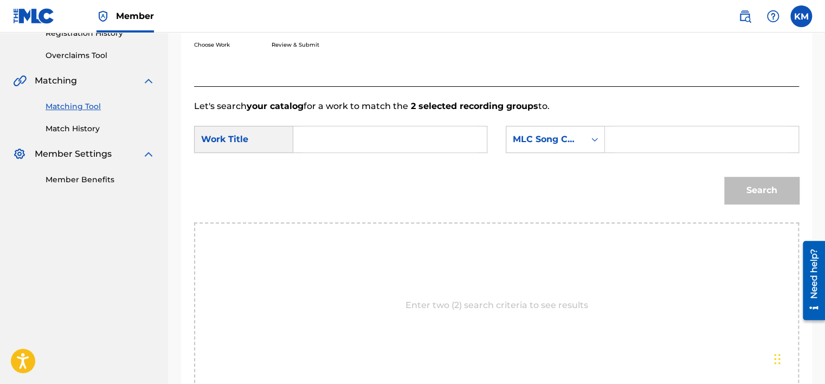
click at [403, 145] on input "Search Form" at bounding box center [389, 139] width 175 height 26
paste input "Melody"
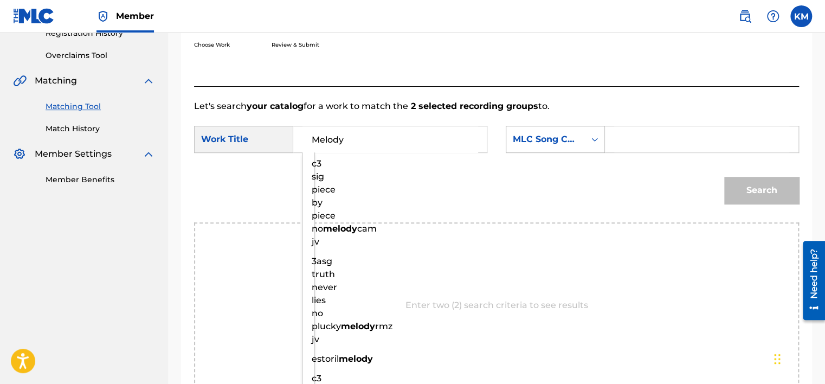
type input "Melody"
click at [597, 139] on icon "Search Form" at bounding box center [594, 139] width 11 height 11
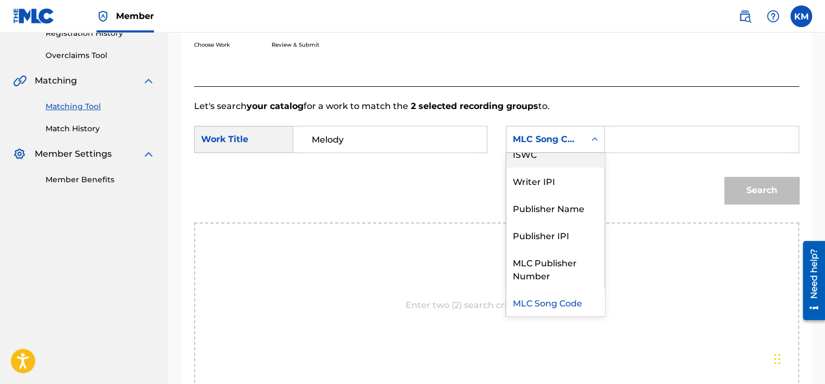
scroll to position [0, 0]
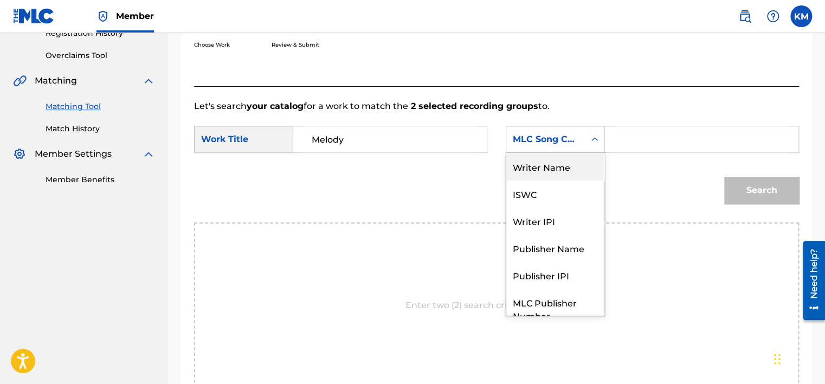
click at [583, 153] on div "Writer Name" at bounding box center [555, 166] width 98 height 27
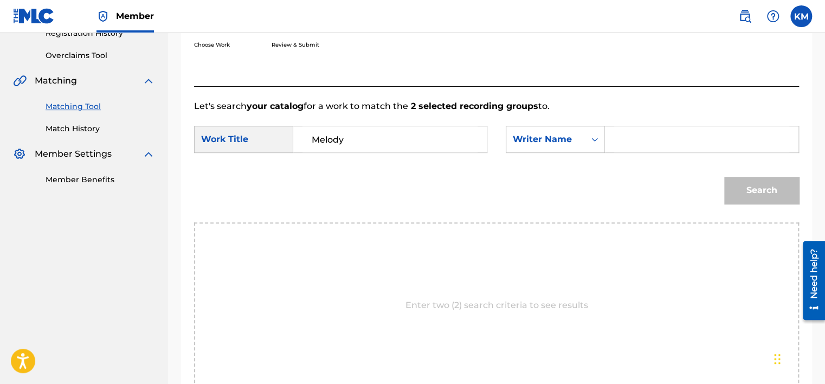
click at [626, 128] on input "Search Form" at bounding box center [701, 139] width 175 height 26
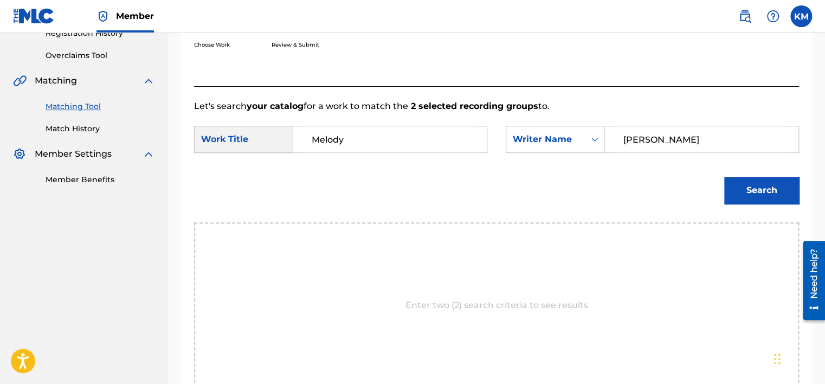
type input "[PERSON_NAME]"
click at [724, 177] on button "Search" at bounding box center [761, 190] width 75 height 27
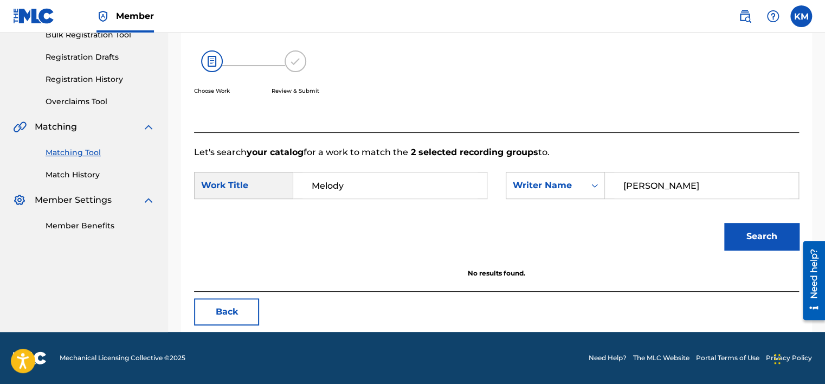
scroll to position [169, 0]
click at [595, 184] on icon "Search Form" at bounding box center [594, 186] width 7 height 4
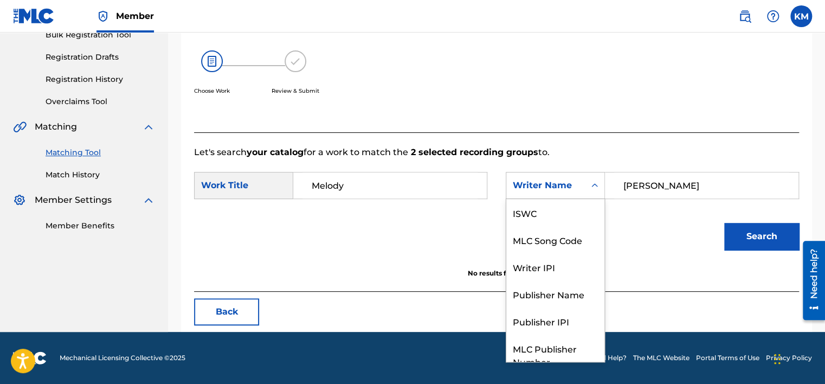
scroll to position [40, 0]
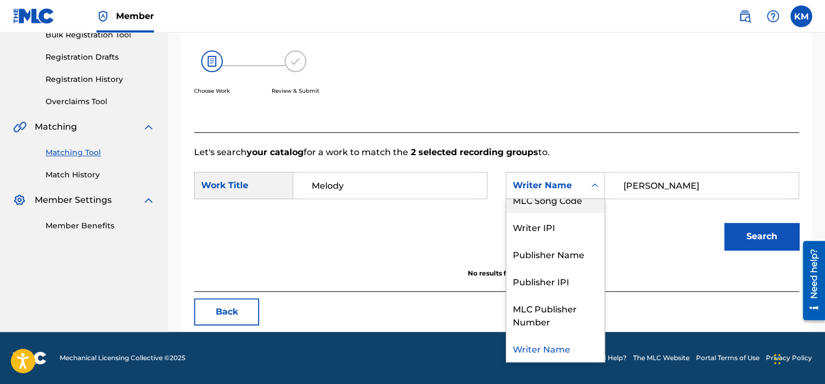
click at [582, 204] on div "MLC Song Code" at bounding box center [555, 199] width 98 height 27
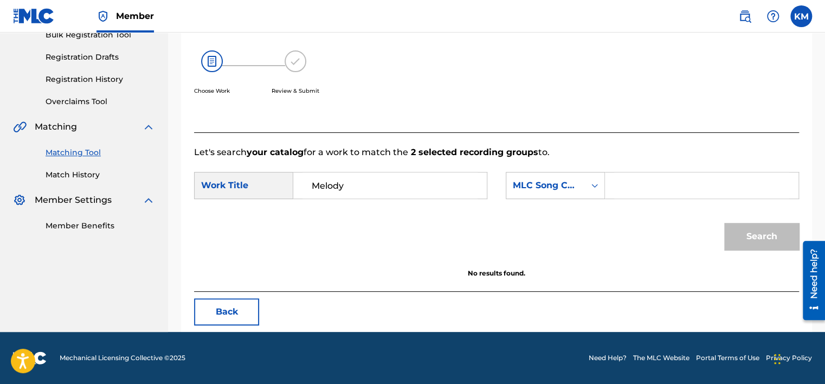
click at [625, 189] on input "Search Form" at bounding box center [701, 185] width 175 height 26
paste input "MV93GA"
type input "MV93GA"
click at [738, 232] on button "Search" at bounding box center [761, 236] width 75 height 27
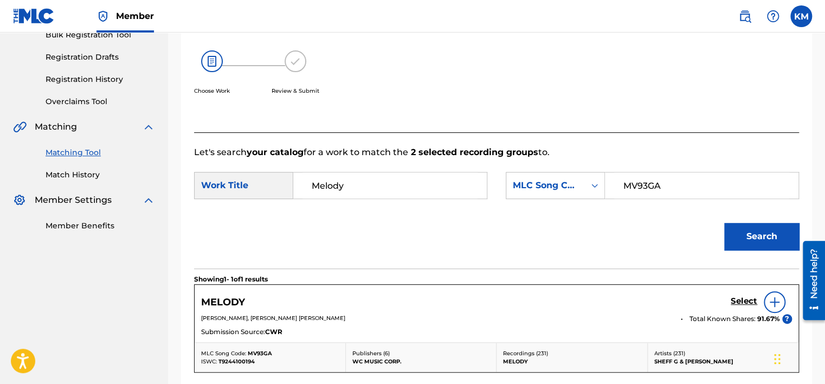
drag, startPoint x: 653, startPoint y: 360, endPoint x: 717, endPoint y: 355, distance: 64.7
click at [717, 355] on div "Artists ( 231 ) SHEFF G & [PERSON_NAME]" at bounding box center [722, 356] width 151 height 29
click at [652, 359] on div "Artists ( 231 ) SHEFF G & [PERSON_NAME]" at bounding box center [722, 356] width 151 height 29
drag, startPoint x: 652, startPoint y: 359, endPoint x: 702, endPoint y: 358, distance: 49.9
click at [702, 358] on div "Artists ( 231 ) SHEFF G & [PERSON_NAME]" at bounding box center [722, 356] width 151 height 29
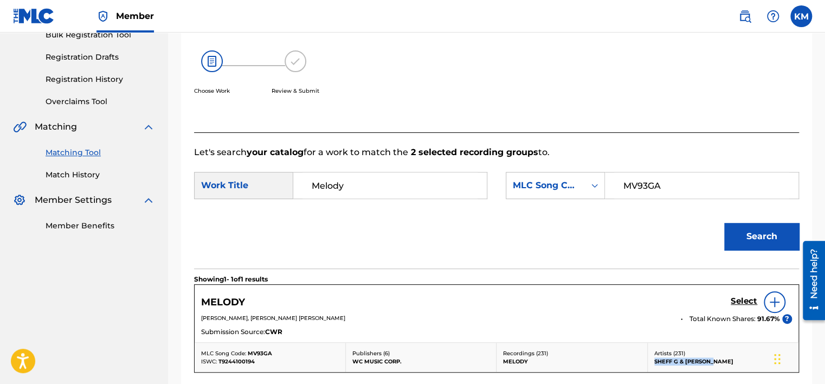
click at [88, 178] on link "Match History" at bounding box center [100, 174] width 109 height 11
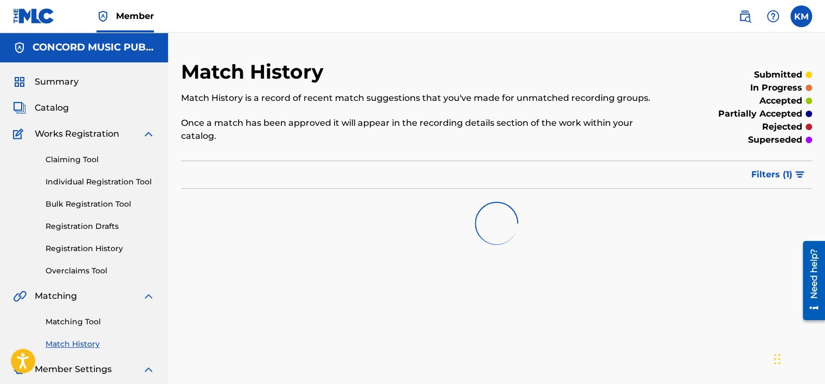
click at [87, 322] on link "Matching Tool" at bounding box center [100, 321] width 109 height 11
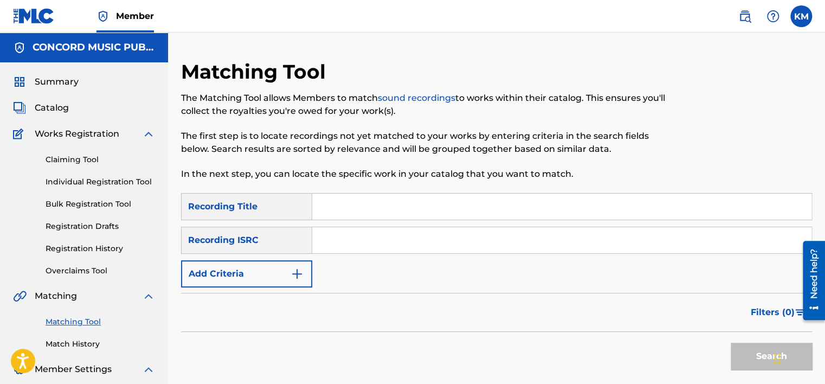
click at [376, 241] on input "Search Form" at bounding box center [561, 240] width 499 height 26
paste input "FRD8V2100030"
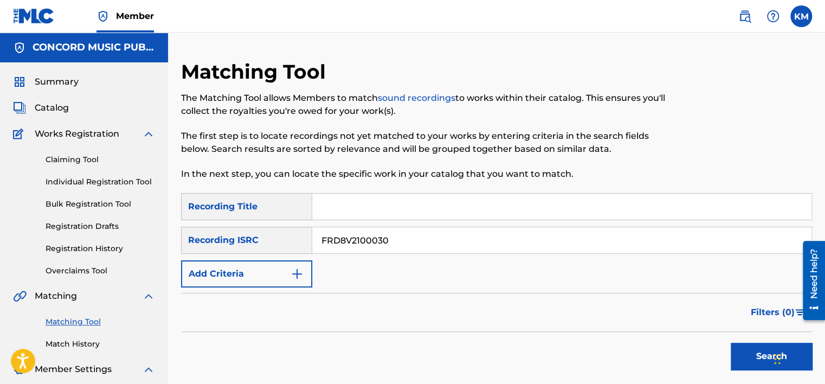
type input "FRD8V2100030"
click at [738, 353] on button "Search" at bounding box center [770, 355] width 81 height 27
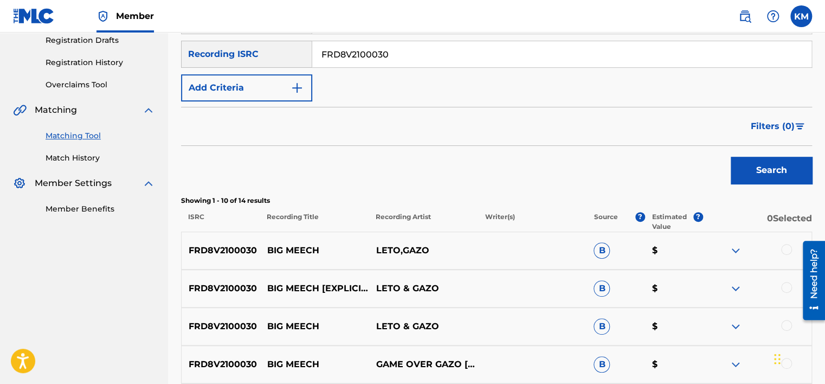
scroll to position [271, 0]
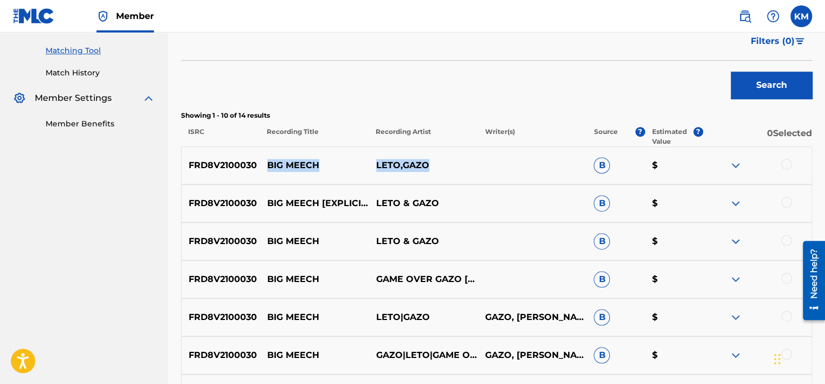
drag, startPoint x: 261, startPoint y: 162, endPoint x: 498, endPoint y: 156, distance: 237.4
click at [498, 156] on div "FRD8V2100030 BIG MEECH LETO,GAZO B $" at bounding box center [496, 165] width 631 height 38
copy div "BIG MEECH LETO,GAZO"
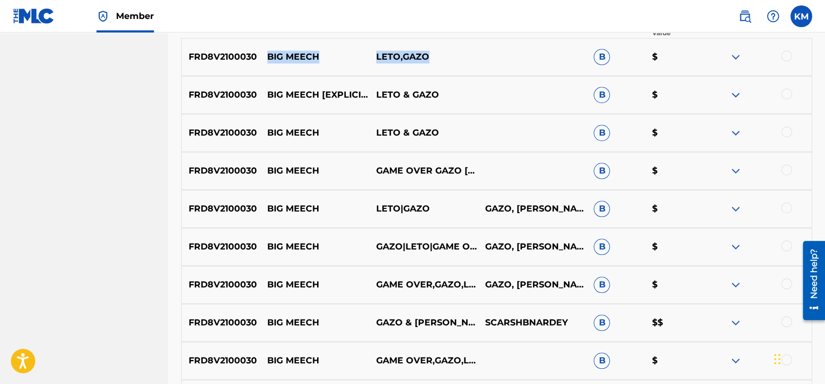
click at [271, 54] on p "BIG MEECH" at bounding box center [314, 56] width 109 height 13
drag, startPoint x: 266, startPoint y: 54, endPoint x: 320, endPoint y: 54, distance: 53.6
click at [320, 54] on p "BIG MEECH" at bounding box center [314, 56] width 109 height 13
copy p "BIG MEECH"
click at [782, 57] on div at bounding box center [786, 55] width 11 height 11
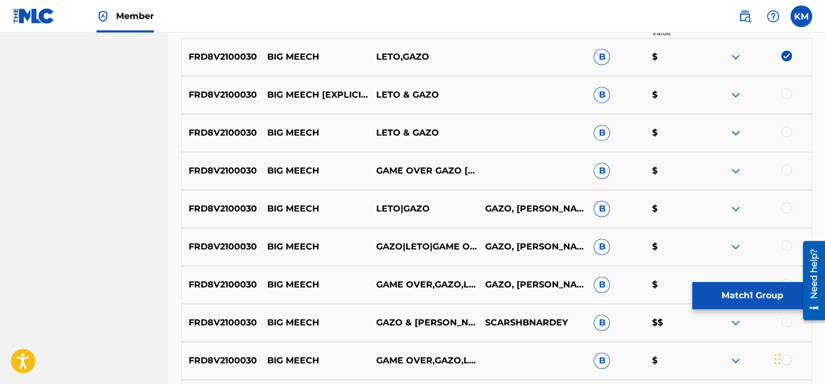
click at [788, 91] on div at bounding box center [786, 93] width 11 height 11
click at [787, 130] on div at bounding box center [786, 131] width 11 height 11
click at [787, 171] on div at bounding box center [786, 169] width 11 height 11
click at [785, 208] on div at bounding box center [786, 207] width 11 height 11
click at [785, 242] on div at bounding box center [786, 245] width 11 height 11
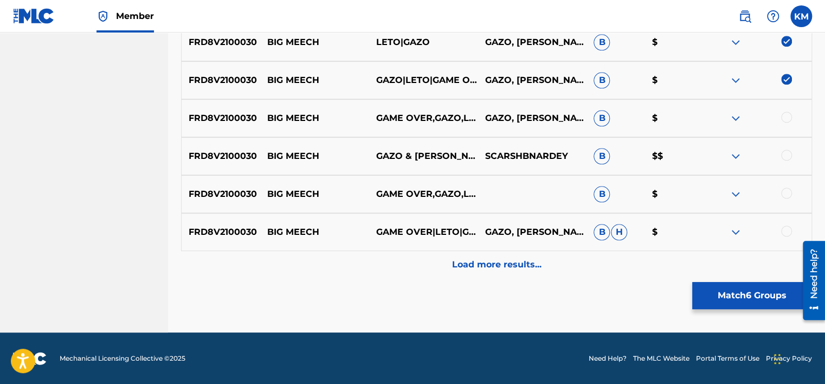
scroll to position [546, 0]
click at [785, 112] on div at bounding box center [786, 116] width 11 height 11
click at [785, 155] on div at bounding box center [786, 154] width 11 height 11
click at [785, 191] on div at bounding box center [786, 192] width 11 height 11
click at [784, 228] on div at bounding box center [786, 230] width 11 height 11
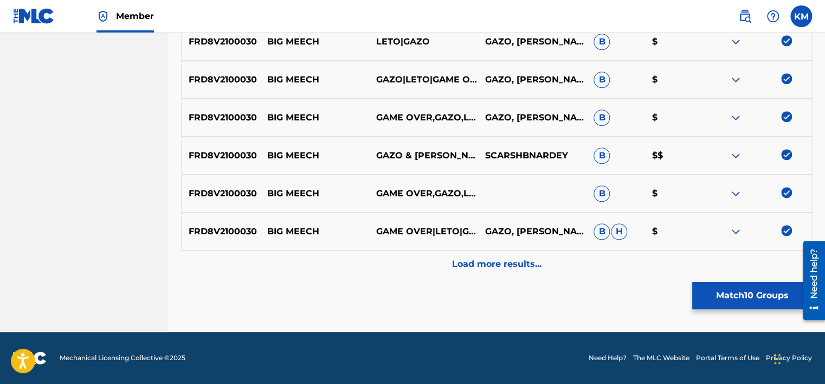
click at [505, 265] on p "Load more results..." at bounding box center [496, 263] width 89 height 13
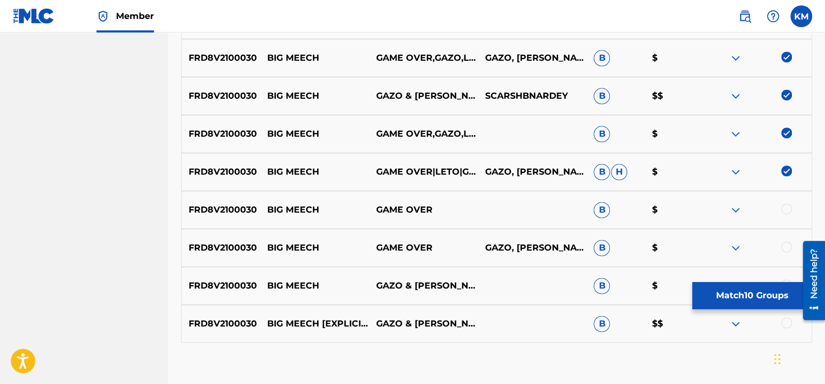
scroll to position [670, 0]
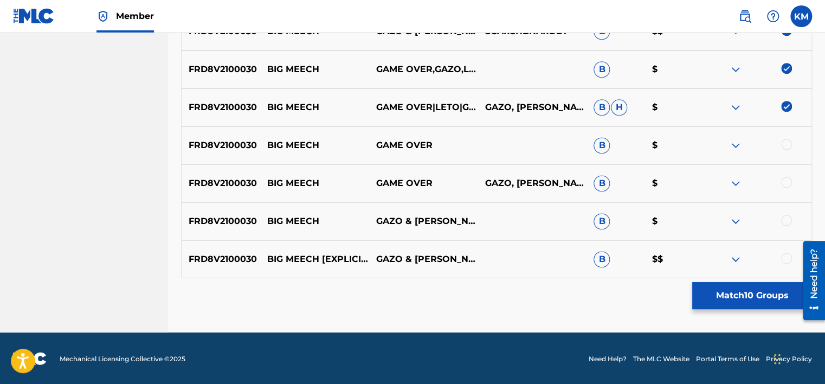
click at [783, 141] on div at bounding box center [786, 144] width 11 height 11
click at [783, 181] on div at bounding box center [786, 182] width 11 height 11
click at [784, 218] on div at bounding box center [786, 220] width 11 height 11
click at [786, 255] on div at bounding box center [786, 257] width 11 height 11
click at [742, 288] on button "Match 14 Groups" at bounding box center [752, 295] width 120 height 27
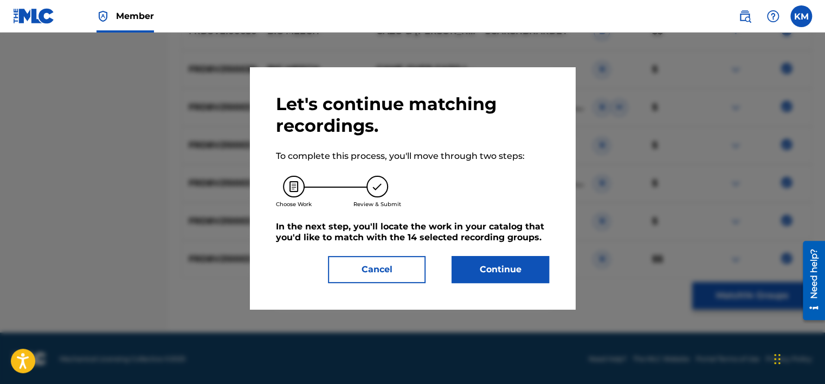
click at [527, 266] on button "Continue" at bounding box center [500, 269] width 98 height 27
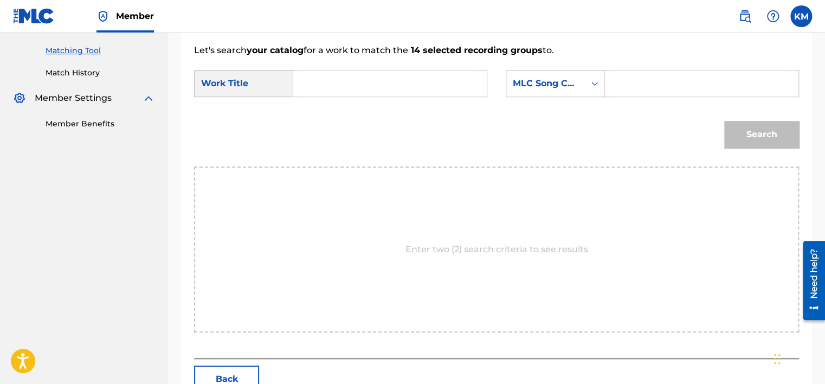
scroll to position [121, 0]
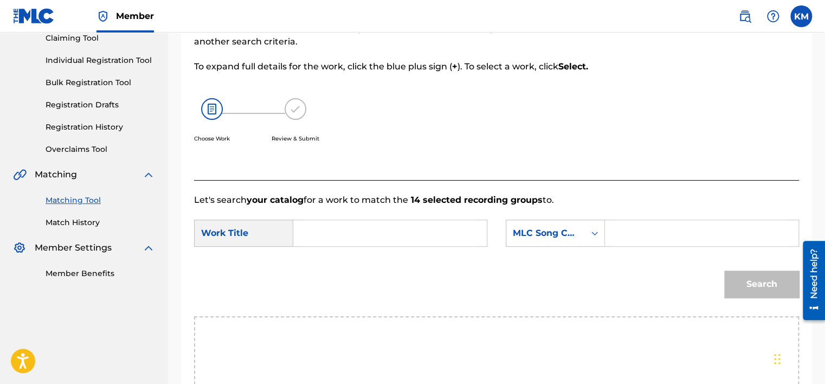
click at [318, 234] on input "Search Form" at bounding box center [389, 233] width 175 height 26
paste input "BIG MEECH"
type input "BIG MEECH"
click at [589, 230] on icon "Search Form" at bounding box center [594, 233] width 11 height 11
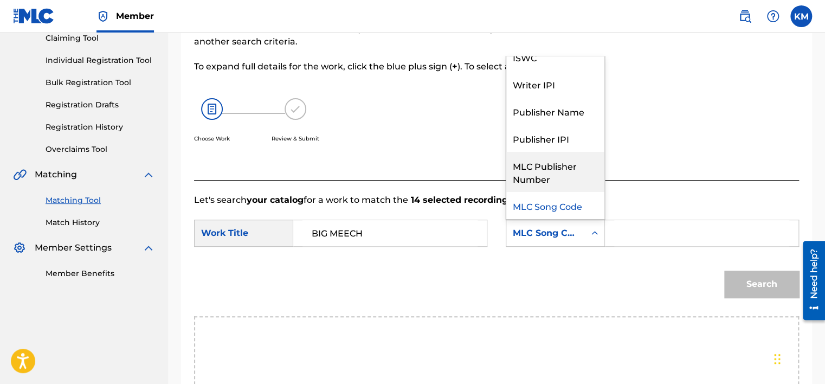
scroll to position [0, 0]
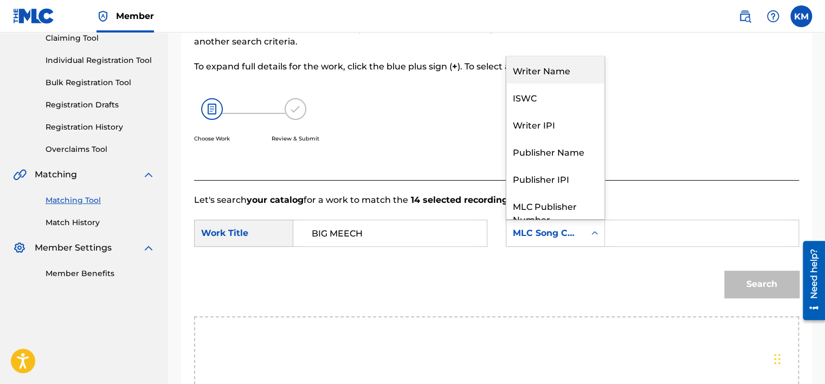
click at [561, 75] on div "Writer Name" at bounding box center [555, 69] width 98 height 27
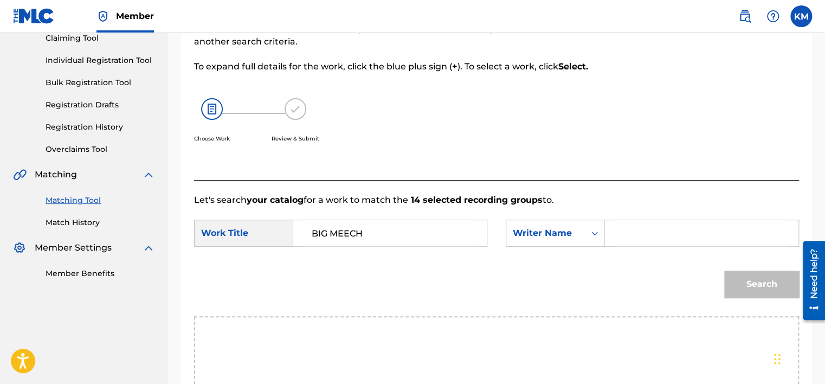
click at [628, 236] on input "Search Form" at bounding box center [701, 233] width 175 height 26
paste input "Bofenda"
type input "Bofenda"
click at [743, 281] on button "Search" at bounding box center [761, 283] width 75 height 27
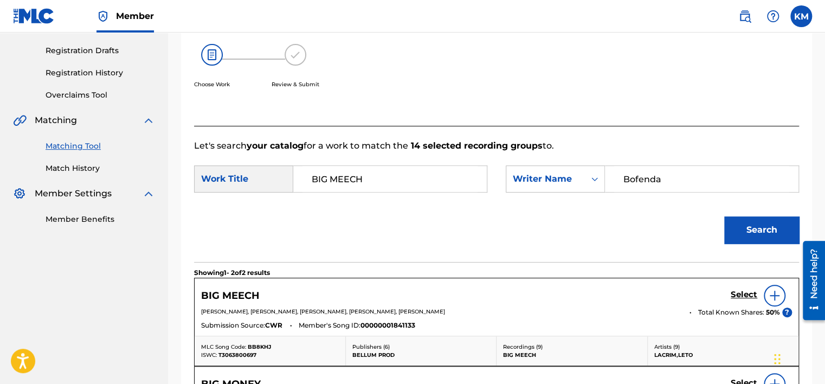
scroll to position [230, 0]
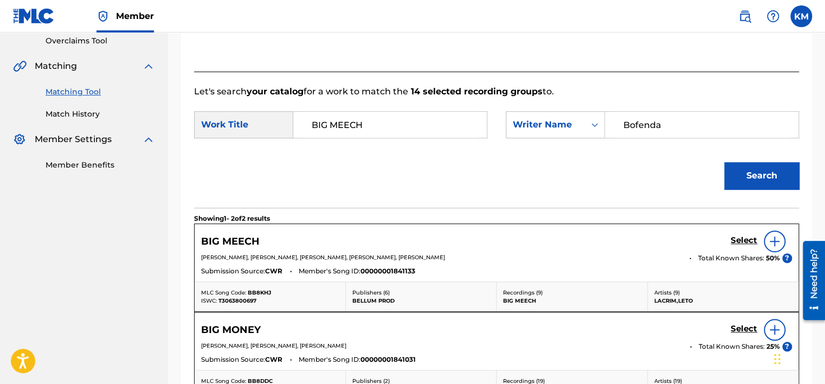
click at [748, 242] on h5 "Select" at bounding box center [743, 240] width 27 height 10
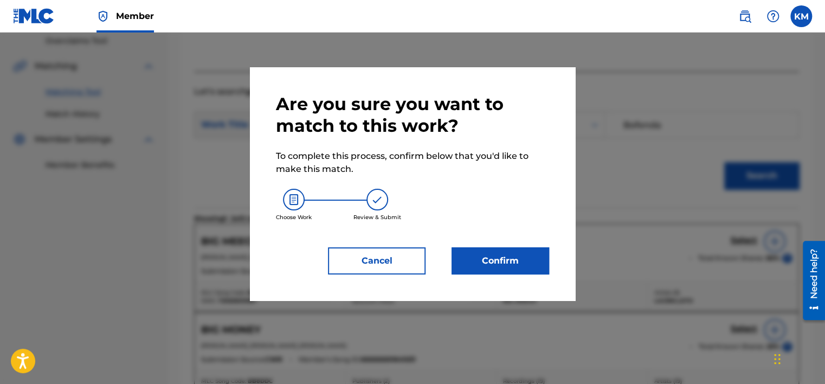
click at [524, 264] on button "Confirm" at bounding box center [500, 260] width 98 height 27
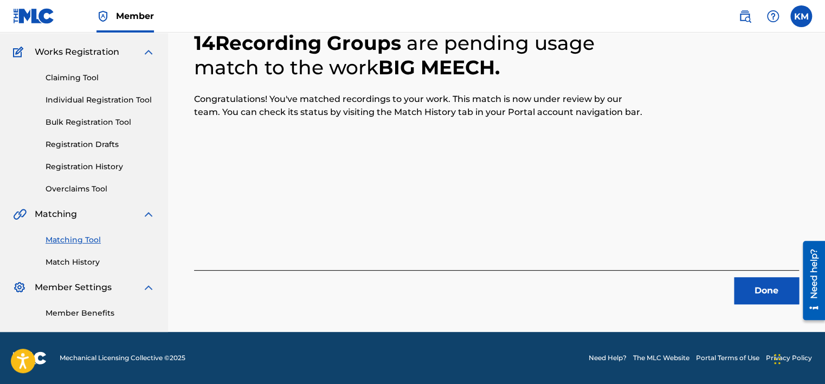
scroll to position [82, 0]
click at [761, 293] on button "Done" at bounding box center [766, 290] width 65 height 27
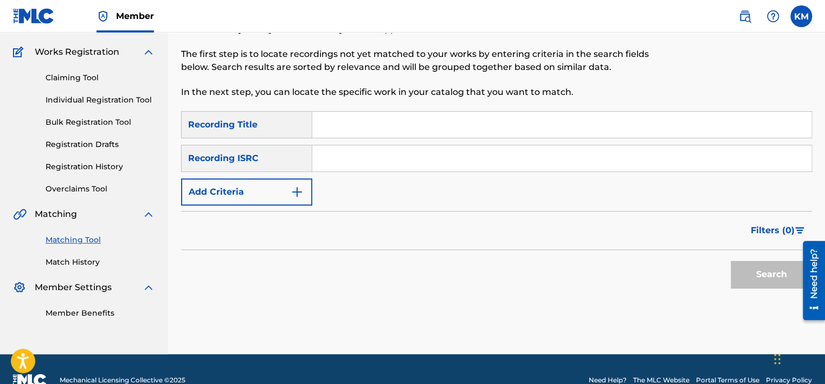
click at [399, 164] on input "Search Form" at bounding box center [561, 158] width 499 height 26
paste input "AUMGB1900607"
type input "AUMGB1900607"
click at [750, 275] on button "Search" at bounding box center [770, 274] width 81 height 27
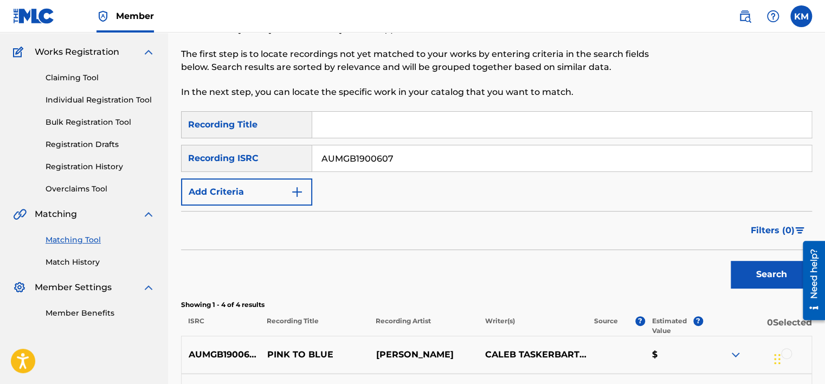
scroll to position [291, 0]
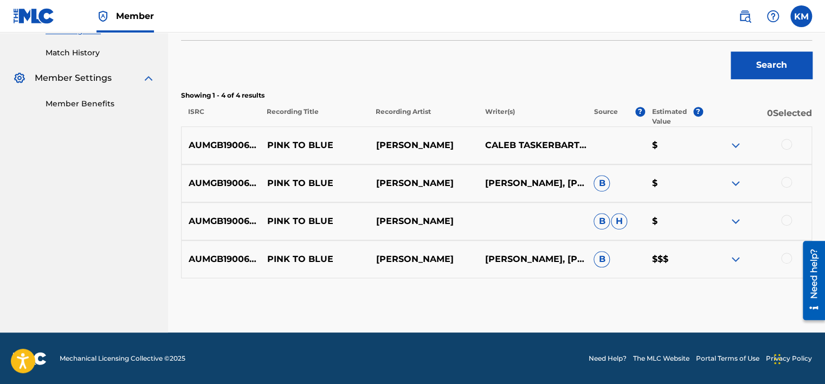
click at [787, 256] on div at bounding box center [786, 257] width 11 height 11
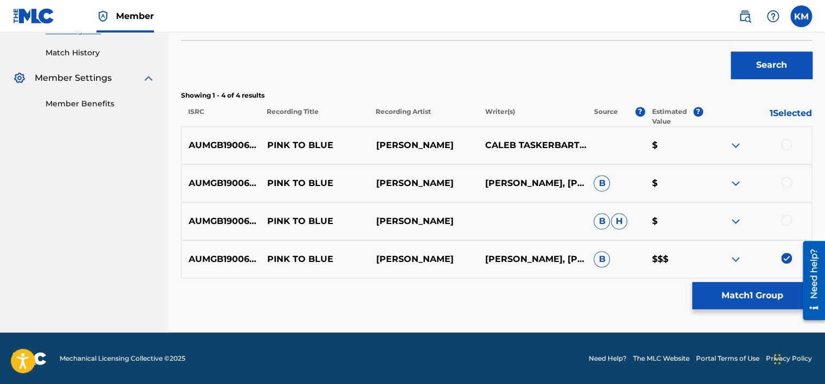
click at [789, 215] on div at bounding box center [786, 220] width 11 height 11
click at [789, 182] on div at bounding box center [786, 182] width 11 height 11
click at [784, 142] on div at bounding box center [786, 144] width 11 height 11
click at [747, 290] on button "Match 4 Groups" at bounding box center [752, 295] width 120 height 27
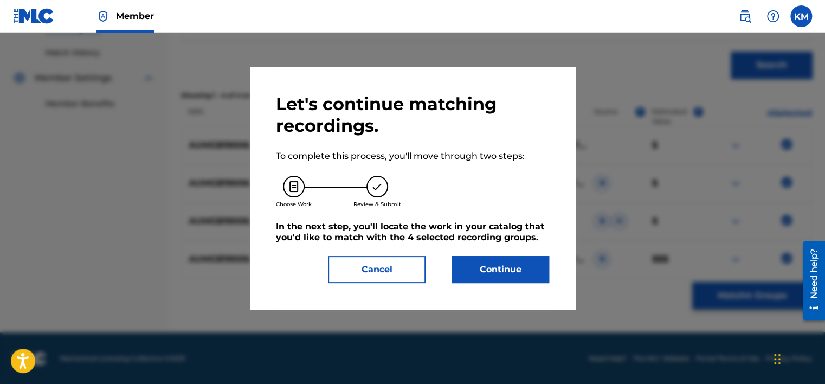
click at [507, 262] on button "Continue" at bounding box center [500, 269] width 98 height 27
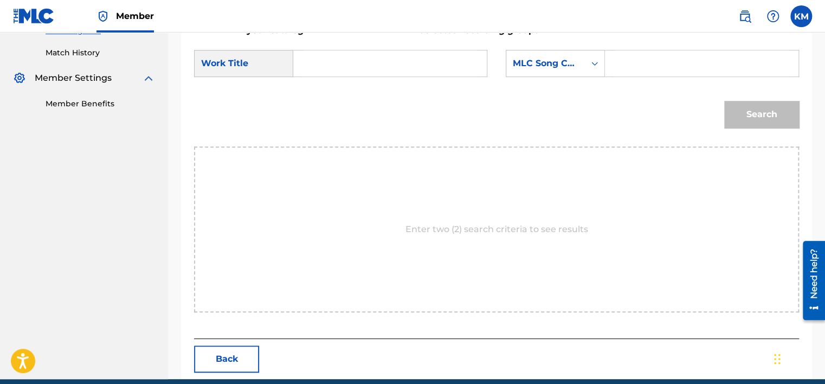
scroll to position [183, 0]
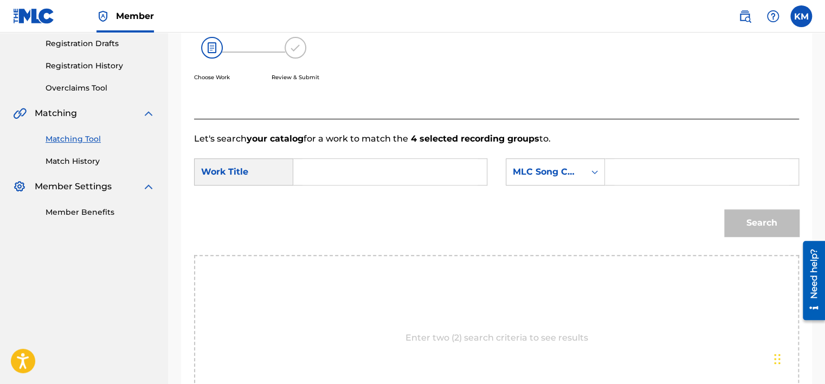
click at [356, 177] on input "Search Form" at bounding box center [389, 172] width 175 height 26
paste input "Pink to Blue"
type input "Pink to Blue"
click at [592, 170] on icon "Search Form" at bounding box center [594, 171] width 11 height 11
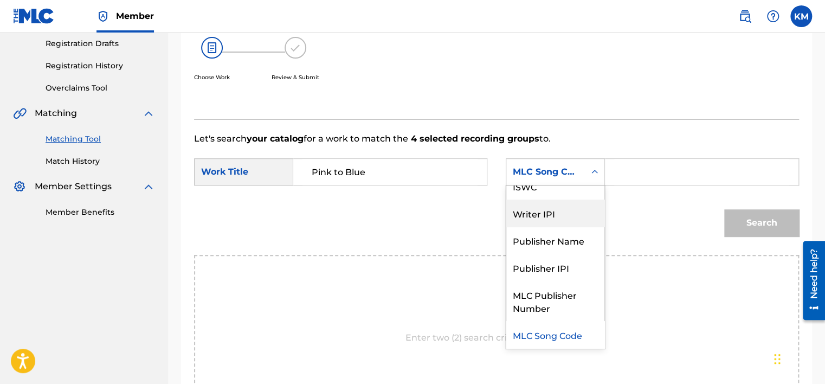
scroll to position [0, 0]
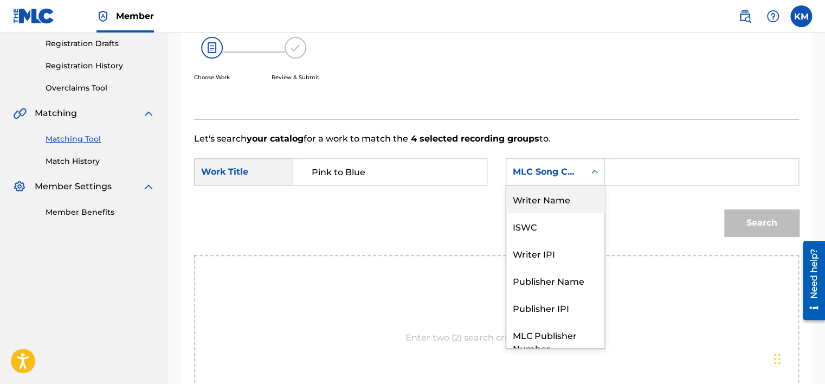
click at [583, 199] on div "Writer Name" at bounding box center [555, 198] width 98 height 27
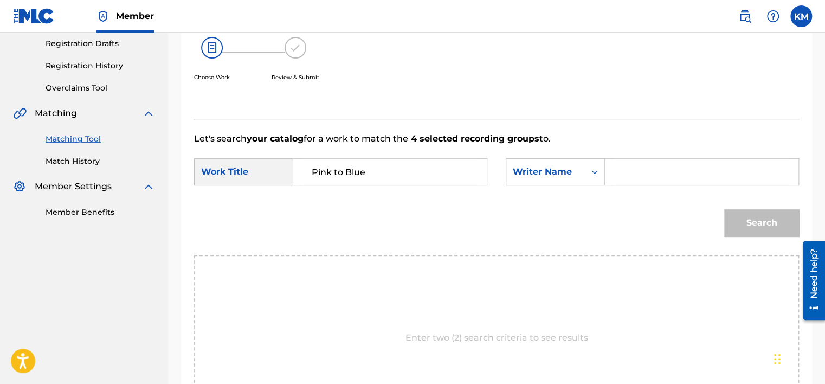
click at [620, 176] on input "Search Form" at bounding box center [701, 172] width 175 height 26
paste input "WEST"
click at [749, 222] on button "Search" at bounding box center [761, 222] width 75 height 27
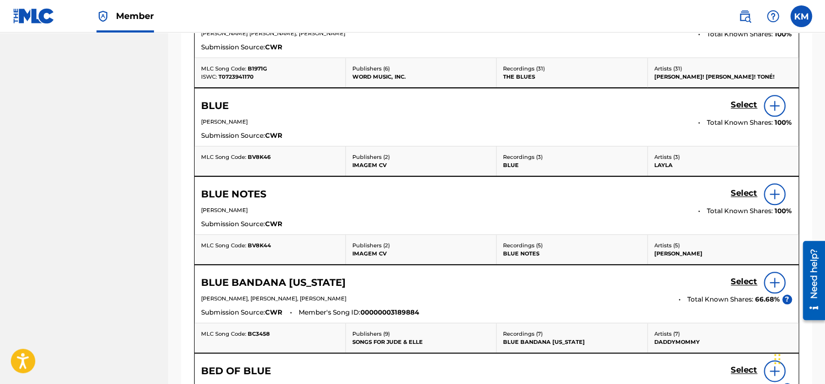
scroll to position [74, 0]
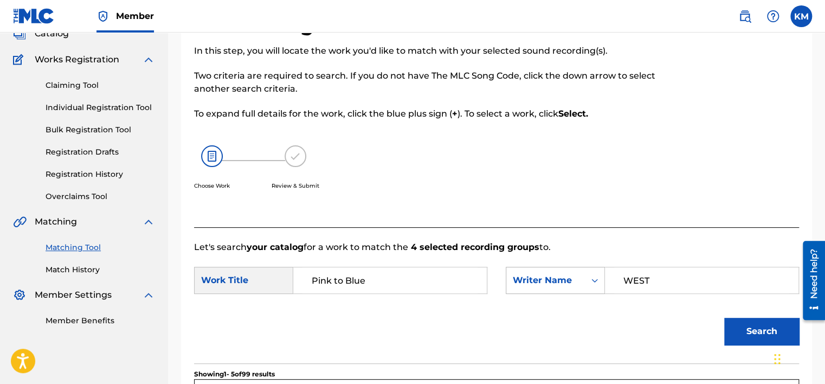
drag, startPoint x: 661, startPoint y: 276, endPoint x: 518, endPoint y: 280, distance: 142.6
click at [518, 280] on div "SearchWithCriteria7c7246d4-d885-41f6-869f-a027e61a0511 Writer Name WEST" at bounding box center [651, 280] width 293 height 27
type input "[PERSON_NAME]"
click at [724, 317] on button "Search" at bounding box center [761, 330] width 75 height 27
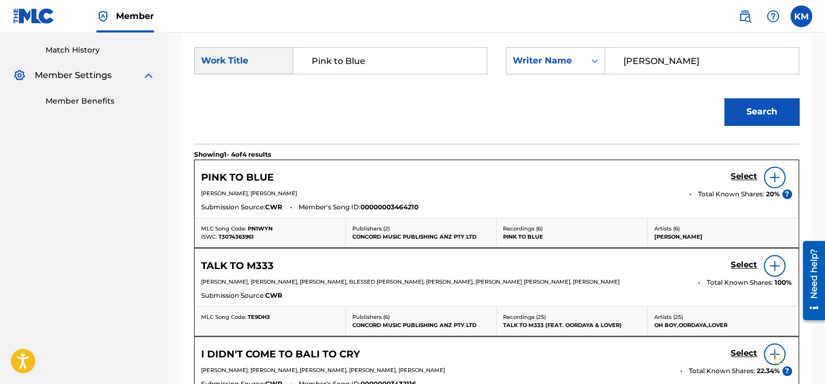
scroll to position [237, 0]
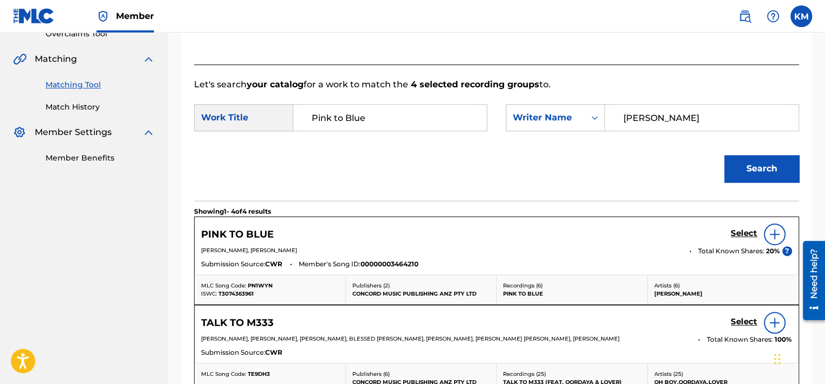
click at [735, 231] on h5 "Select" at bounding box center [743, 233] width 27 height 10
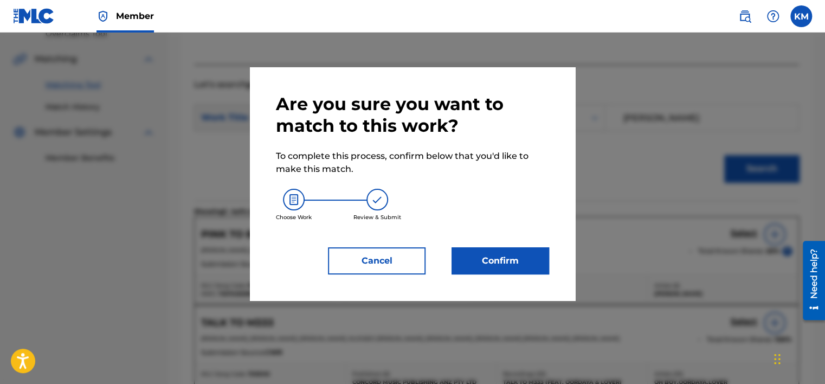
click at [500, 260] on button "Confirm" at bounding box center [500, 260] width 98 height 27
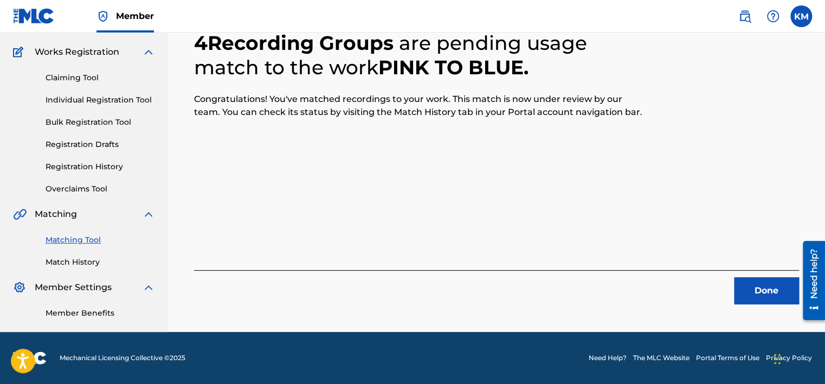
scroll to position [82, 0]
click at [748, 284] on button "Done" at bounding box center [766, 290] width 65 height 27
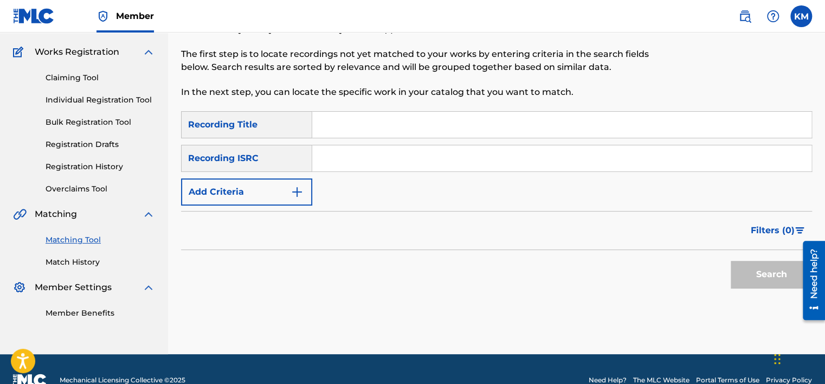
paste input "QMRSZ2400742"
type input "QMRSZ2400742"
click at [761, 271] on button "Search" at bounding box center [770, 274] width 81 height 27
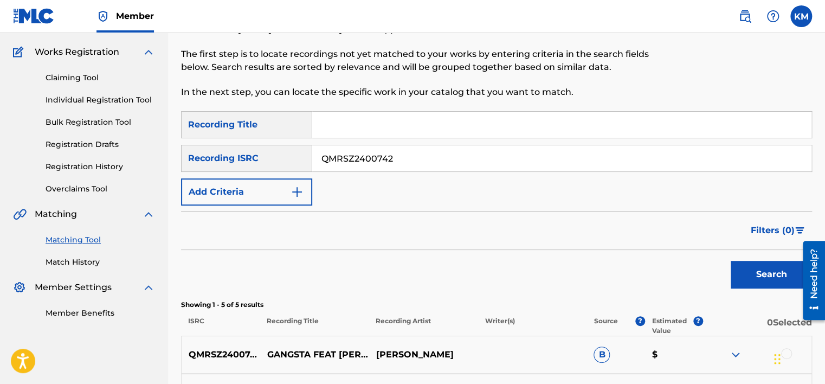
scroll to position [299, 0]
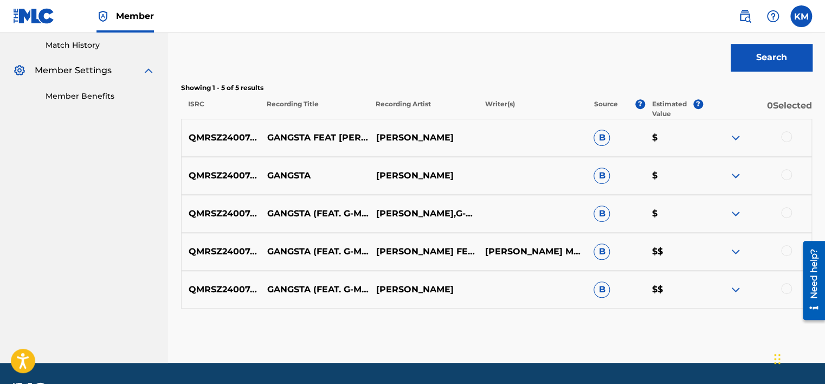
click at [785, 286] on div at bounding box center [786, 288] width 11 height 11
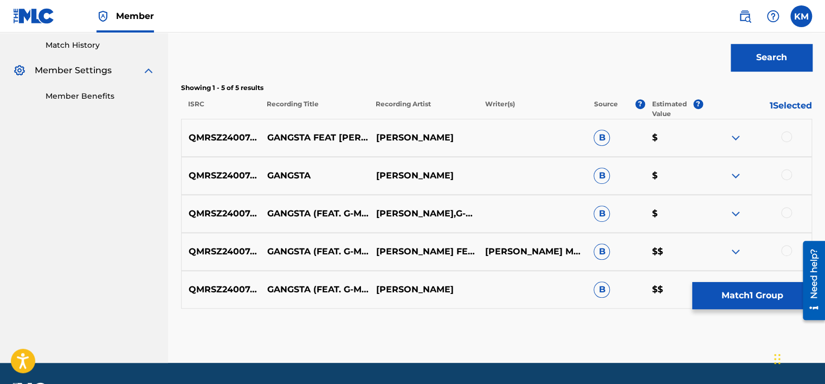
click at [786, 251] on div at bounding box center [786, 250] width 11 height 11
click at [784, 214] on div at bounding box center [786, 212] width 11 height 11
click at [783, 177] on div at bounding box center [786, 174] width 11 height 11
click at [788, 135] on div at bounding box center [786, 136] width 11 height 11
click at [735, 290] on button "Match 5 Groups" at bounding box center [752, 295] width 120 height 27
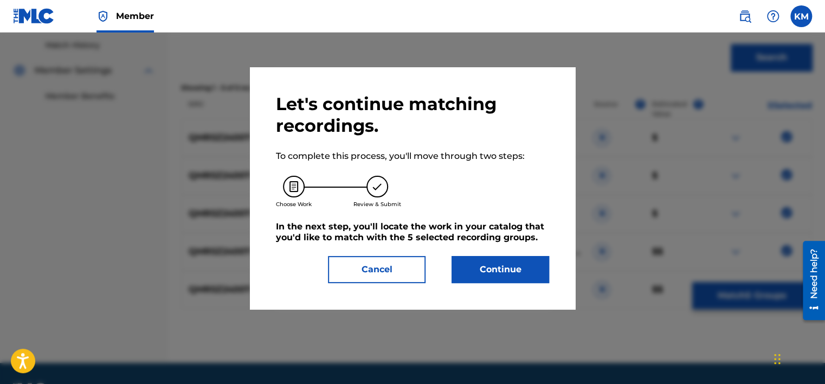
click at [504, 261] on button "Continue" at bounding box center [500, 269] width 98 height 27
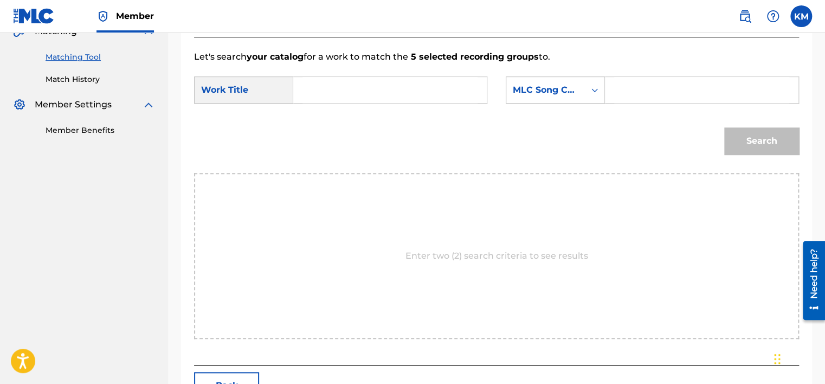
scroll to position [136, 0]
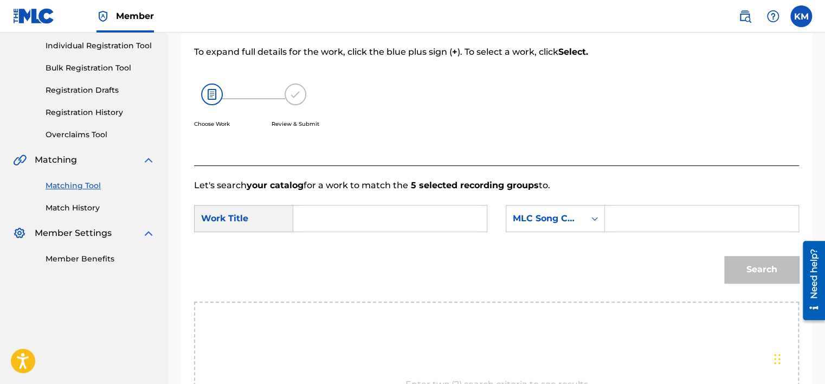
click at [333, 206] on input "Search Form" at bounding box center [389, 218] width 175 height 26
paste input "Gangsta (feat. G-Macc)"
type input "Gangsta (feat. G-Macc)"
click at [593, 216] on icon "Search Form" at bounding box center [594, 218] width 11 height 11
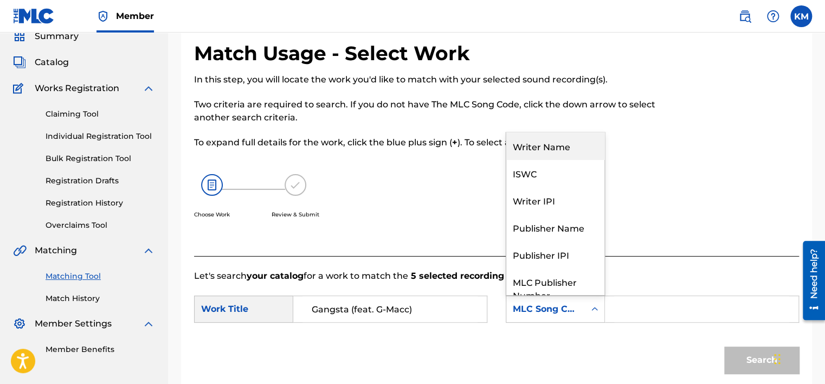
scroll to position [28, 0]
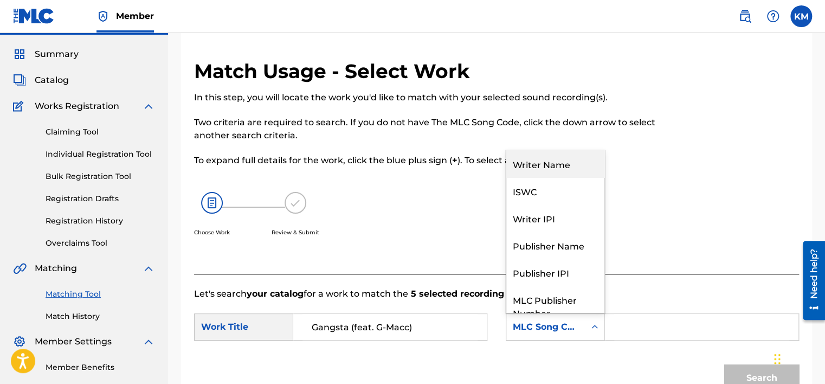
click at [555, 166] on div "Writer Name" at bounding box center [555, 163] width 98 height 27
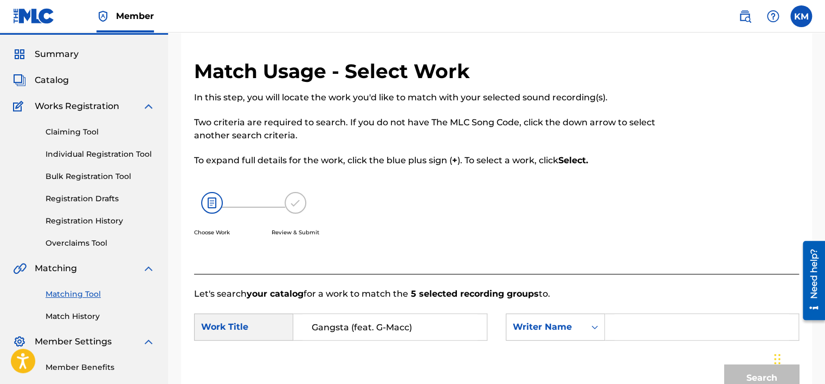
click at [646, 322] on input "Search Form" at bounding box center [701, 327] width 175 height 26
paste input "[PERSON_NAME]"
type input "[PERSON_NAME]"
click at [736, 366] on button "Search" at bounding box center [761, 377] width 75 height 27
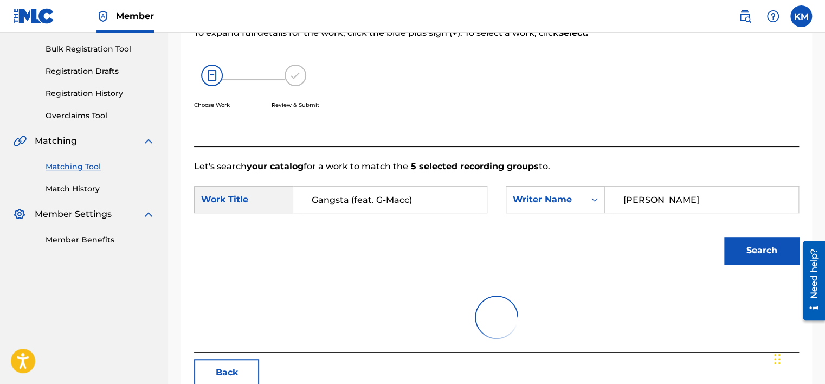
scroll to position [190, 0]
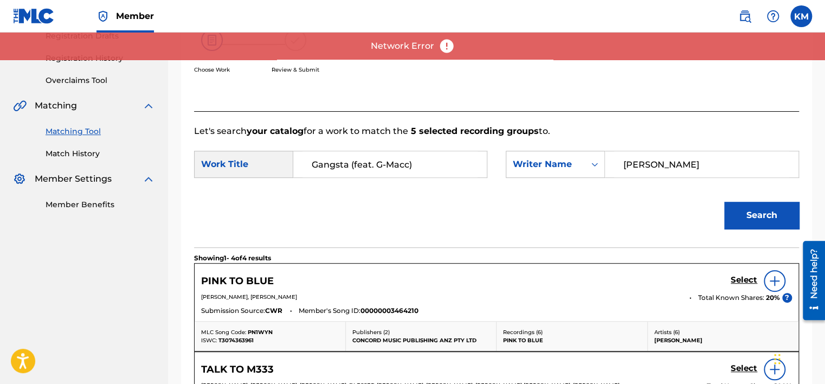
click at [735, 215] on button "Search" at bounding box center [761, 215] width 75 height 27
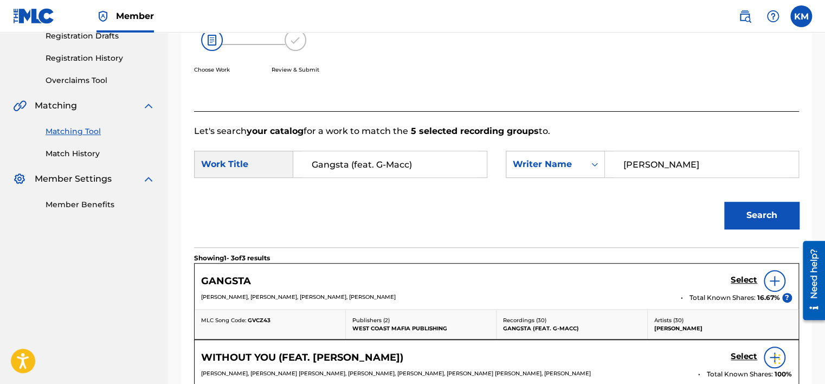
scroll to position [353, 0]
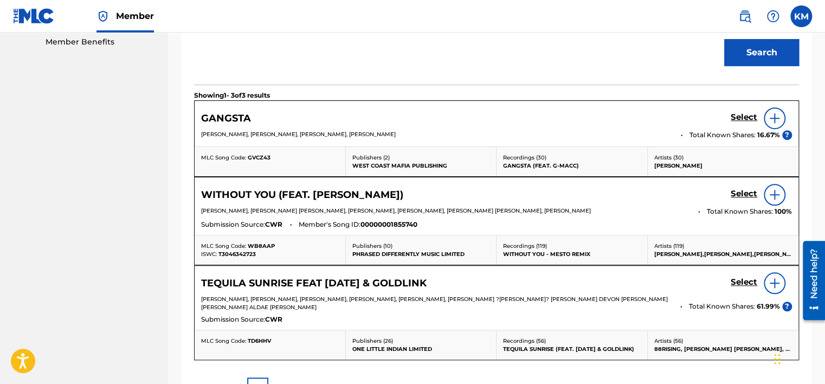
click at [736, 118] on h5 "Select" at bounding box center [743, 117] width 27 height 10
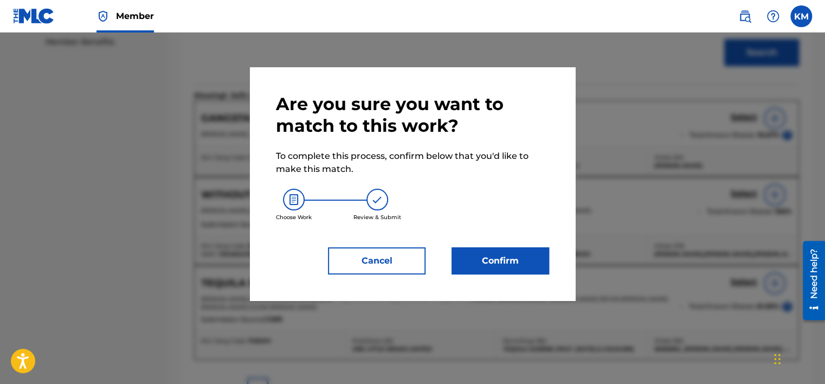
click at [489, 263] on button "Confirm" at bounding box center [500, 260] width 98 height 27
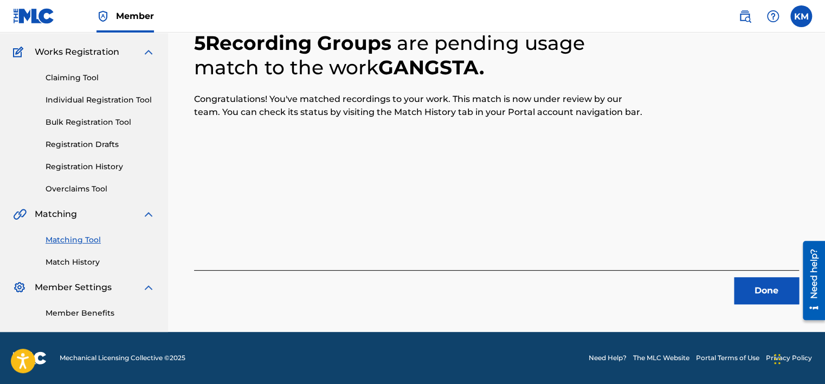
scroll to position [82, 0]
click at [776, 293] on button "Done" at bounding box center [766, 290] width 65 height 27
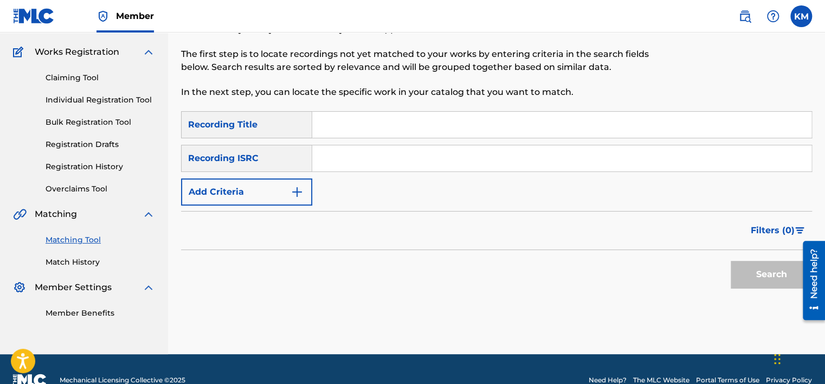
click at [368, 163] on input "Search Form" at bounding box center [561, 158] width 499 height 26
paste input "GBKCF1400339"
type input "GBKCF1400339"
click at [758, 262] on button "Search" at bounding box center [770, 274] width 81 height 27
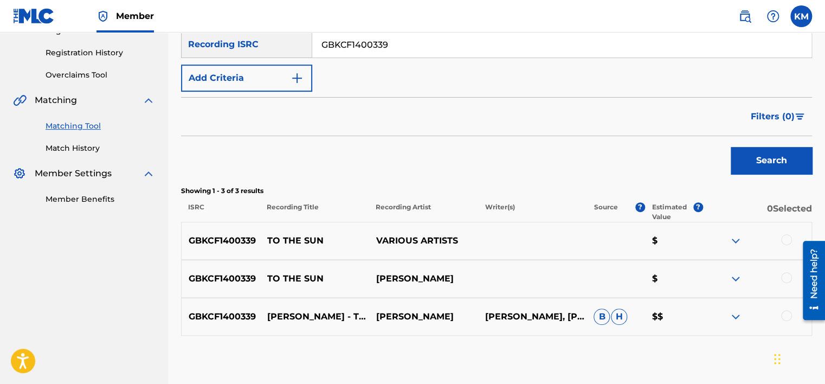
scroll to position [254, 0]
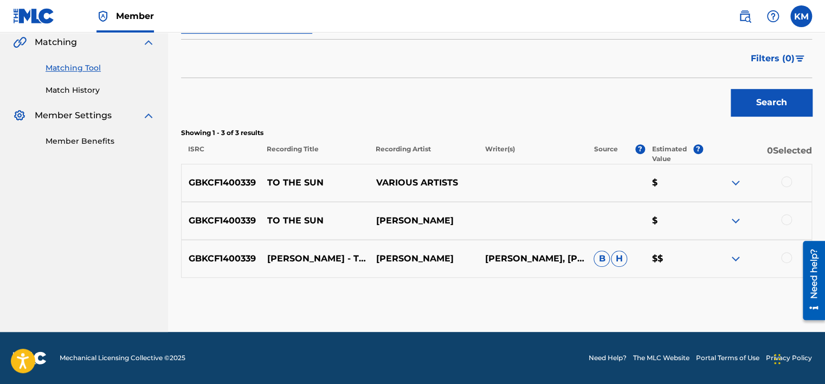
click at [783, 257] on div at bounding box center [786, 257] width 11 height 11
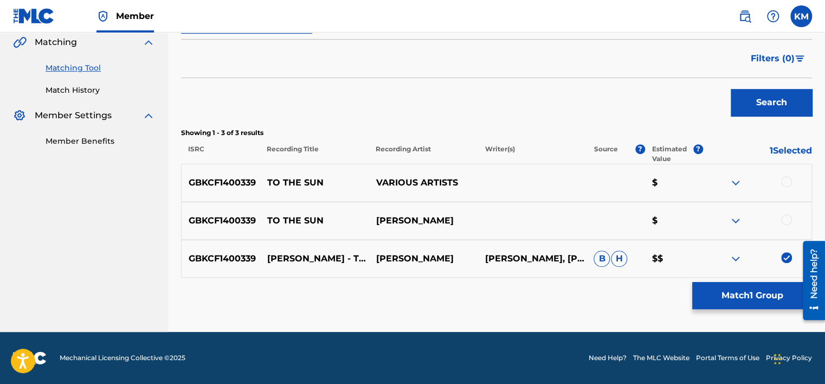
click at [785, 218] on div at bounding box center [786, 219] width 11 height 11
click at [786, 183] on div at bounding box center [786, 181] width 11 height 11
click at [750, 283] on button "Match 3 Groups" at bounding box center [752, 295] width 120 height 27
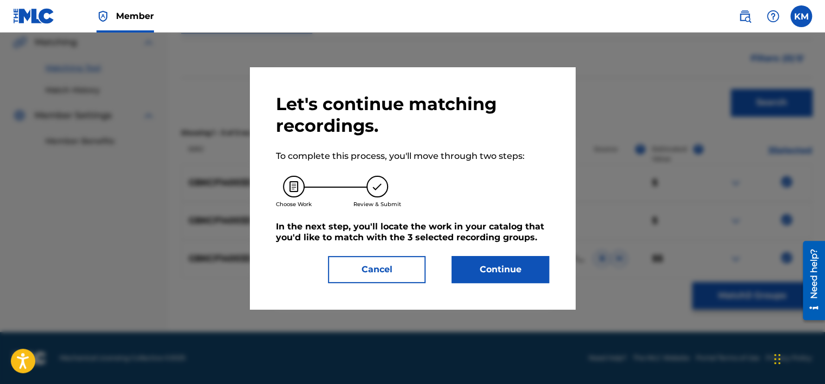
click at [517, 266] on button "Continue" at bounding box center [500, 269] width 98 height 27
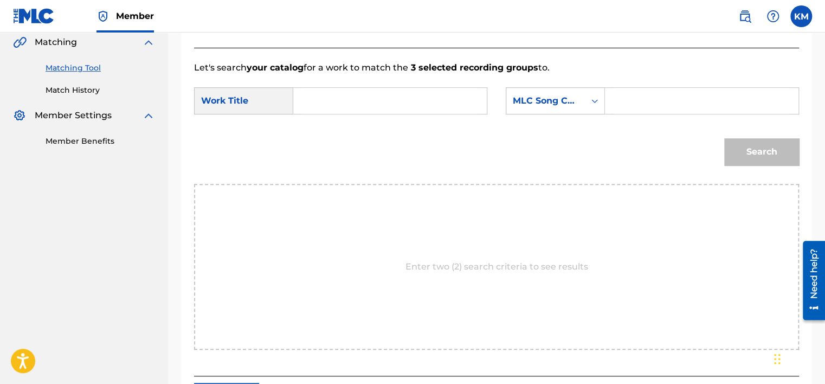
click at [332, 86] on form "SearchWithCriteria2bdf6ab0-9141-4107-a636-c039119b8ba2 Work Title SearchWithCri…" at bounding box center [496, 128] width 605 height 109
click at [333, 99] on input "Search Form" at bounding box center [389, 101] width 175 height 26
paste input "To The Sun"
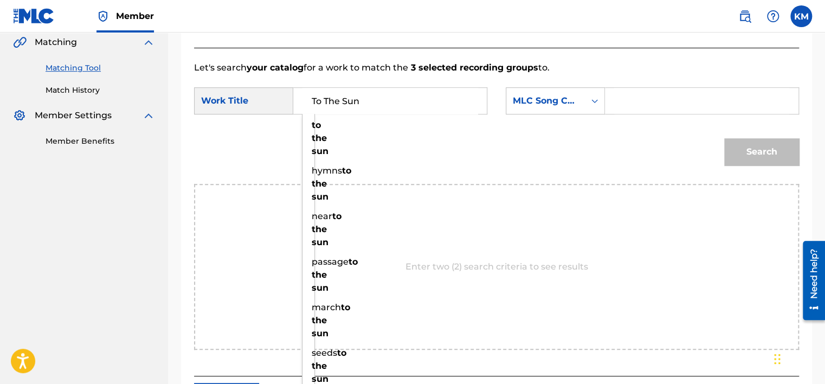
type input "To The Sun"
click at [594, 102] on icon "Search Form" at bounding box center [594, 100] width 11 height 11
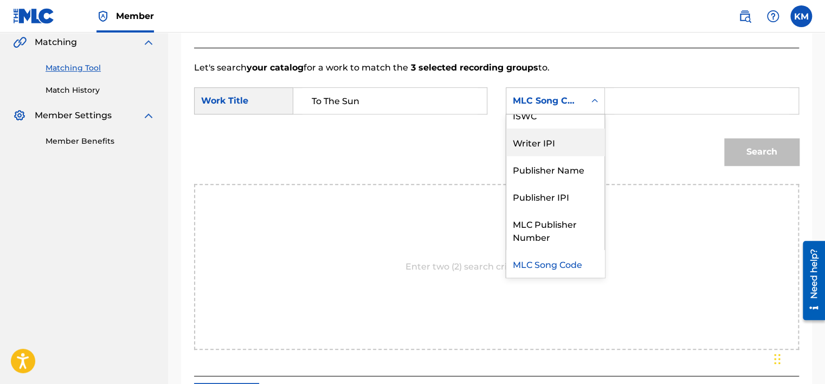
scroll to position [0, 0]
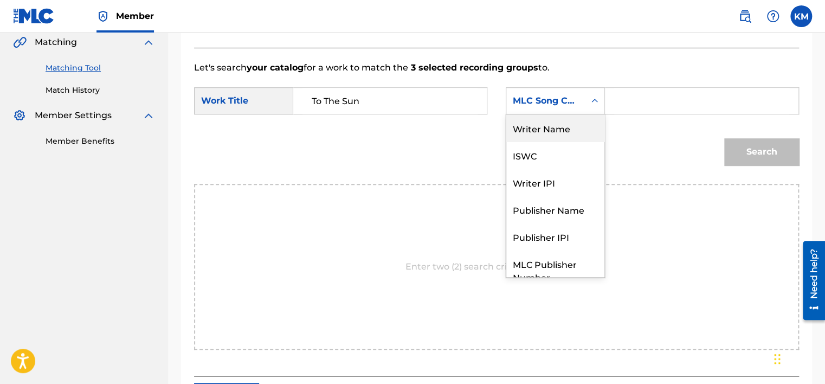
click at [572, 126] on div "Writer Name" at bounding box center [555, 127] width 98 height 27
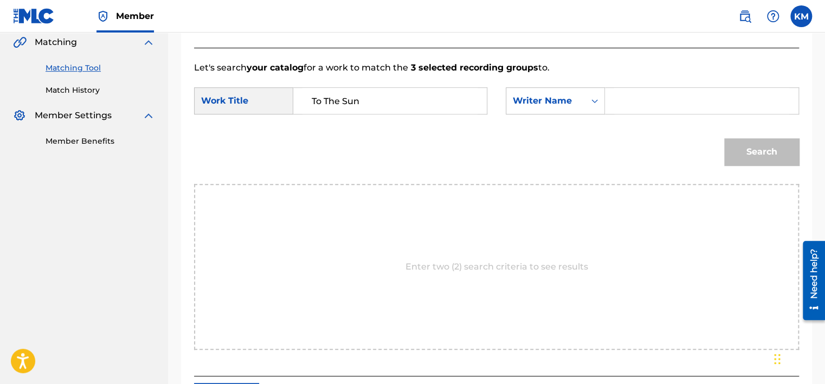
click at [618, 102] on input "Search Form" at bounding box center [701, 101] width 175 height 26
paste input "[PERSON_NAME]"
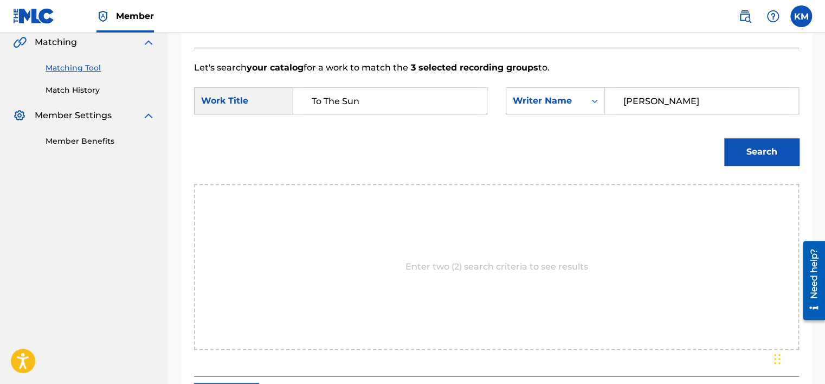
click at [741, 144] on button "Search" at bounding box center [761, 151] width 75 height 27
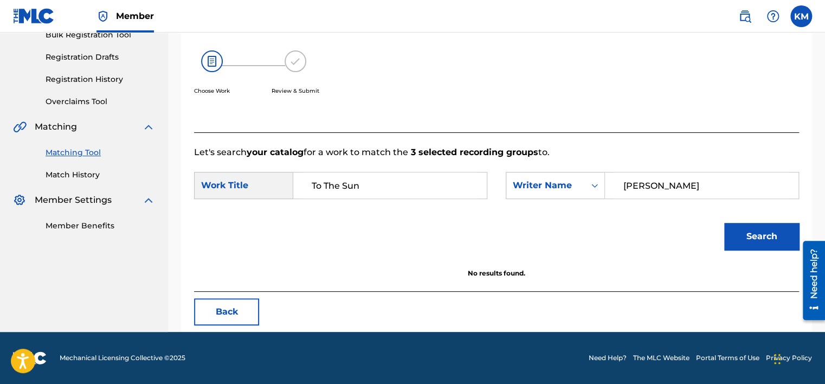
scroll to position [169, 0]
paste input "Nair"
drag, startPoint x: 661, startPoint y: 188, endPoint x: 510, endPoint y: 215, distance: 152.9
click at [503, 215] on form "SearchWithCriteria2bdf6ab0-9141-4107-a636-c039119b8ba2 Work Title To The Sun Se…" at bounding box center [496, 213] width 605 height 109
click at [733, 231] on button "Search" at bounding box center [761, 236] width 75 height 27
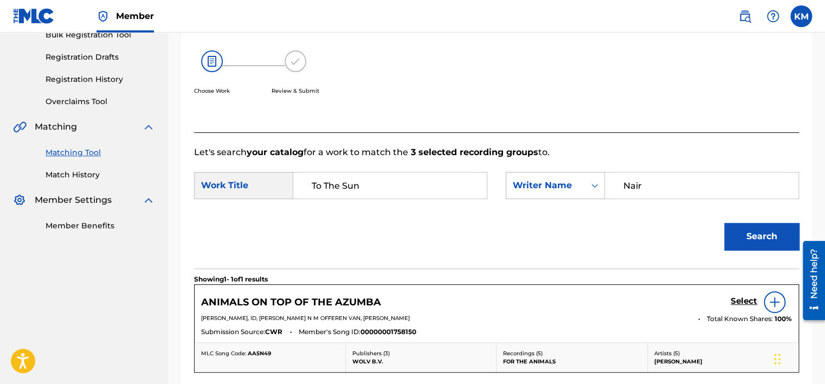
paste input "Koyu"
drag, startPoint x: 654, startPoint y: 183, endPoint x: 538, endPoint y: 190, distance: 116.2
click at [540, 190] on div "SearchWithCriteriaeef88df6-0cb1-442d-9904-fe49a33adde3 Writer Name [PERSON_NAME]" at bounding box center [651, 185] width 293 height 27
type input "Koyu"
click at [748, 229] on button "Search" at bounding box center [761, 236] width 75 height 27
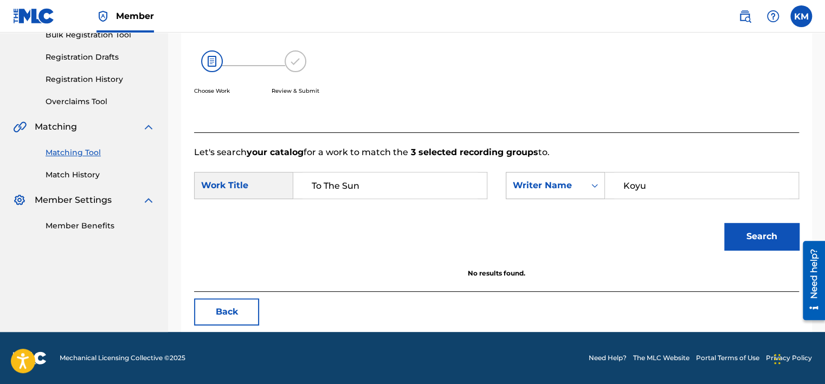
click at [596, 186] on icon "Search Form" at bounding box center [594, 186] width 7 height 4
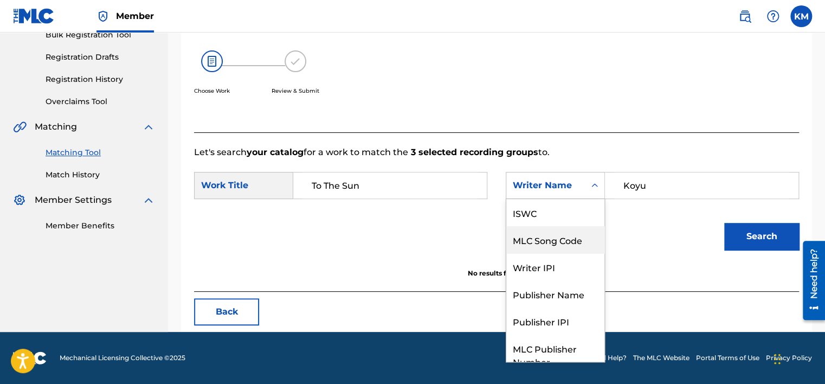
scroll to position [40, 0]
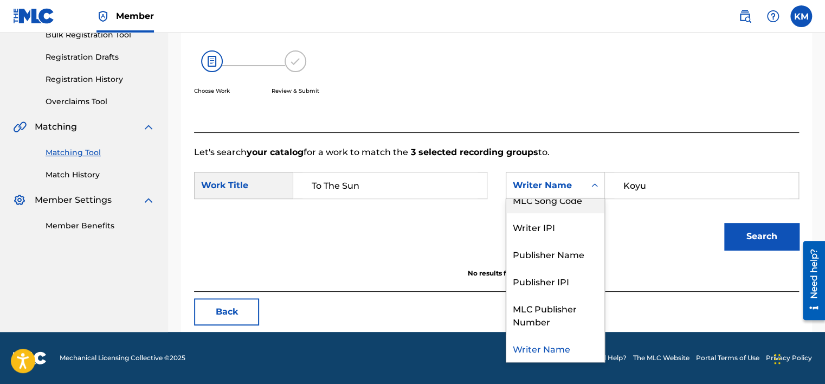
click at [585, 206] on div "MLC Song Code" at bounding box center [555, 199] width 98 height 27
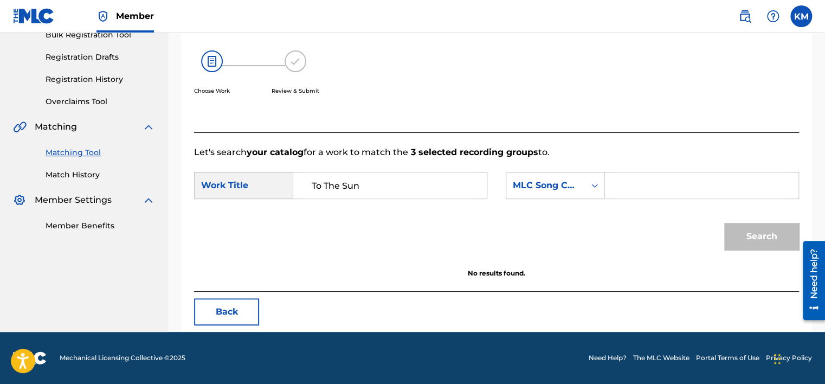
click at [627, 185] on input "Search Form" at bounding box center [701, 185] width 175 height 26
paste input "Z9128H"
type input "Z9128H"
click at [744, 232] on button "Search" at bounding box center [761, 236] width 75 height 27
click at [77, 170] on link "Match History" at bounding box center [100, 174] width 109 height 11
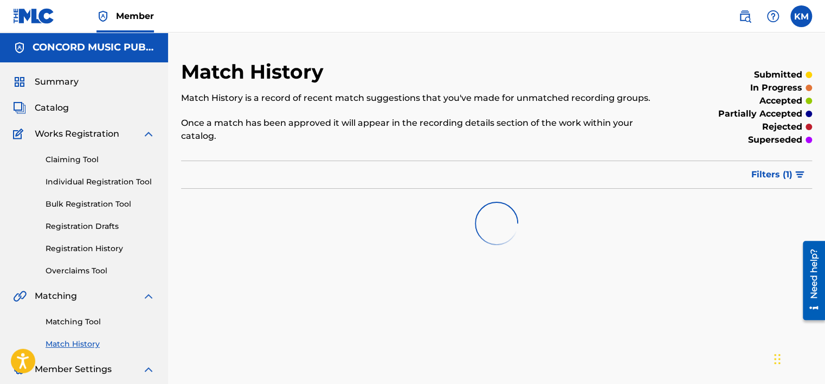
click at [85, 321] on link "Matching Tool" at bounding box center [100, 321] width 109 height 11
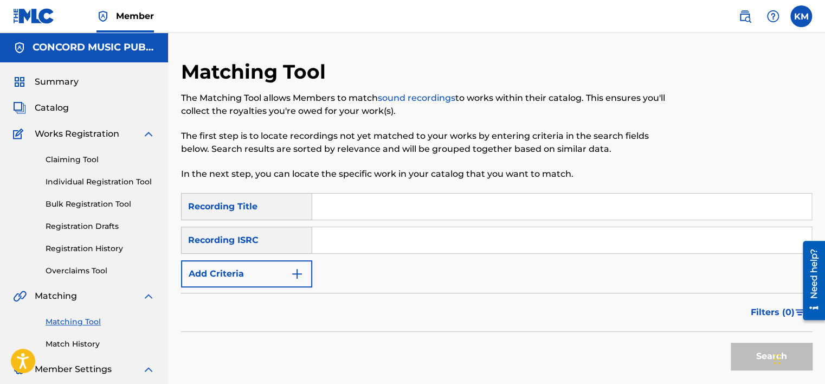
click at [380, 245] on input "Search Form" at bounding box center [561, 240] width 499 height 26
paste input "UKWK72001901"
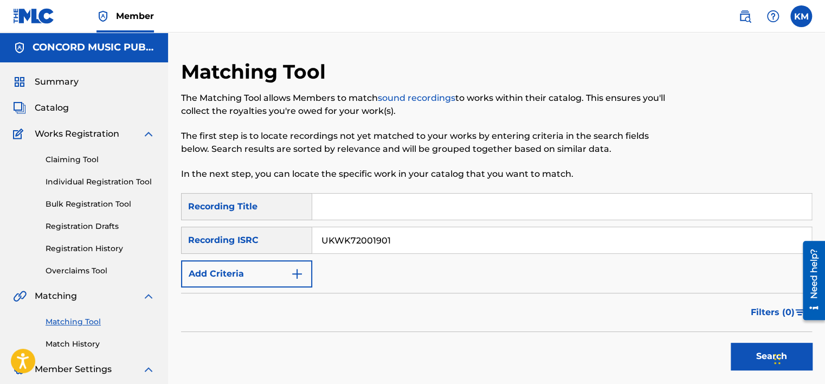
type input "UKWK72001901"
click at [735, 351] on button "Search" at bounding box center [770, 355] width 81 height 27
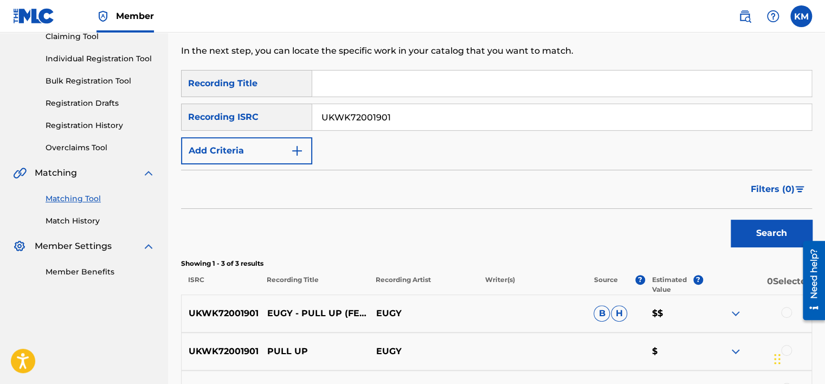
scroll to position [254, 0]
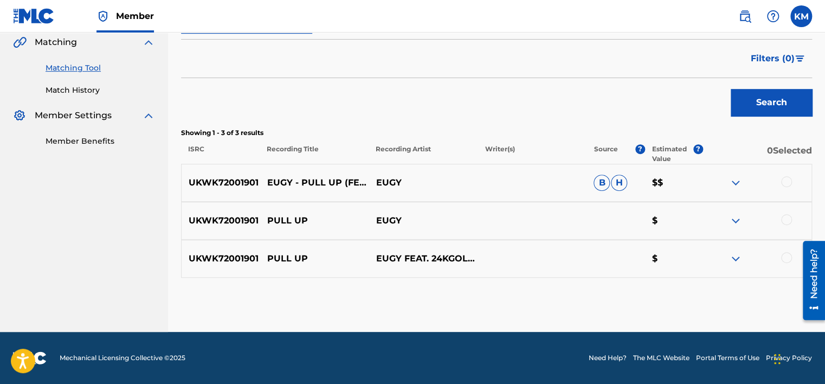
click at [787, 254] on div at bounding box center [786, 257] width 11 height 11
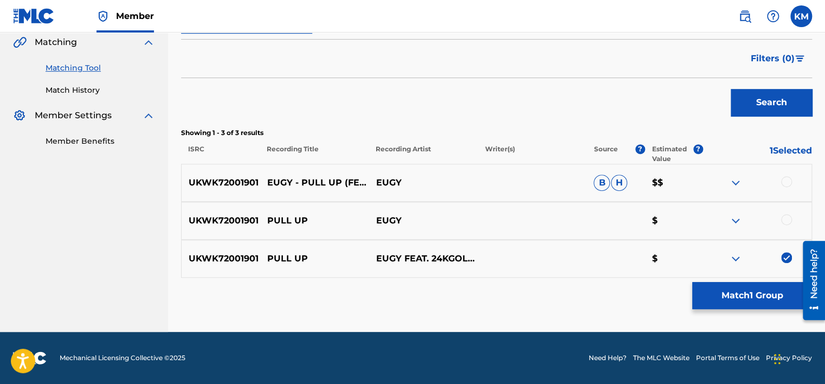
click at [786, 214] on div at bounding box center [786, 219] width 11 height 11
click at [789, 177] on div at bounding box center [786, 181] width 11 height 11
click at [731, 289] on button "Match 3 Groups" at bounding box center [752, 295] width 120 height 27
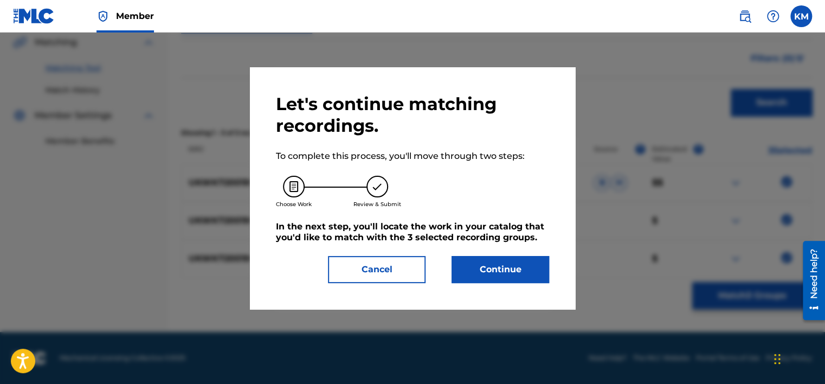
click at [497, 280] on button "Continue" at bounding box center [500, 269] width 98 height 27
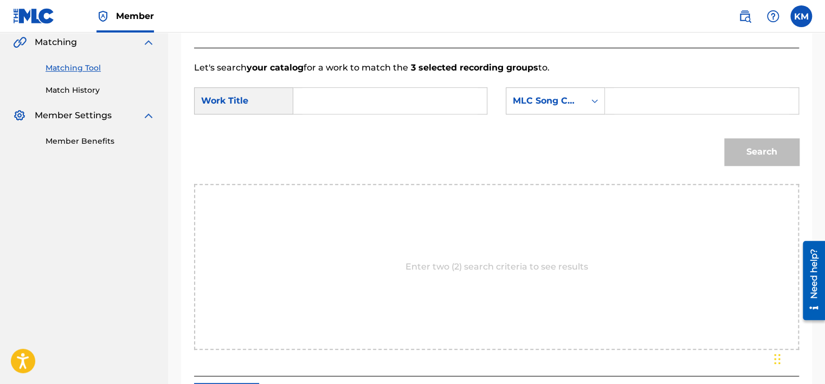
click at [320, 96] on input "Search Form" at bounding box center [389, 101] width 175 height 26
paste input "Pull up (feat. 24kgoldn)"
type input "Pull up (feat. 24kgoldn)"
click at [590, 103] on icon "Search Form" at bounding box center [594, 100] width 11 height 11
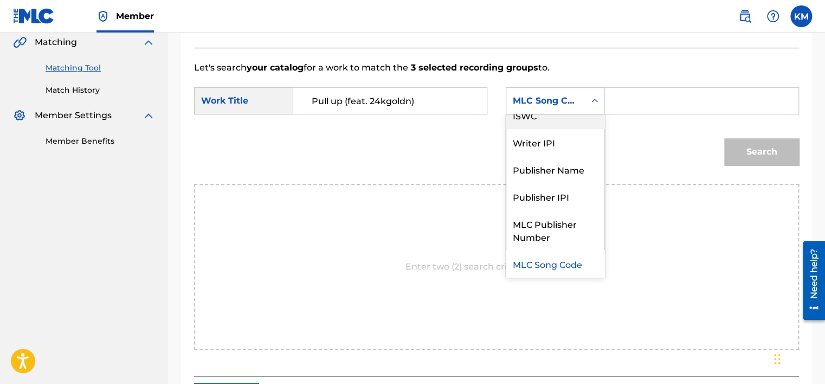
scroll to position [0, 0]
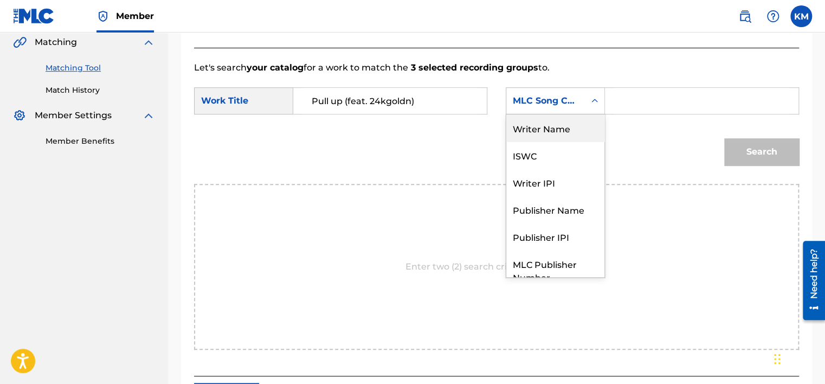
click at [576, 124] on div "Writer Name" at bounding box center [555, 127] width 98 height 27
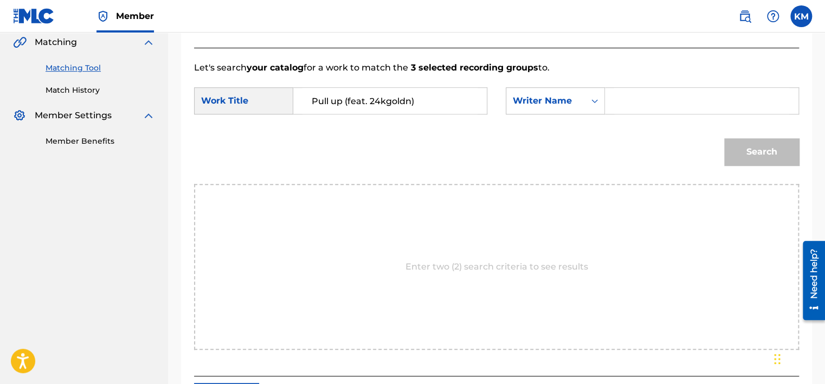
click at [621, 106] on input "Search Form" at bounding box center [701, 101] width 175 height 26
paste input "[PERSON_NAME]"
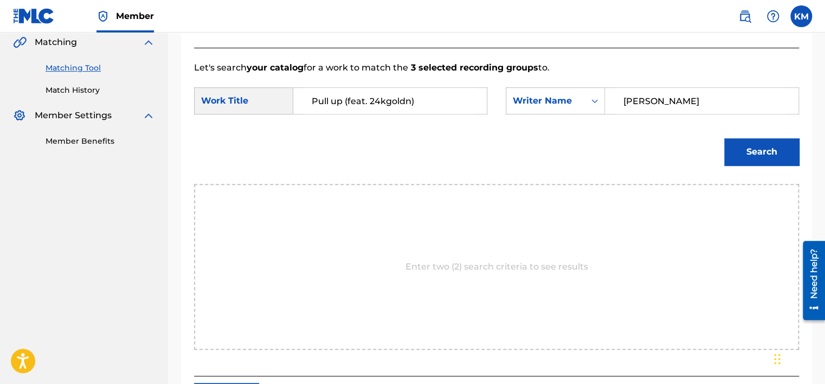
click at [753, 145] on button "Search" at bounding box center [761, 151] width 75 height 27
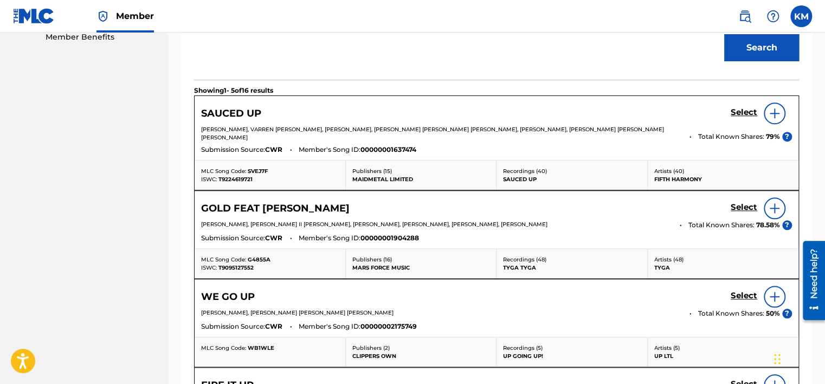
scroll to position [254, 0]
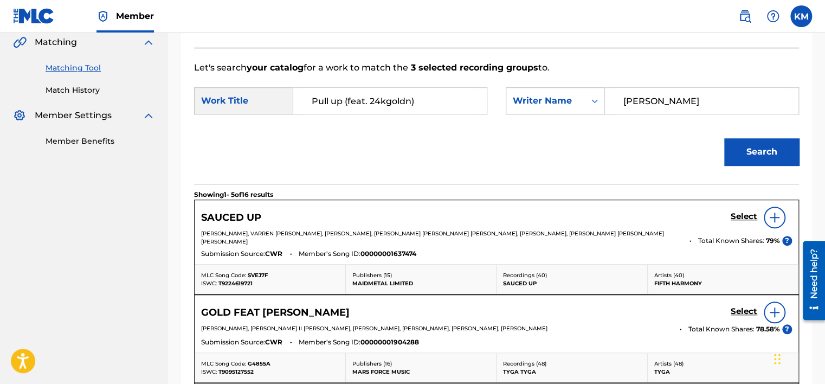
drag, startPoint x: 669, startPoint y: 103, endPoint x: 496, endPoint y: 125, distance: 174.2
click at [514, 126] on form "SearchWithCriteria2bdf6ab0-9141-4107-a636-c039119b8ba2 Work Title Pull up (feat…" at bounding box center [496, 128] width 605 height 109
paste input "Entsir"
click at [746, 154] on button "Search" at bounding box center [761, 151] width 75 height 27
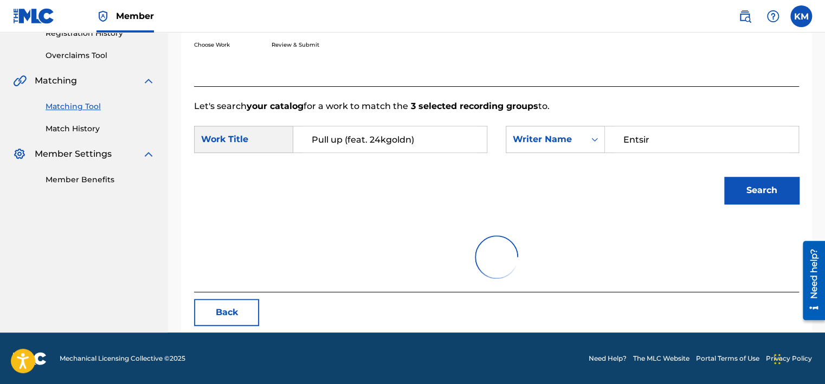
scroll to position [169, 0]
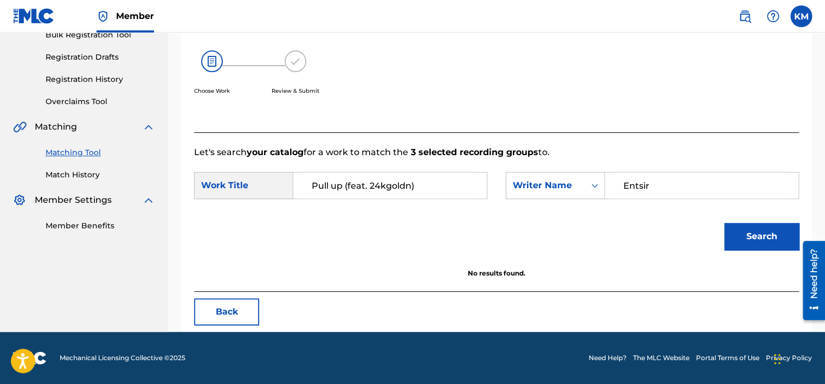
paste input "[PERSON_NAME]"
drag, startPoint x: 663, startPoint y: 186, endPoint x: 546, endPoint y: 191, distance: 117.1
click at [520, 202] on div "SearchWithCriteria2bdf6ab0-9141-4107-a636-c039119b8ba2 Work Title Pull up (feat…" at bounding box center [496, 189] width 605 height 34
type input "[PERSON_NAME]"
click at [750, 241] on button "Search" at bounding box center [761, 236] width 75 height 27
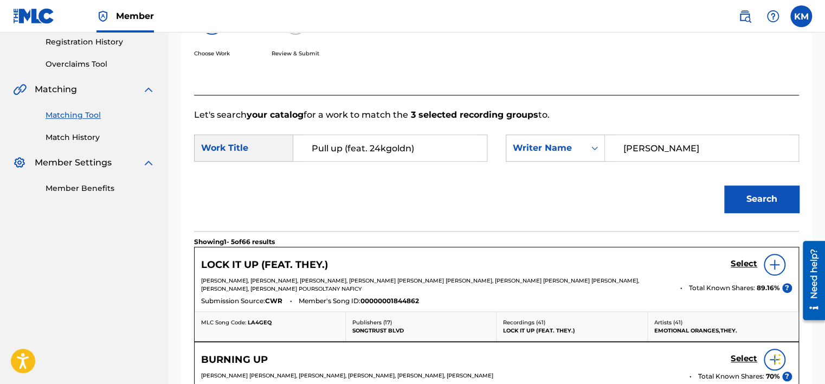
scroll to position [61, 0]
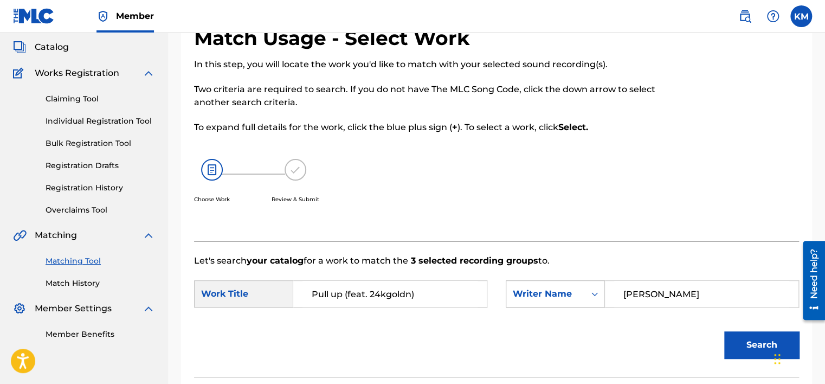
click at [589, 297] on icon "Search Form" at bounding box center [594, 293] width 11 height 11
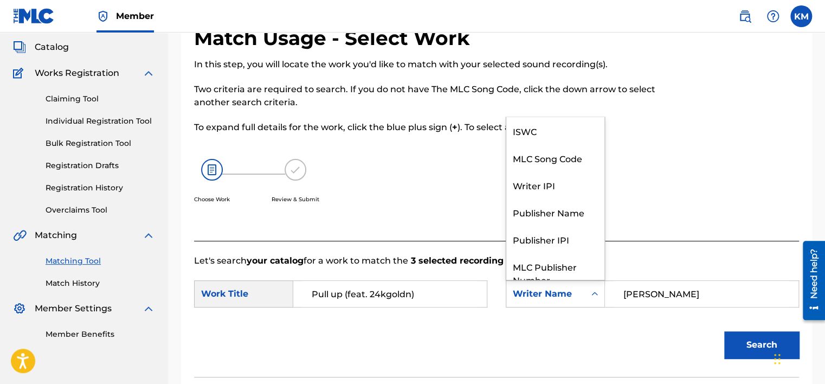
scroll to position [40, 0]
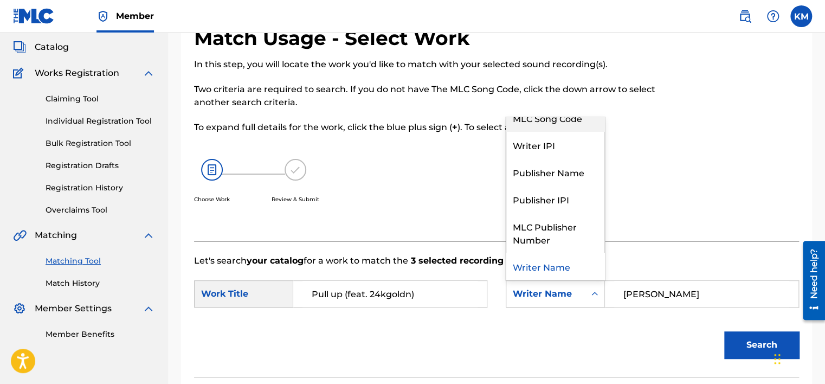
click at [561, 127] on div "MLC Song Code" at bounding box center [555, 117] width 98 height 27
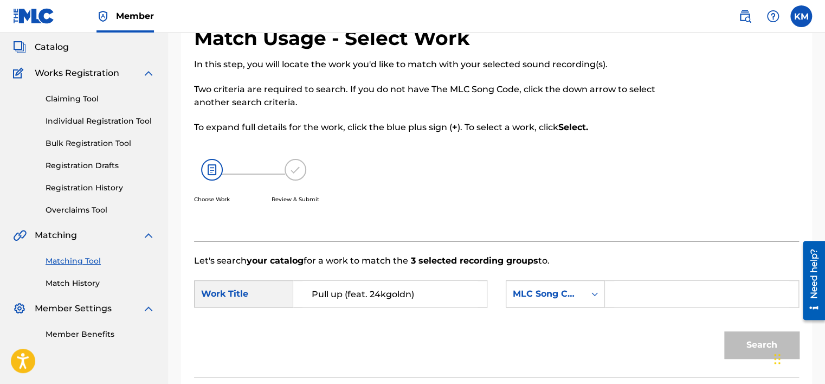
click at [636, 293] on input "Search Form" at bounding box center [701, 294] width 175 height 26
paste input "CB48M8"
type input "CB48M8"
click at [737, 347] on button "Search" at bounding box center [761, 344] width 75 height 27
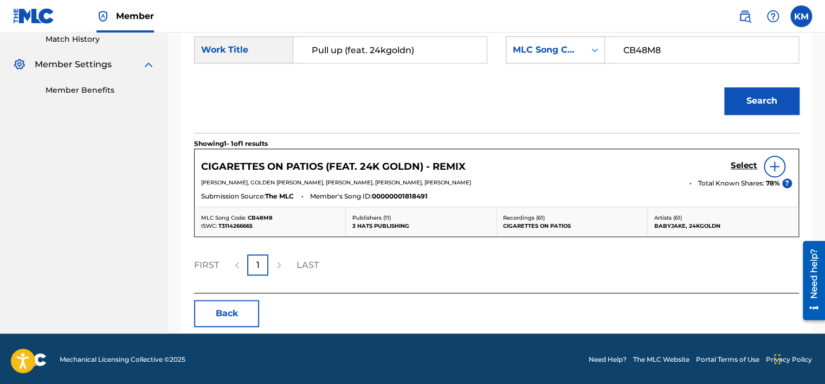
scroll to position [306, 0]
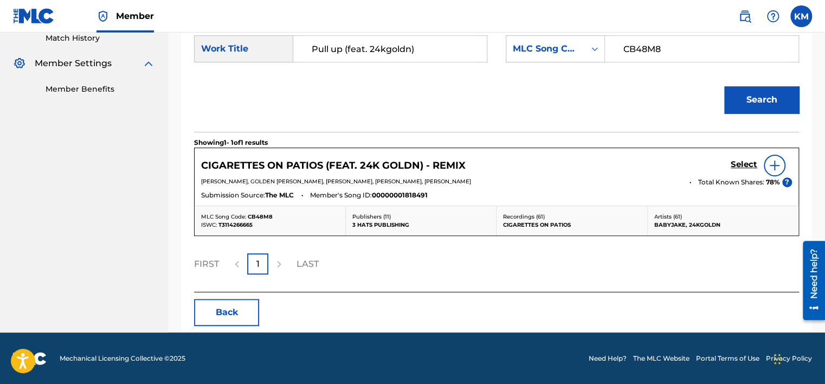
click at [94, 41] on link "Match History" at bounding box center [100, 38] width 109 height 11
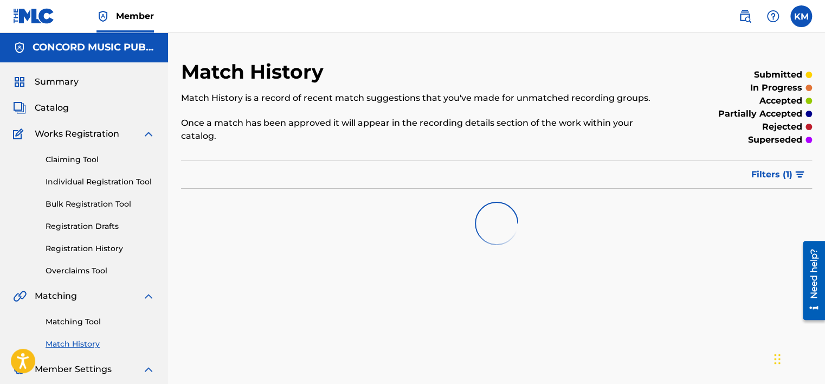
click at [91, 321] on link "Matching Tool" at bounding box center [100, 321] width 109 height 11
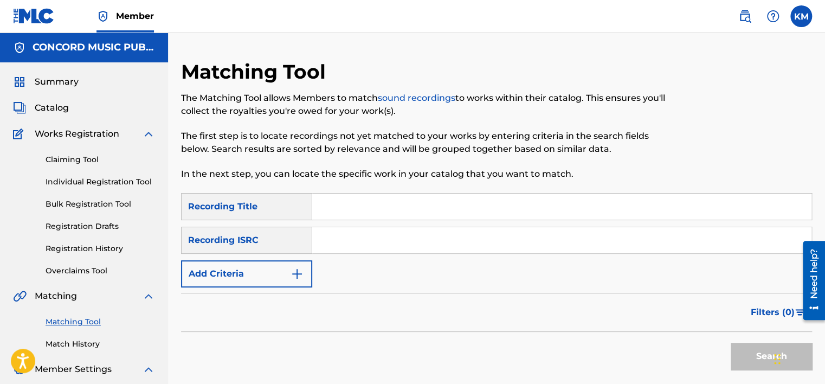
click at [345, 237] on input "Search Form" at bounding box center [561, 240] width 499 height 26
paste input "QZWFT2460714"
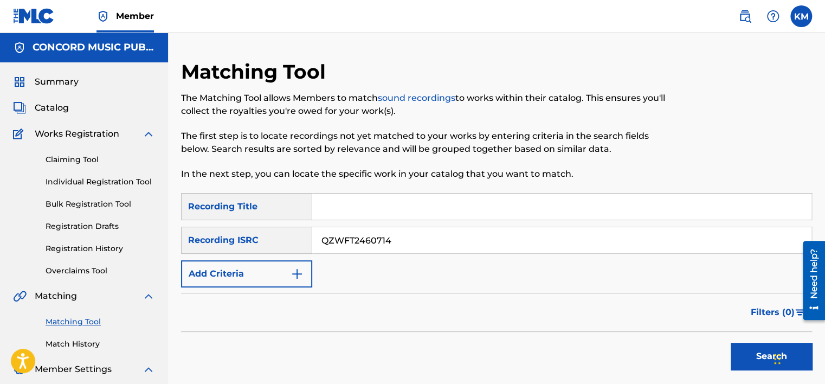
type input "QZWFT2460714"
click at [732, 350] on button "Search" at bounding box center [770, 355] width 81 height 27
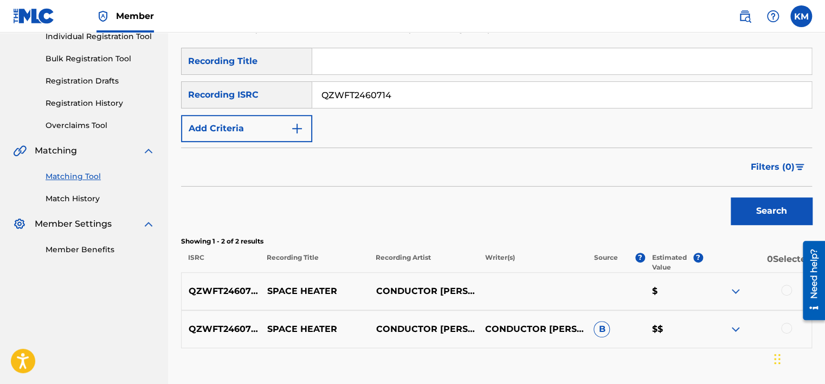
scroll to position [215, 0]
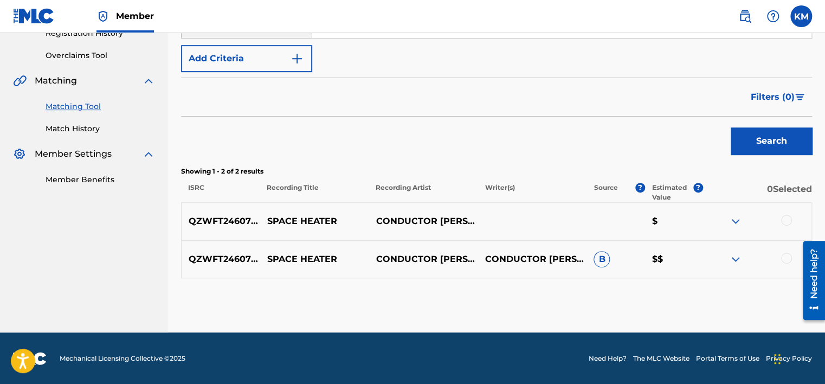
click at [782, 257] on div at bounding box center [786, 257] width 11 height 11
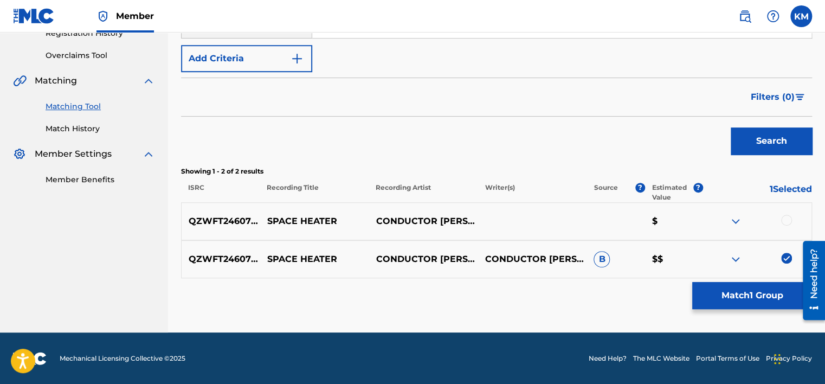
click at [785, 219] on div at bounding box center [786, 220] width 11 height 11
click at [742, 291] on button "Match 2 Groups" at bounding box center [752, 295] width 120 height 27
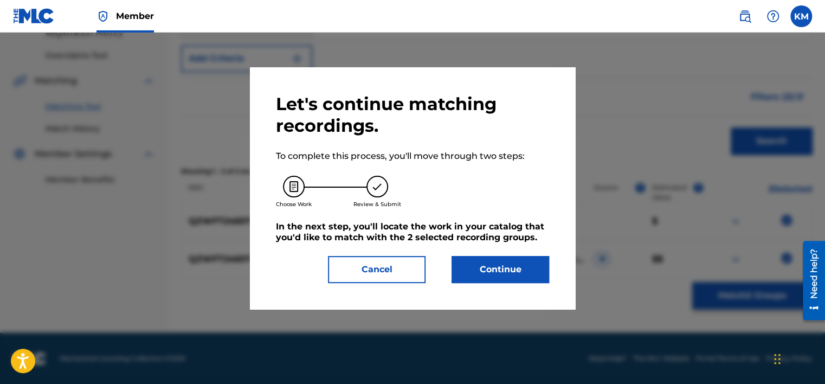
click at [530, 267] on button "Continue" at bounding box center [500, 269] width 98 height 27
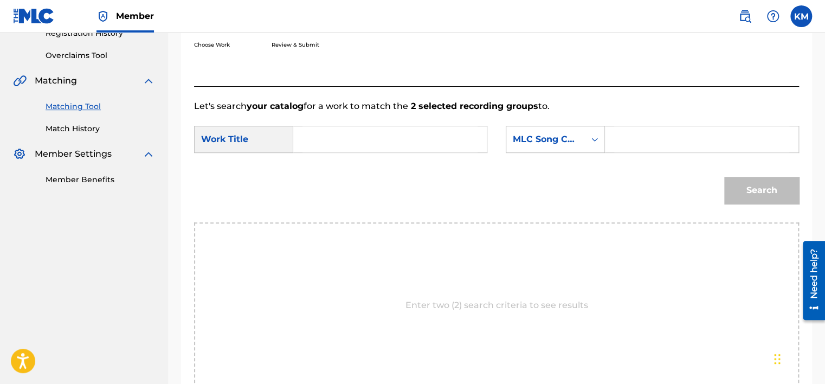
click at [358, 144] on input "Search Form" at bounding box center [389, 139] width 175 height 26
paste input "Space Heater"
type input "Space Heater"
click at [576, 140] on div "MLC Song Code" at bounding box center [546, 139] width 66 height 13
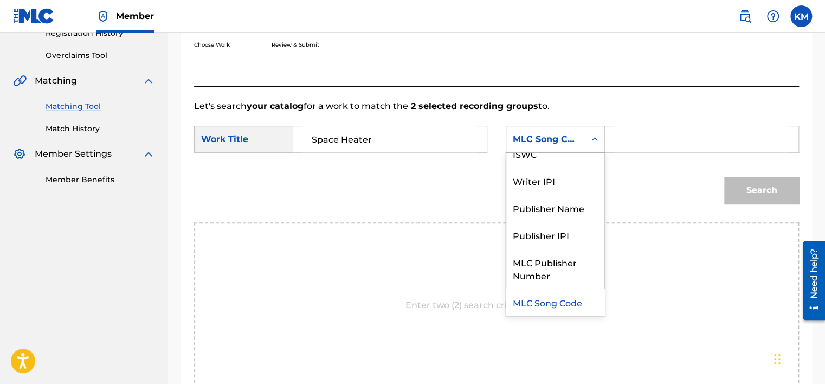
scroll to position [0, 0]
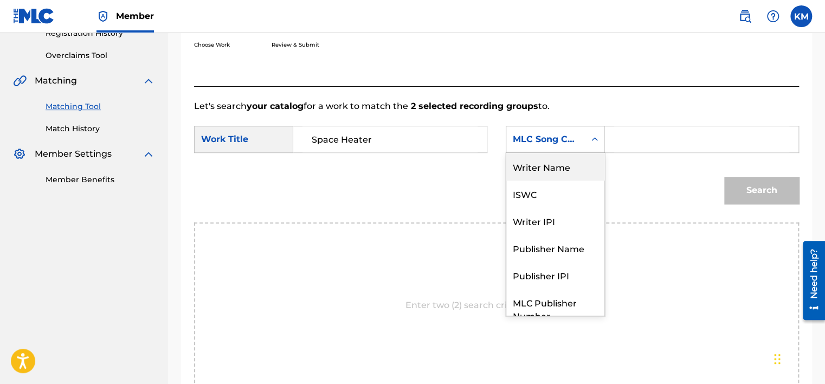
click at [571, 165] on div "Writer Name" at bounding box center [555, 166] width 98 height 27
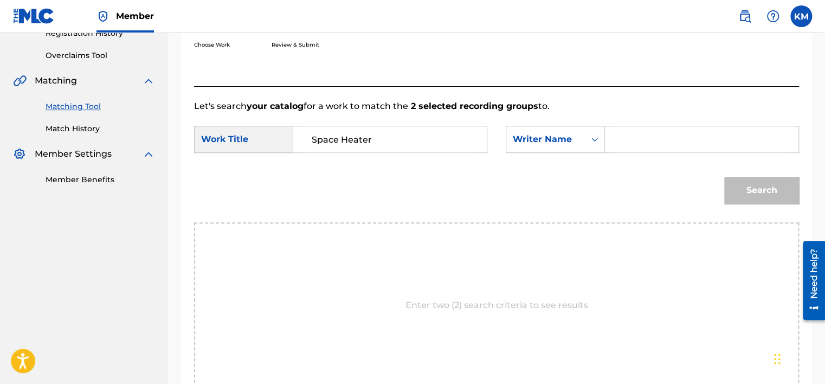
click at [626, 138] on input "Search Form" at bounding box center [701, 139] width 175 height 26
paste input "[PERSON_NAME]"
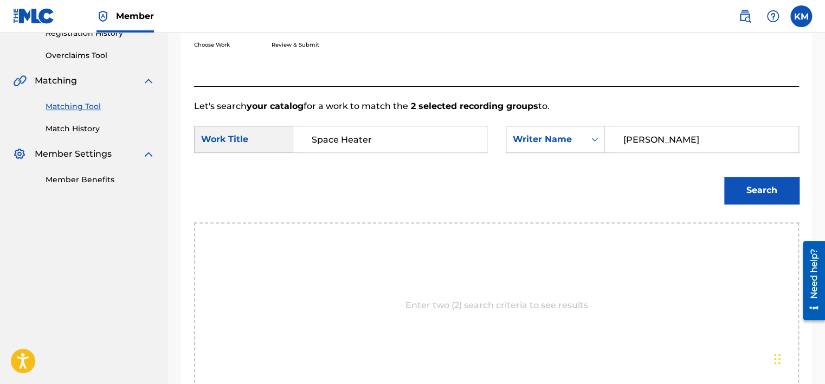
type input "[PERSON_NAME]"
click at [759, 183] on button "Search" at bounding box center [761, 190] width 75 height 27
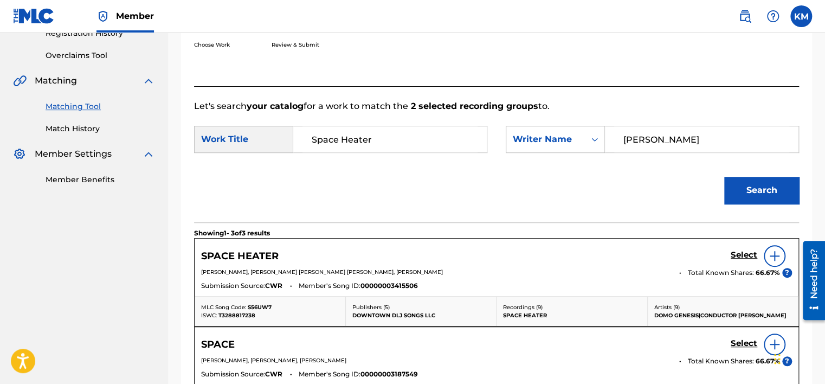
click at [738, 251] on h5 "Select" at bounding box center [743, 255] width 27 height 10
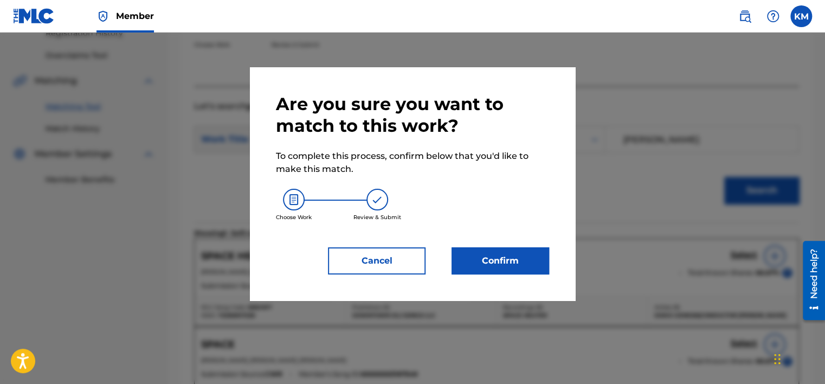
click at [512, 252] on button "Confirm" at bounding box center [500, 260] width 98 height 27
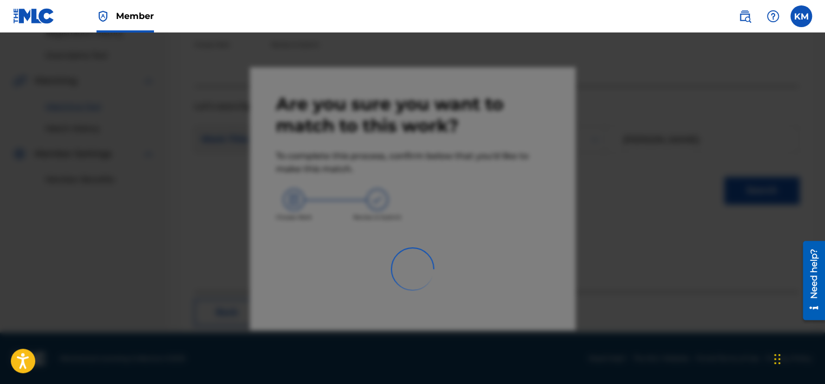
scroll to position [82, 0]
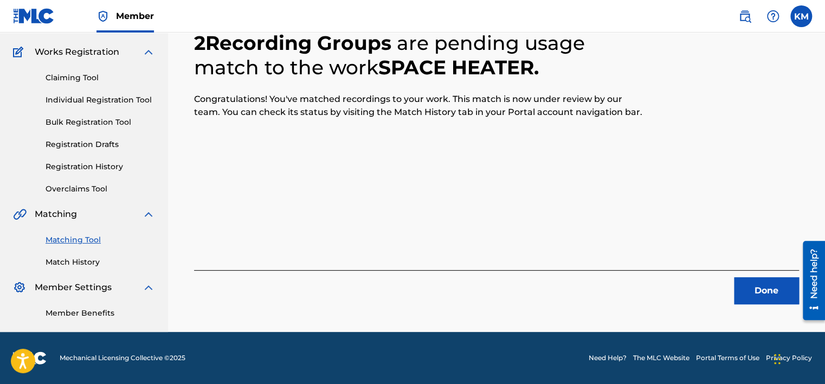
click at [773, 308] on div "2 Recording Groups are pending usage match to the work SPACE HEATER . Congratul…" at bounding box center [496, 155] width 657 height 354
click at [771, 300] on button "Done" at bounding box center [766, 290] width 65 height 27
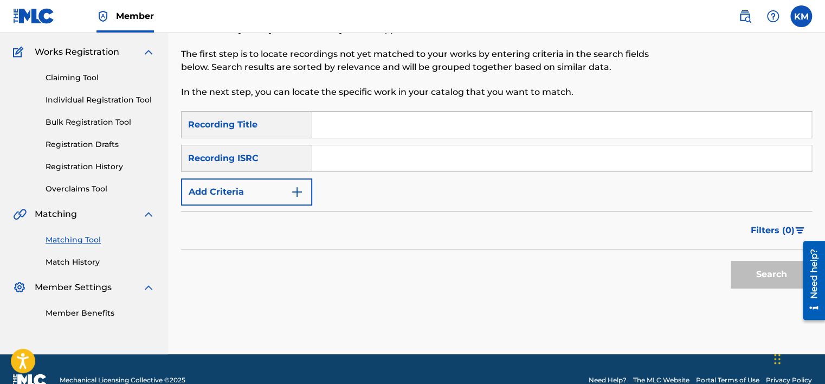
click at [364, 165] on input "Search Form" at bounding box center [561, 158] width 499 height 26
paste input "USDM31400286"
type input "USDM31400286"
click at [754, 268] on button "Search" at bounding box center [770, 274] width 81 height 27
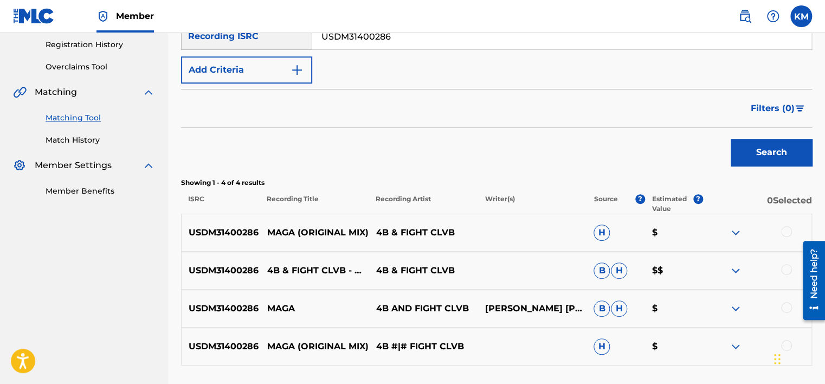
scroll to position [291, 0]
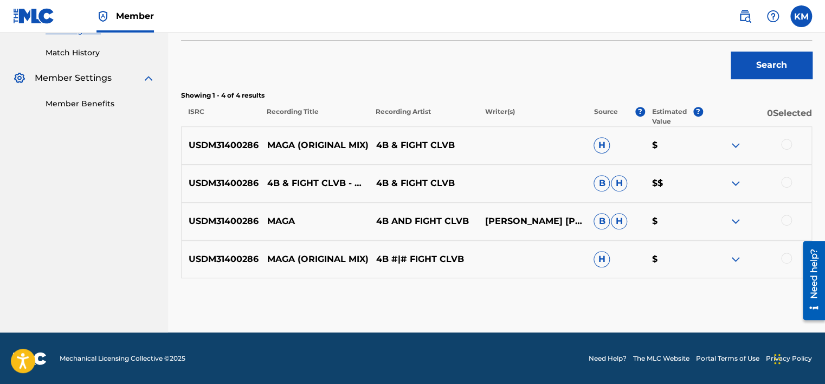
click at [785, 256] on div at bounding box center [786, 257] width 11 height 11
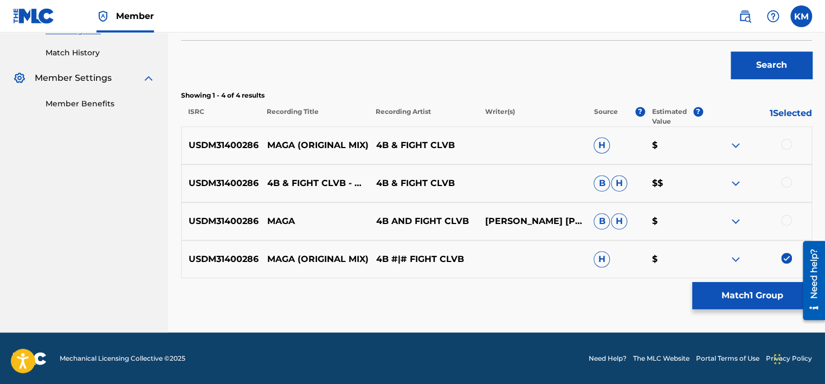
click at [786, 219] on div at bounding box center [786, 220] width 11 height 11
click at [786, 183] on div at bounding box center [786, 182] width 11 height 11
click at [787, 145] on div at bounding box center [786, 144] width 11 height 11
click at [748, 288] on button "Match 4 Groups" at bounding box center [752, 295] width 120 height 27
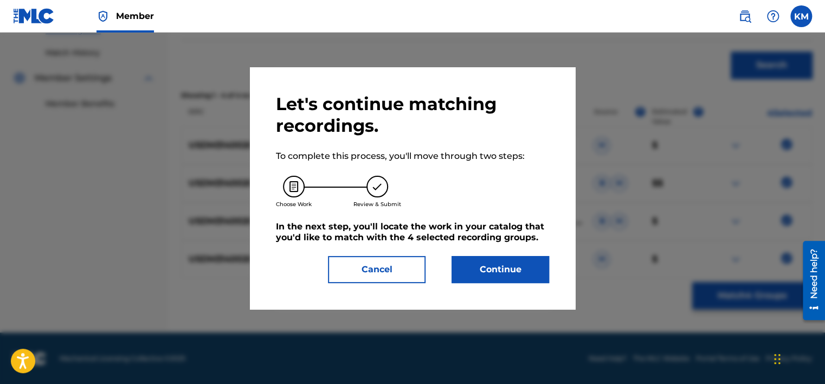
click at [498, 273] on button "Continue" at bounding box center [500, 269] width 98 height 27
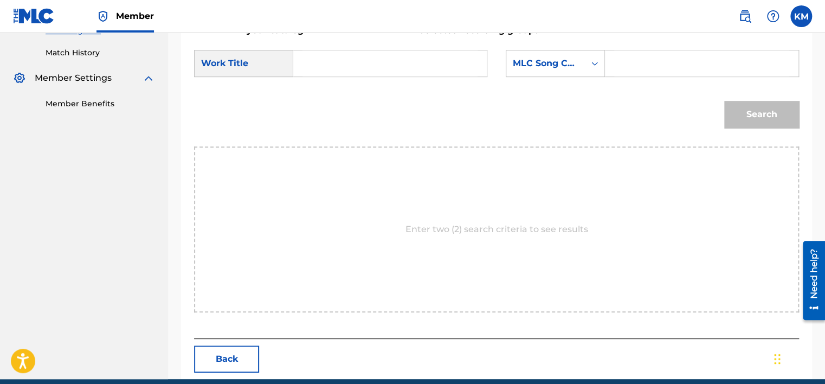
click at [337, 56] on input "Search Form" at bounding box center [389, 63] width 175 height 26
paste input "MAGA"
type input "MAGA"
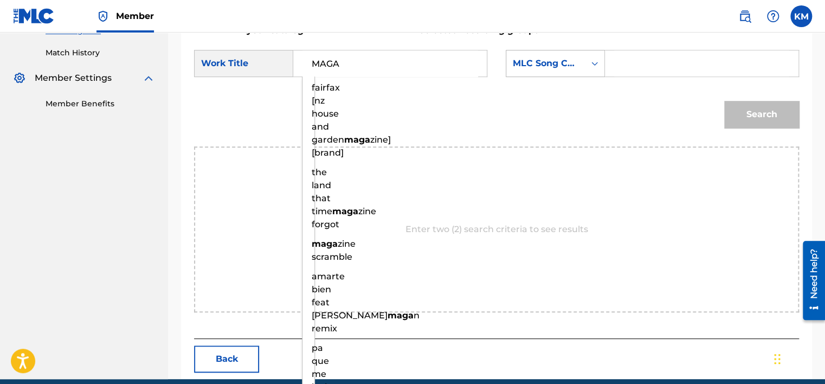
click at [593, 64] on icon "Search Form" at bounding box center [594, 63] width 11 height 11
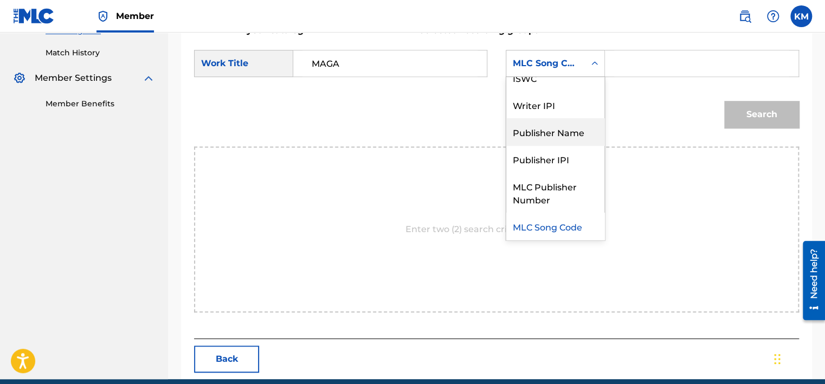
scroll to position [0, 0]
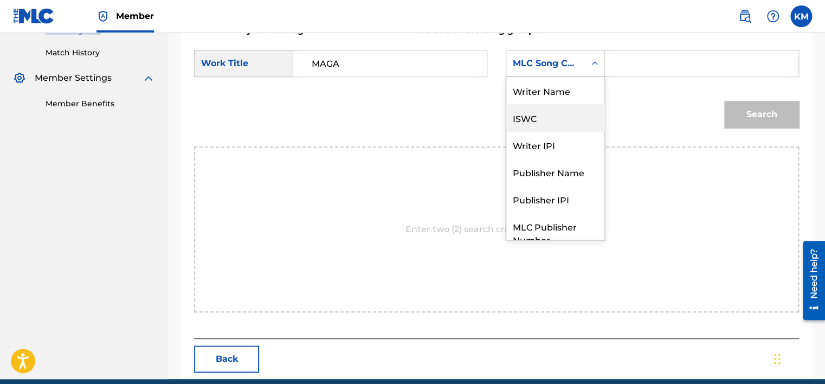
click at [548, 104] on div "ISWC" at bounding box center [555, 117] width 98 height 27
click at [552, 72] on div "ISWC" at bounding box center [545, 63] width 79 height 21
click at [572, 85] on div "Writer Name" at bounding box center [555, 90] width 98 height 27
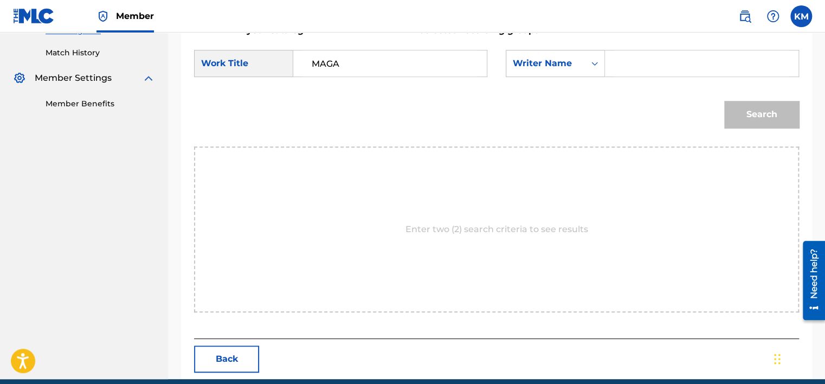
click at [633, 74] on input "Search Form" at bounding box center [701, 63] width 175 height 26
paste input "[PERSON_NAME]"
click at [746, 108] on button "Search" at bounding box center [761, 114] width 75 height 27
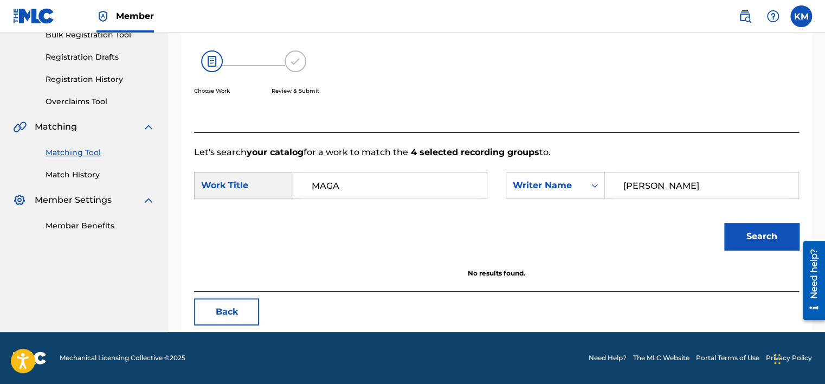
scroll to position [169, 0]
paste input "[PERSON_NAME]"
drag, startPoint x: 667, startPoint y: 186, endPoint x: 451, endPoint y: 205, distance: 217.0
click at [485, 195] on div "SearchWithCriteria2bdf6ab0-9141-4107-a636-c039119b8ba2 Work Title MAGA SearchWi…" at bounding box center [496, 189] width 605 height 34
type input "[PERSON_NAME]"
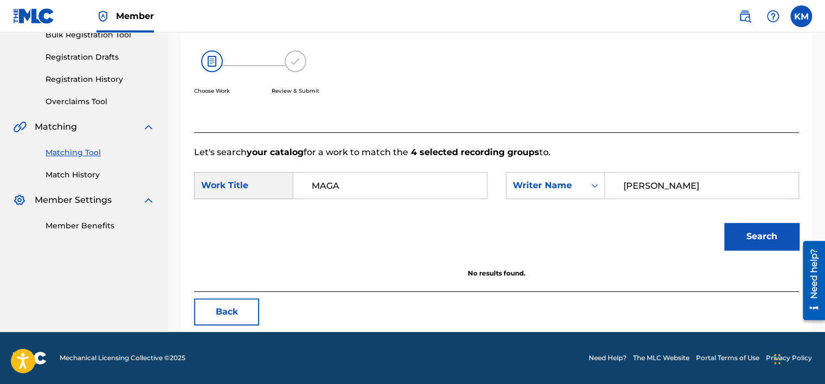
click at [746, 230] on button "Search" at bounding box center [761, 236] width 75 height 27
click at [728, 228] on button "Search" at bounding box center [761, 236] width 75 height 27
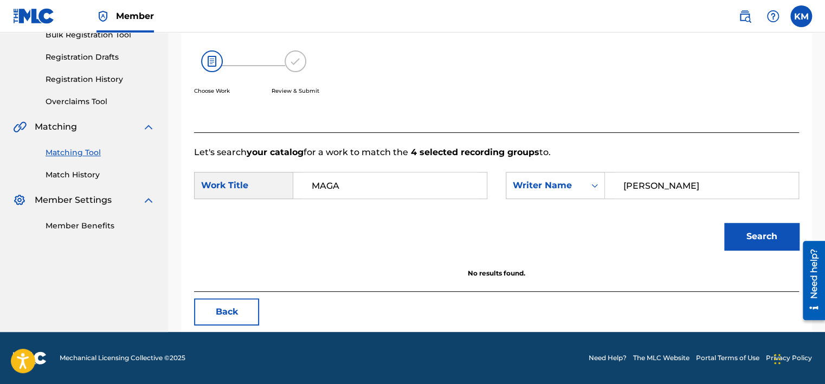
click at [800, 11] on label at bounding box center [801, 16] width 22 height 22
click at [801, 16] on input "[PERSON_NAME] Matheson [EMAIL_ADDRESS][PERSON_NAME][DOMAIN_NAME] Notification P…" at bounding box center [801, 16] width 0 height 0
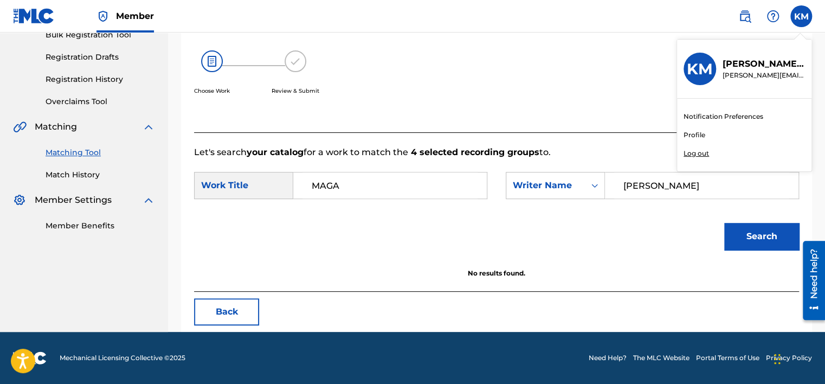
click at [695, 152] on p "Log out" at bounding box center [695, 153] width 25 height 10
click at [801, 16] on input "[PERSON_NAME] Matheson [EMAIL_ADDRESS][PERSON_NAME][DOMAIN_NAME] Notification P…" at bounding box center [801, 16] width 0 height 0
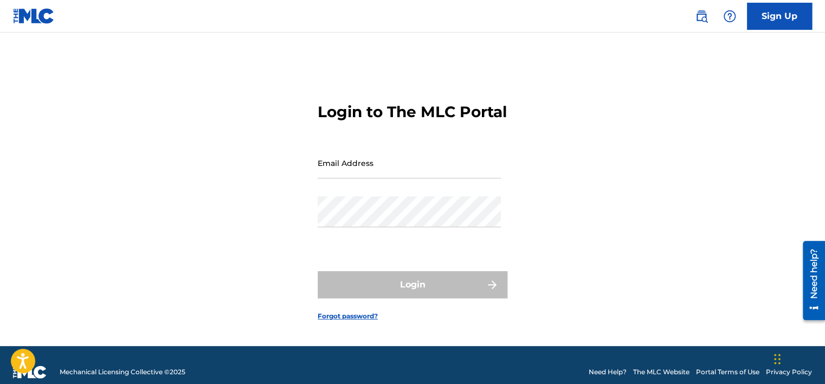
type input "[PERSON_NAME][EMAIL_ADDRESS][PERSON_NAME][DOMAIN_NAME]"
